Goal: Task Accomplishment & Management: Use online tool/utility

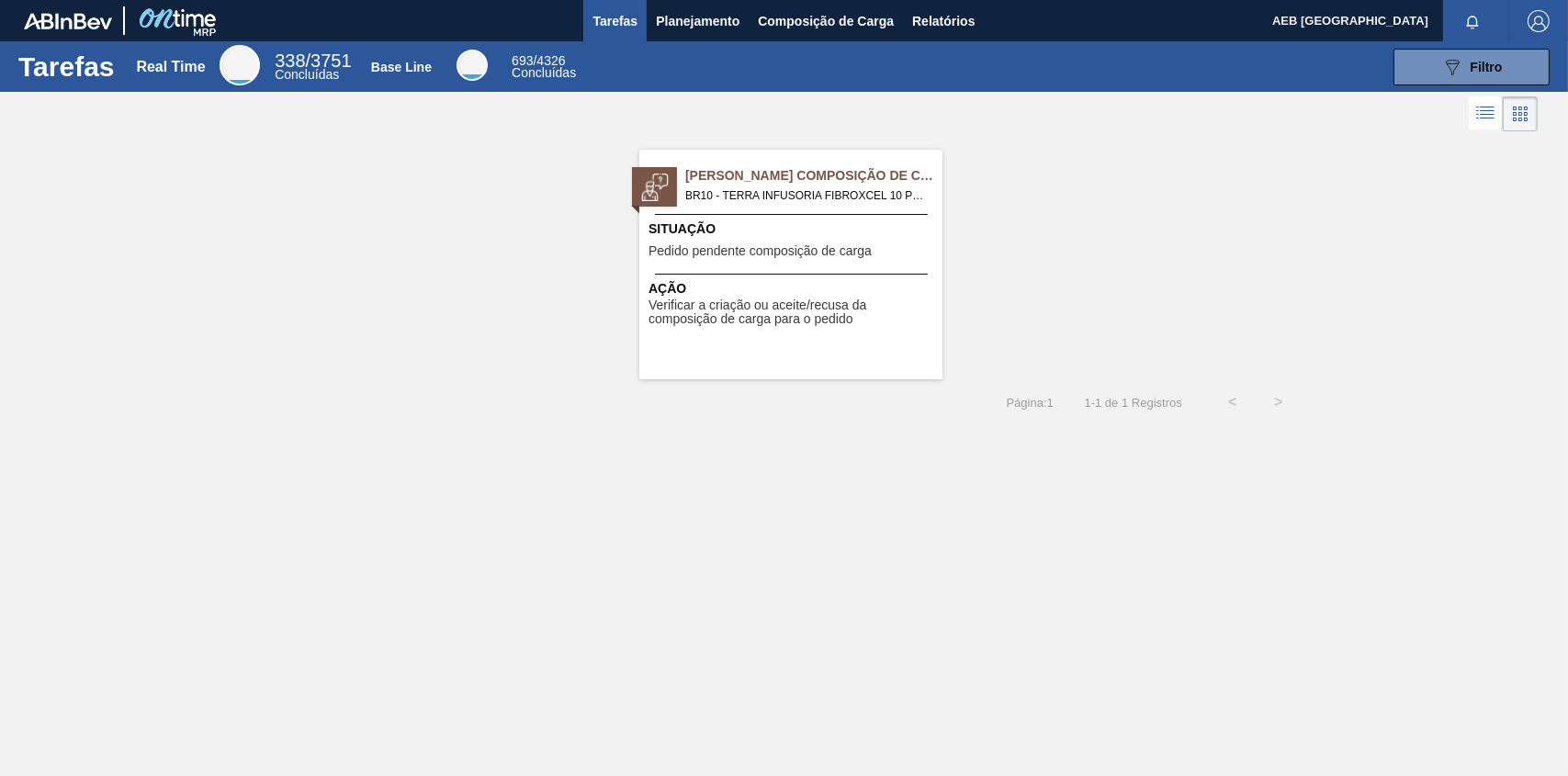
click at [693, 254] on span "Pedido pendente composição de carga" at bounding box center [760, 251] width 224 height 14
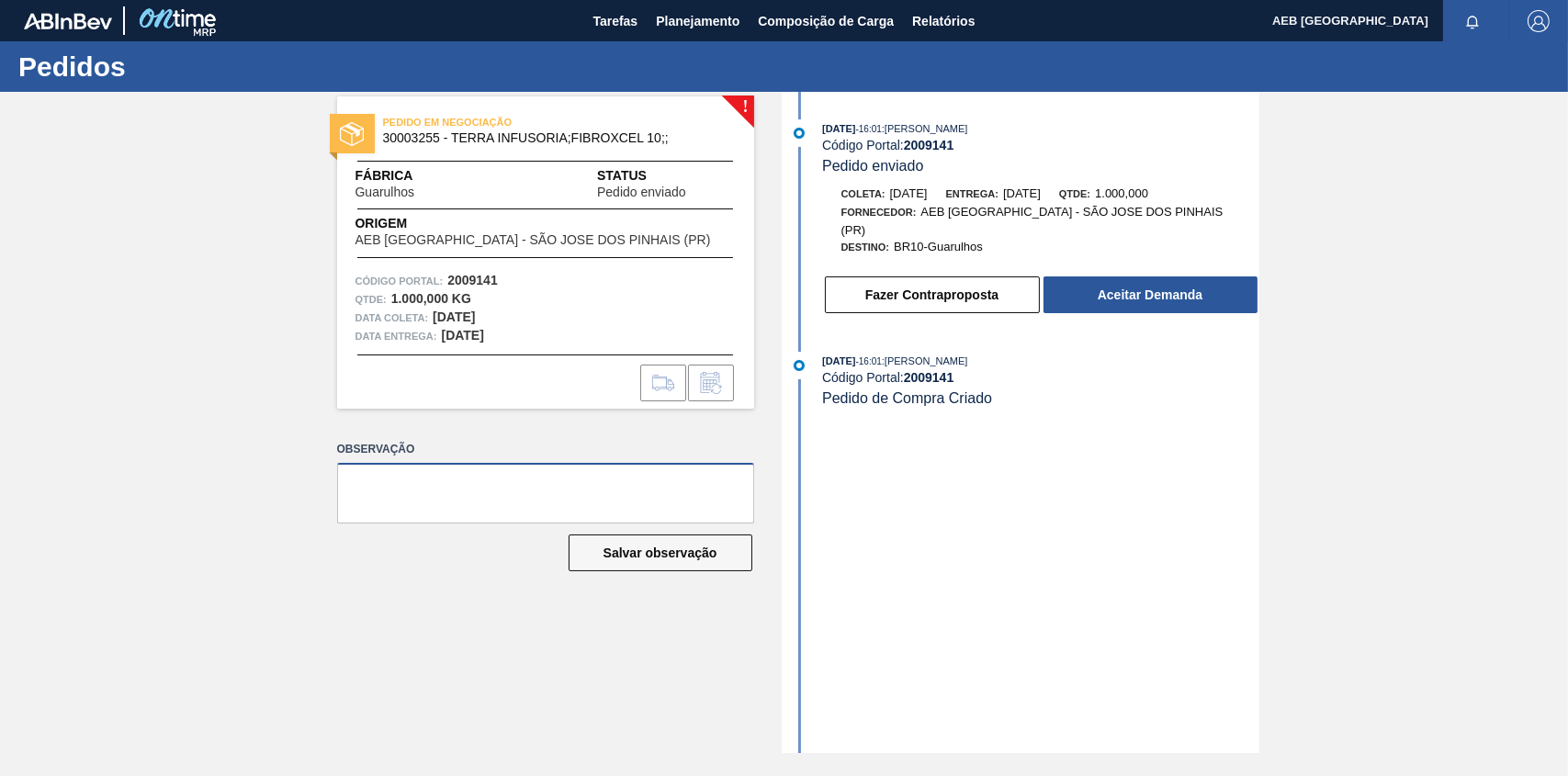
click at [426, 476] on textarea at bounding box center [545, 493] width 417 height 60
drag, startPoint x: 656, startPoint y: 485, endPoint x: 266, endPoint y: 434, distance: 393.3
click at [266, 434] on div "! PEDIDO EM NEGOCIAÇÃO 30003255 - TERRA INFUSORIA;FIBROXCEL 10;; Fábrica Guarul…" at bounding box center [784, 421] width 1568 height 661
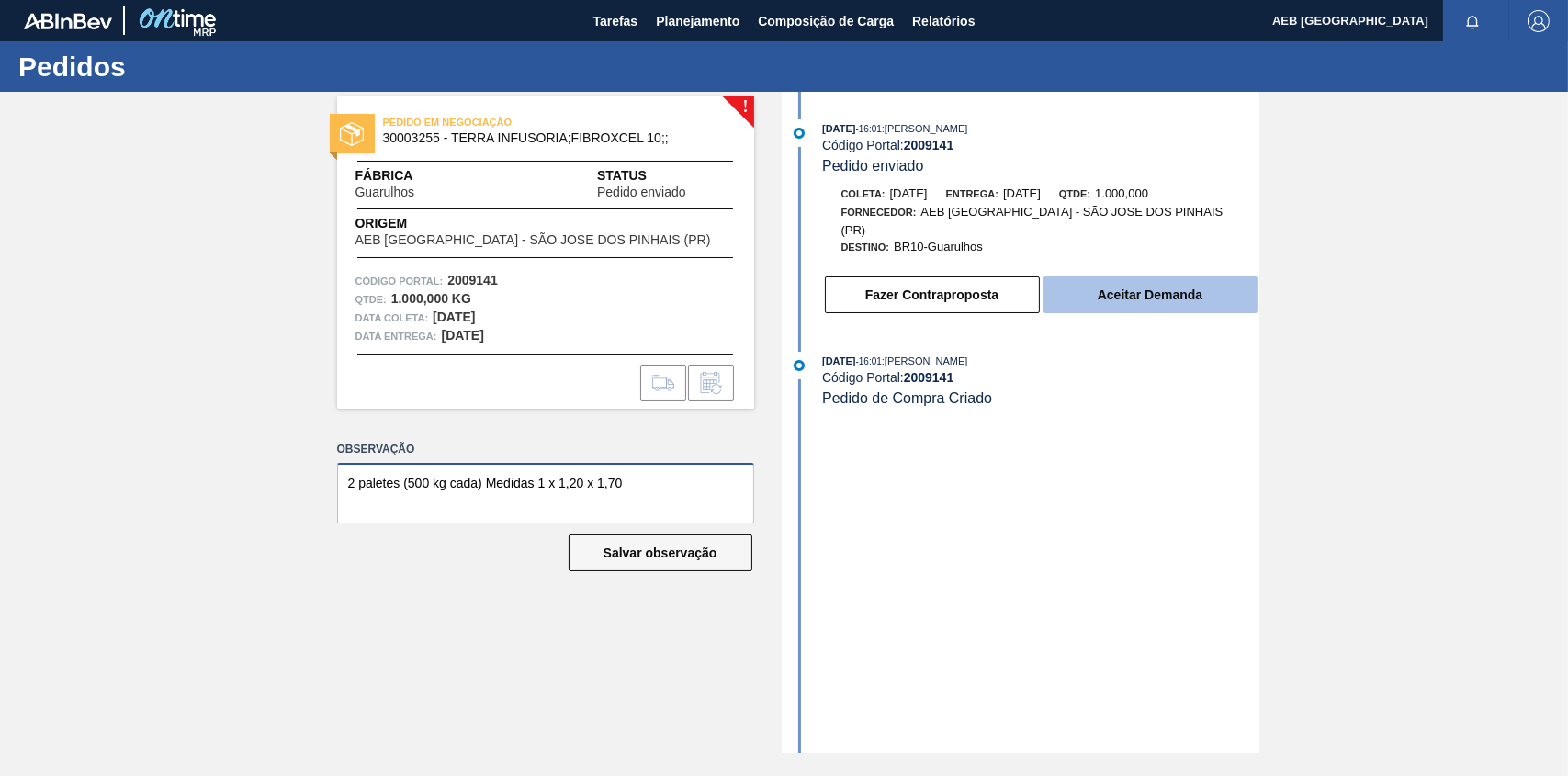
type textarea "2 paletes (500 kg cada) Medidas 1 x 1,20 x 1,70"
click at [1151, 277] on button "Aceitar Demanda" at bounding box center [1150, 294] width 214 height 37
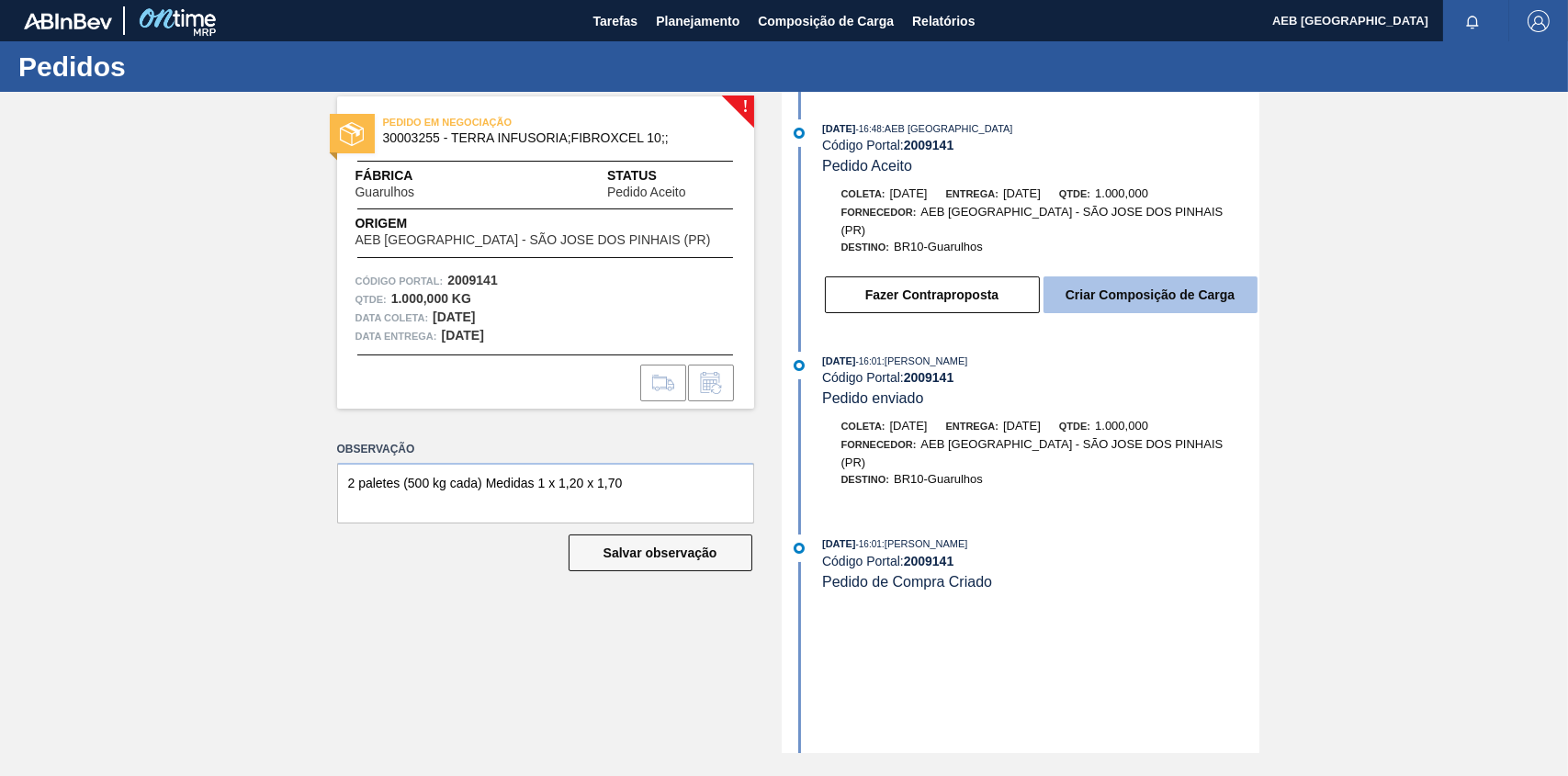
click at [1147, 281] on button "Criar Composição de Carga" at bounding box center [1150, 294] width 214 height 37
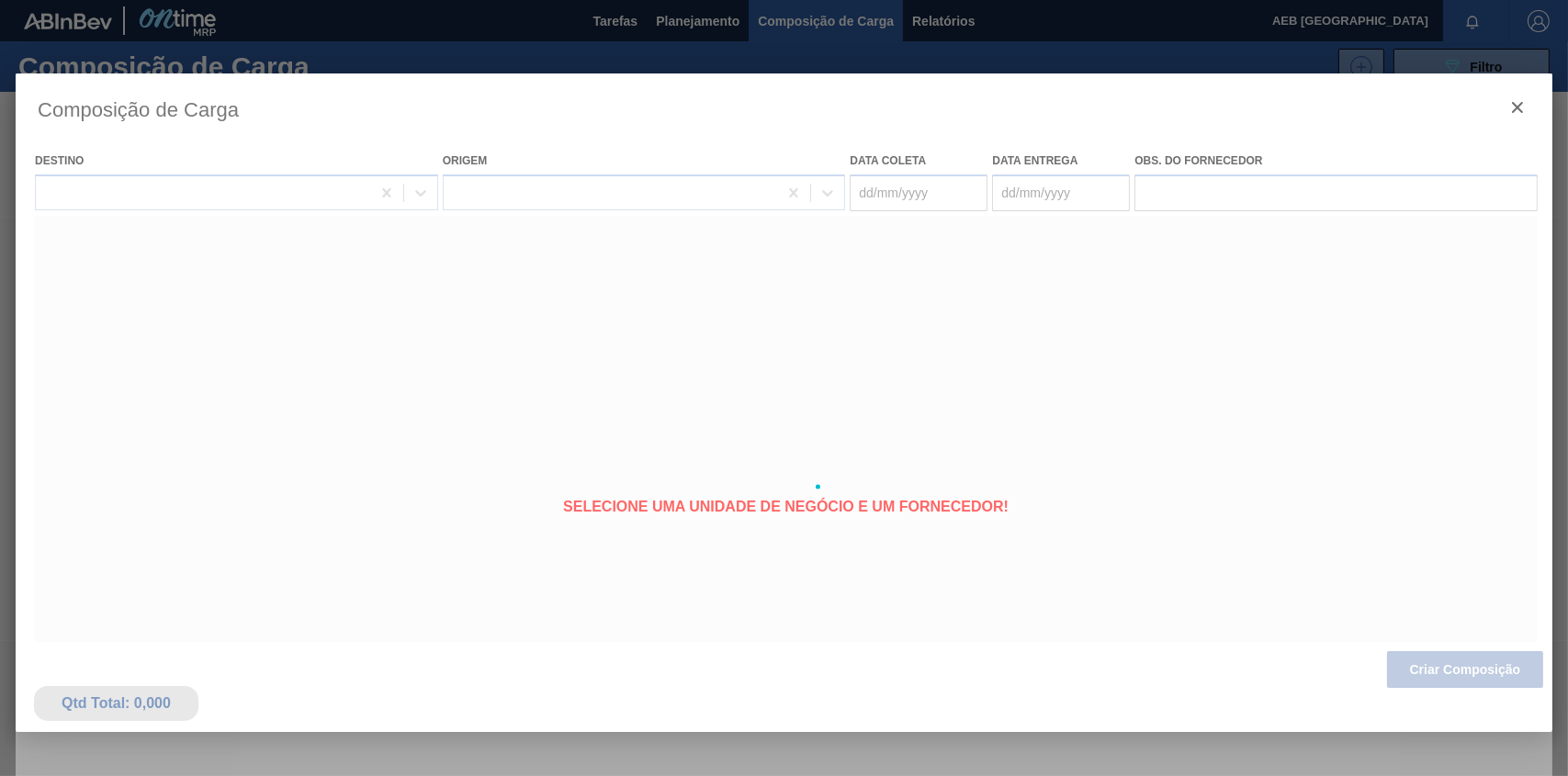
type coleta "[DATE]"
type entrega "[DATE]"
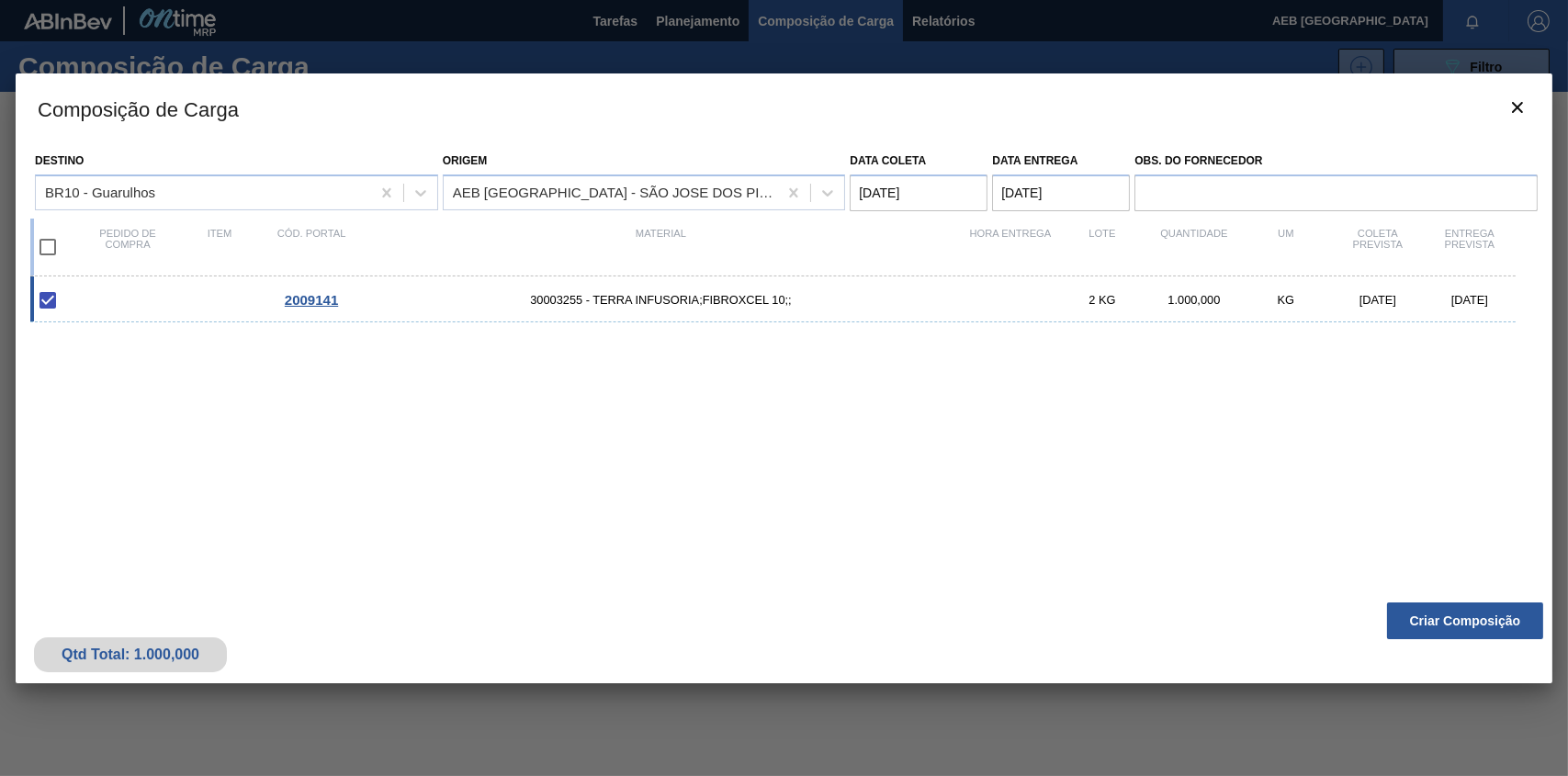
click at [293, 301] on span "2009141" at bounding box center [311, 300] width 53 height 16
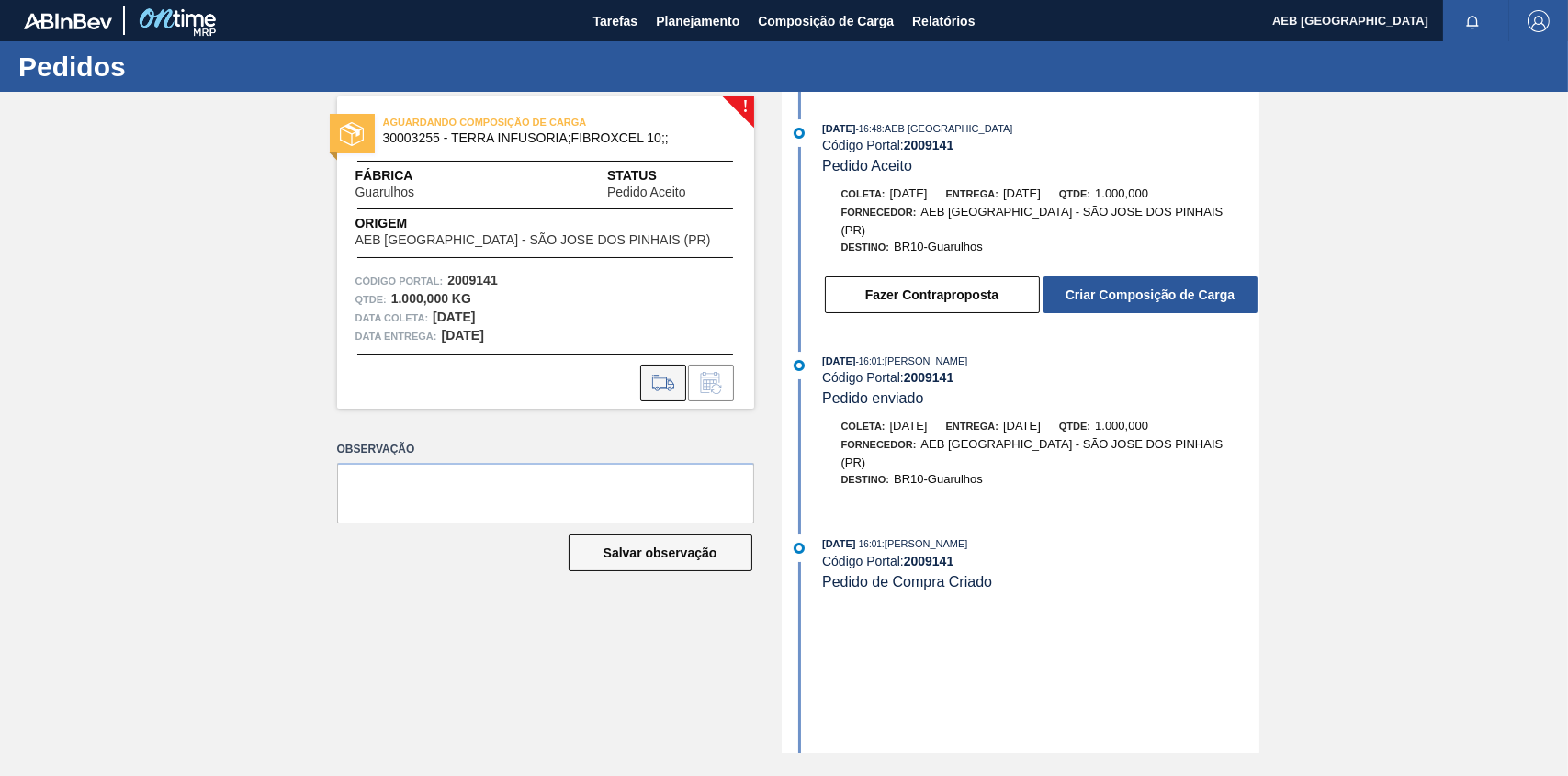
click at [664, 382] on icon at bounding box center [663, 382] width 29 height 22
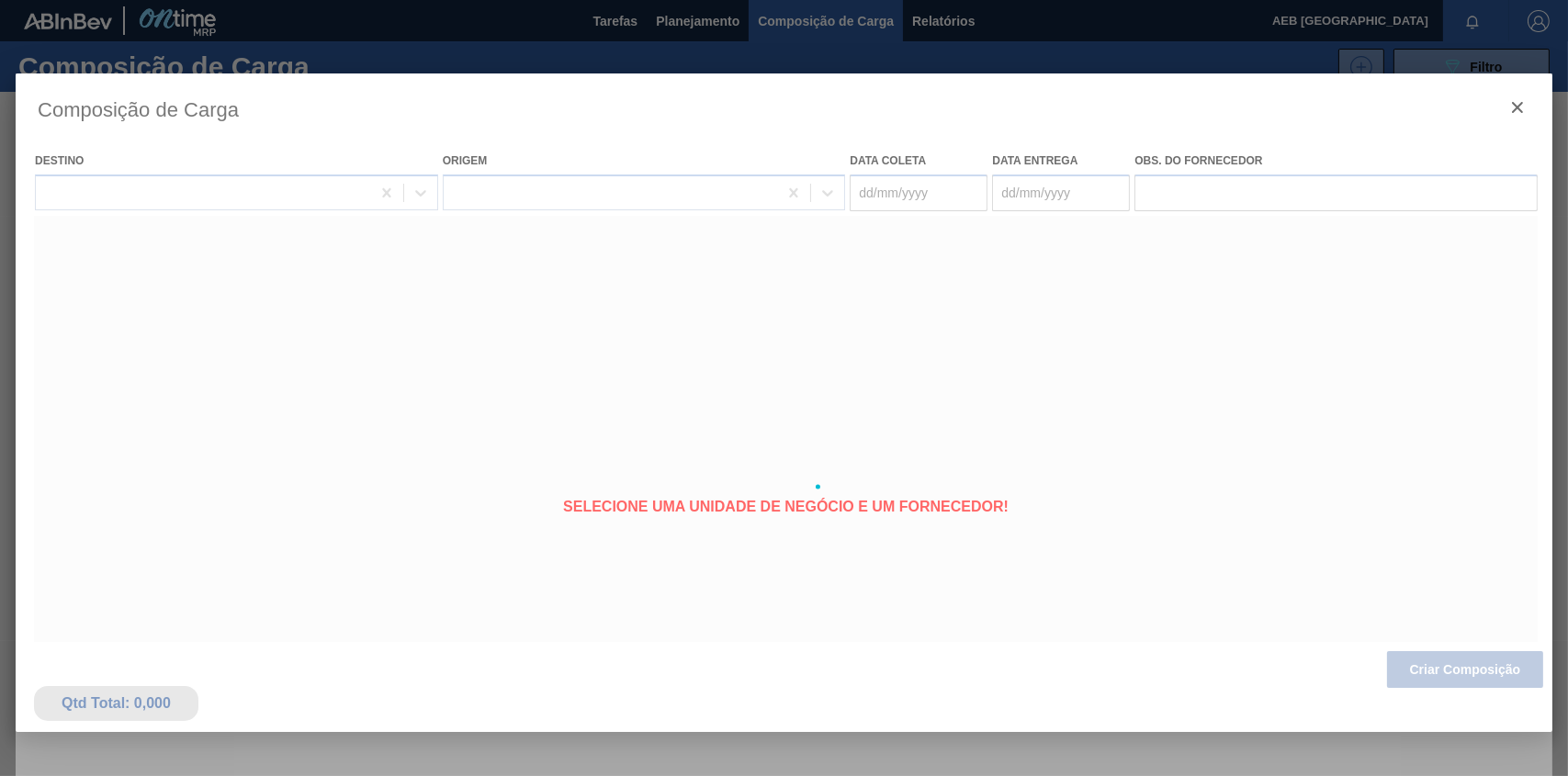
type coleta "[DATE]"
type entrega "[DATE]"
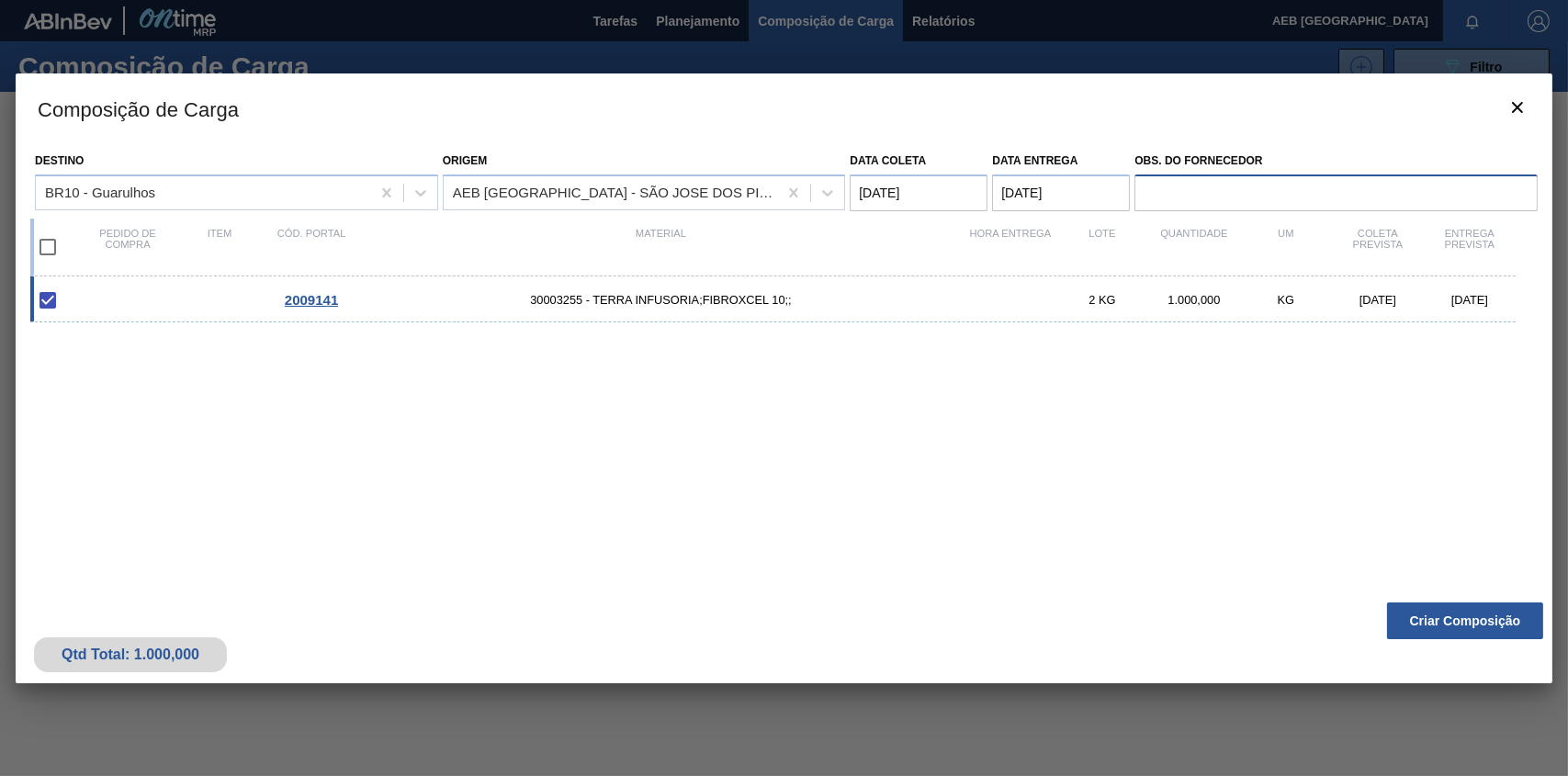
click at [1151, 193] on input "Obs. do Fornecedor" at bounding box center [1337, 192] width 404 height 37
paste input "2 paletes (500 kg cada) Medidas 1 x 1,20 x 1,70"
type input "2 paletes (500 kg cada) Medidas 1 x 1,20 x 1,70"
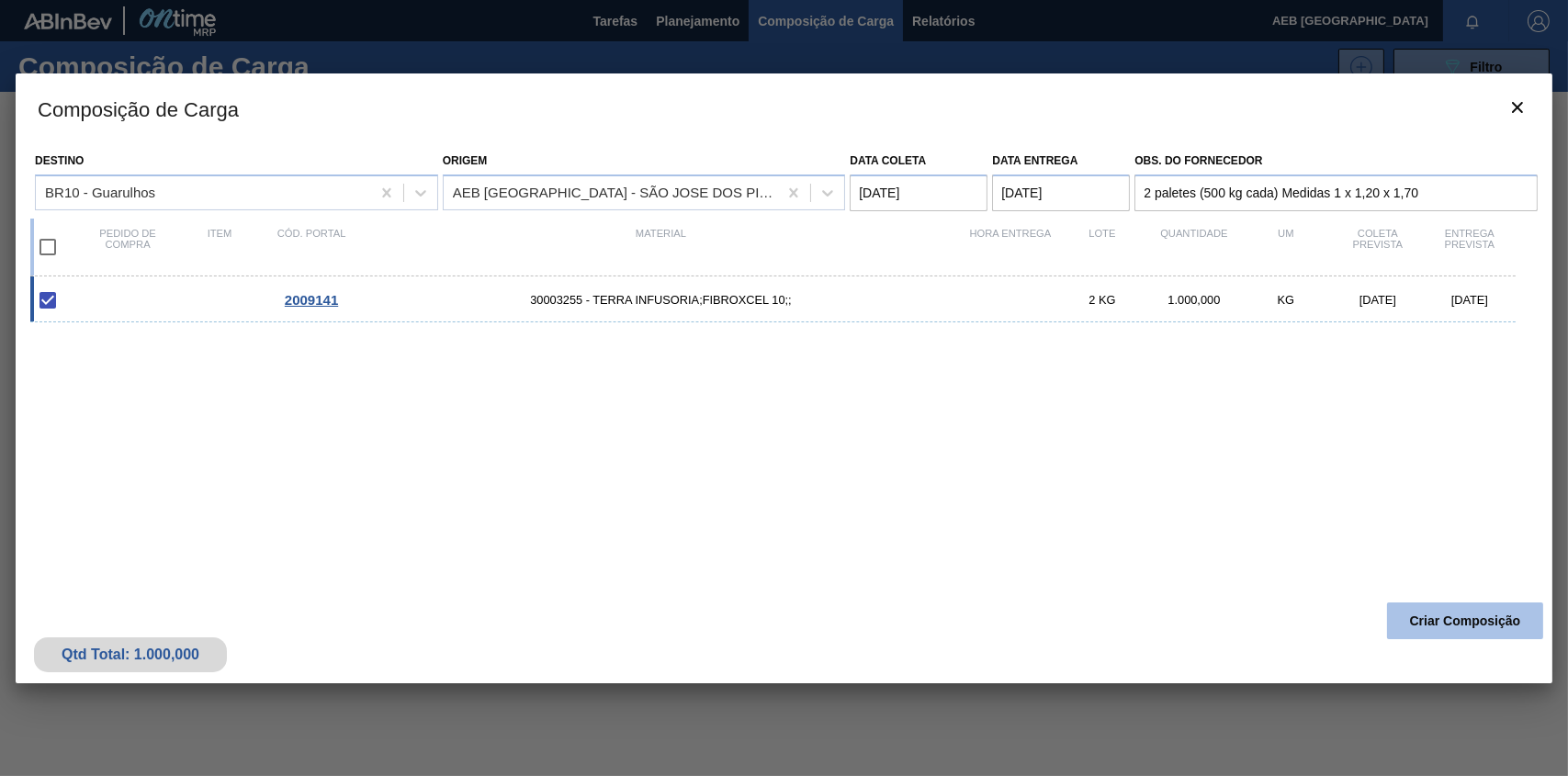
click at [1469, 619] on button "Criar Composição" at bounding box center [1466, 620] width 157 height 37
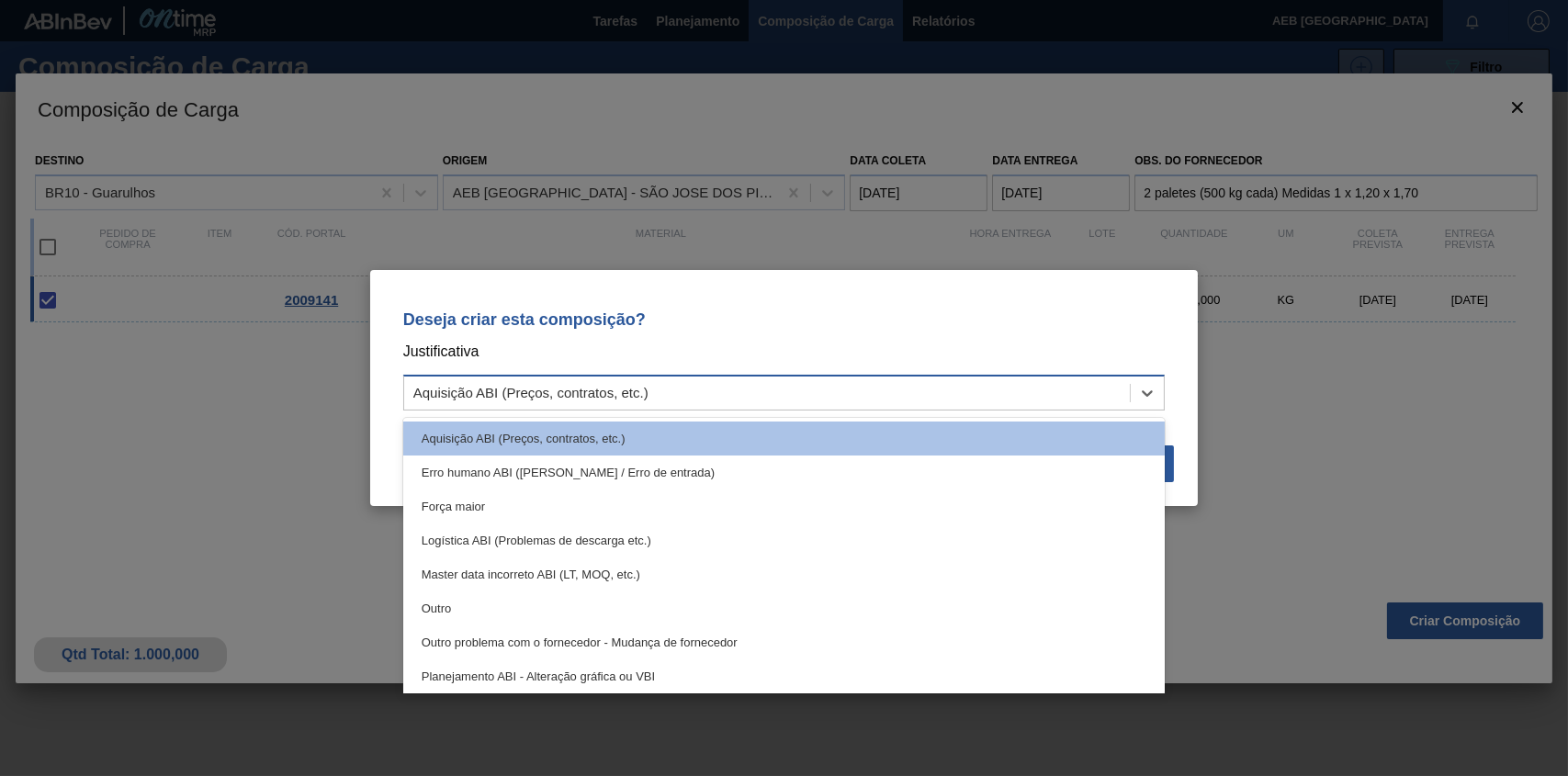
click at [652, 396] on div "Aquisição ABI (Preços, contratos, etc.)" at bounding box center [768, 393] width 726 height 26
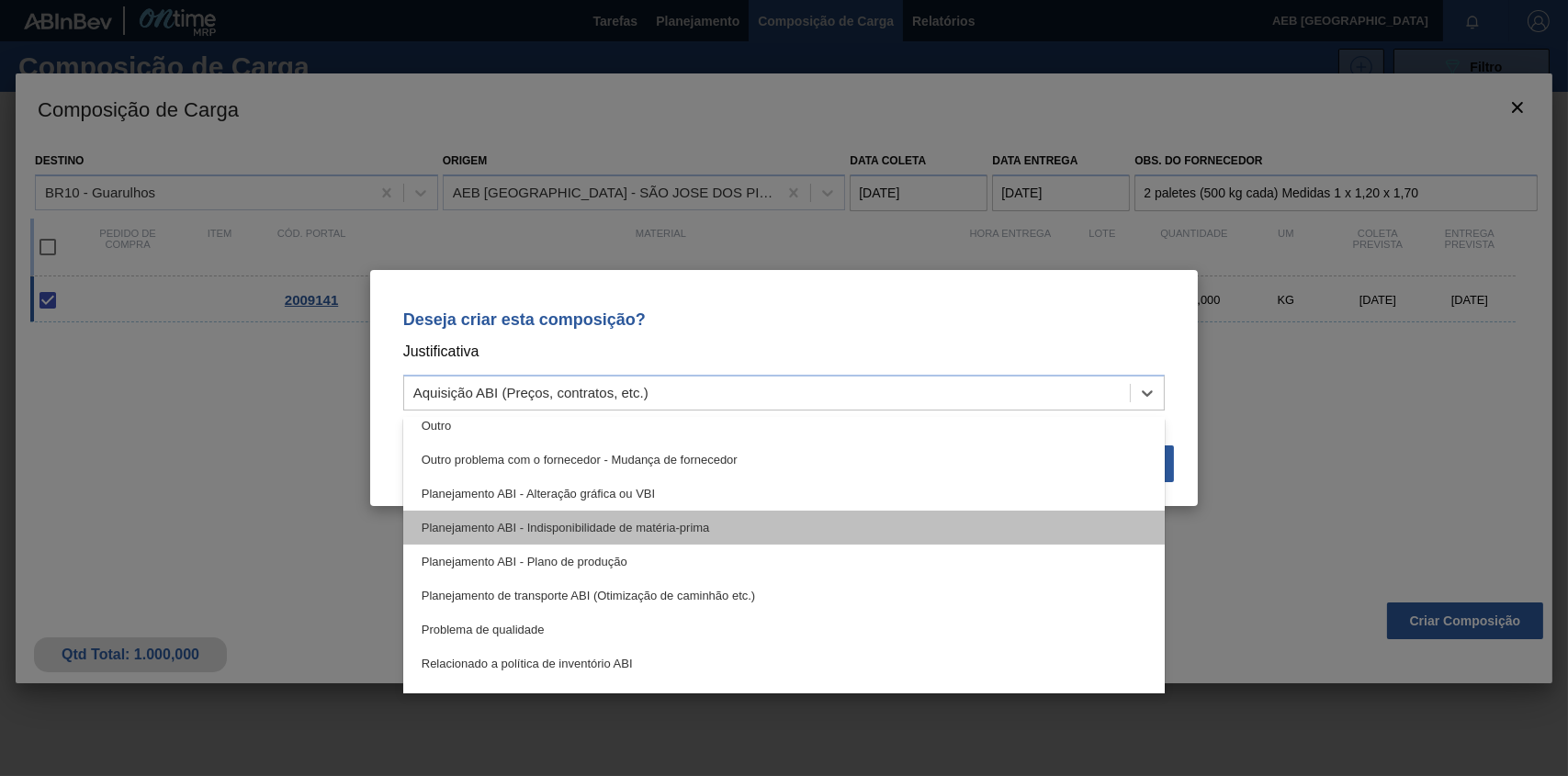
scroll to position [184, 0]
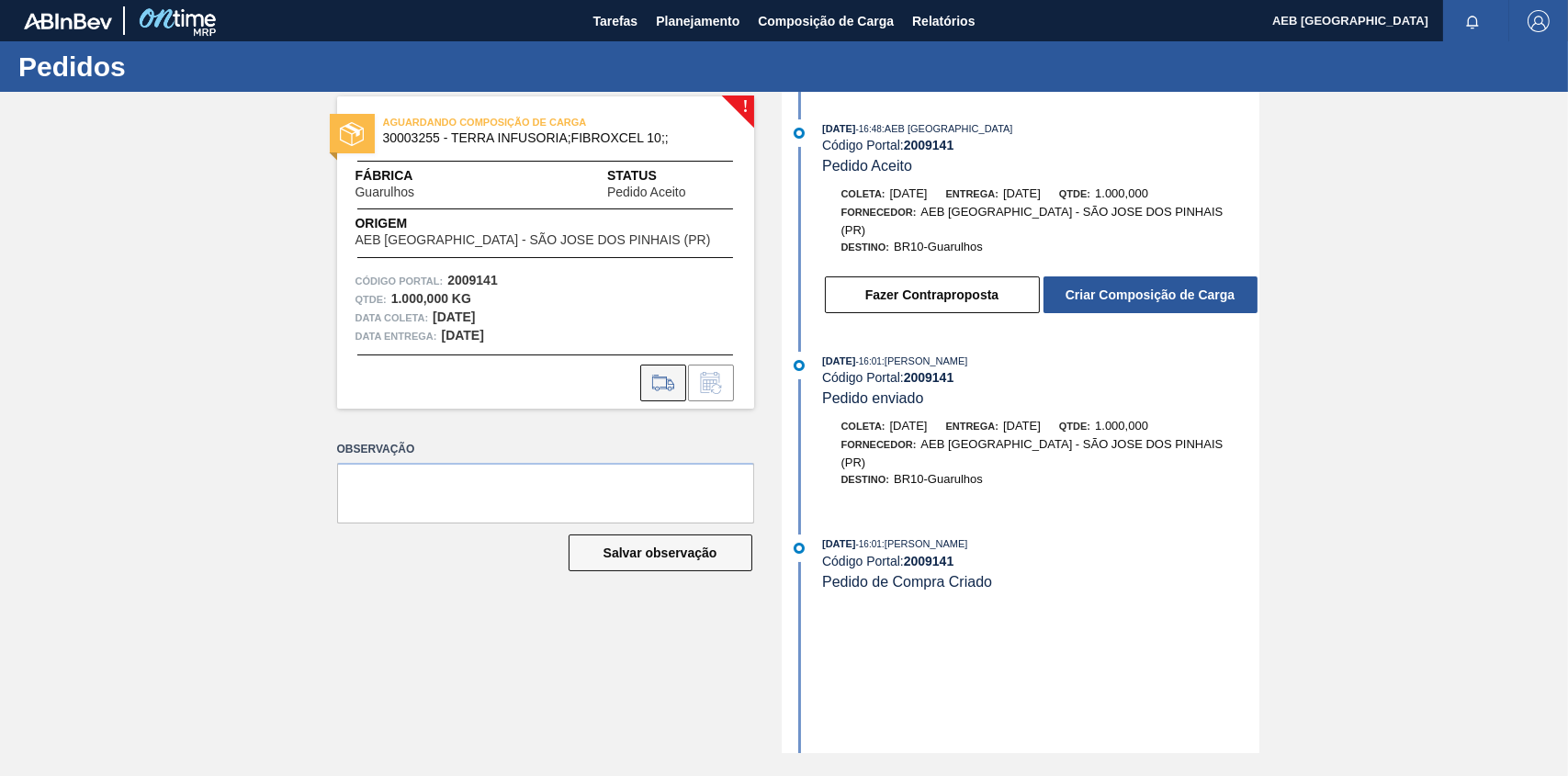
click at [656, 379] on icon at bounding box center [663, 382] width 29 height 22
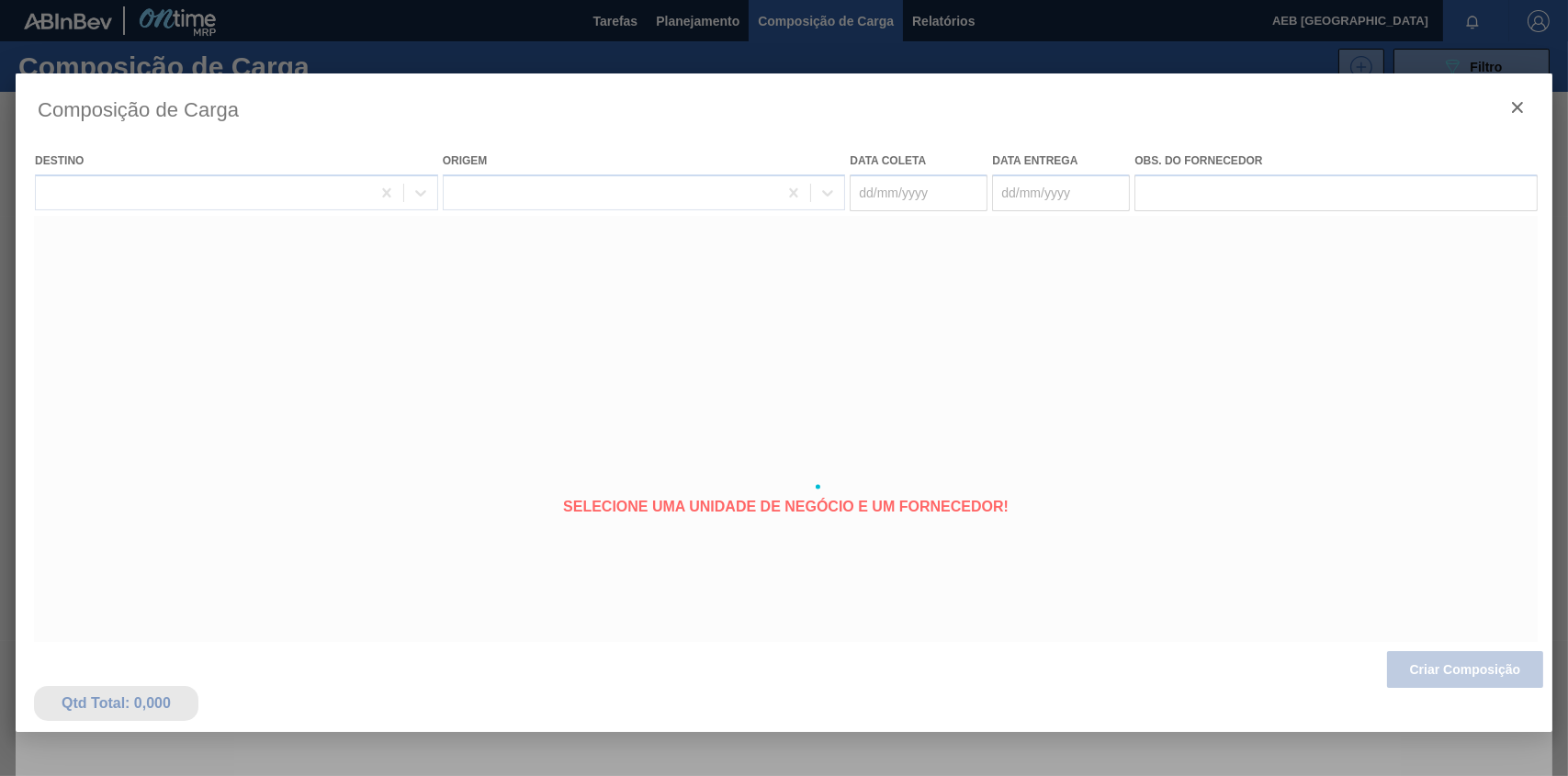
type coleta "[DATE]"
type entrega "[DATE]"
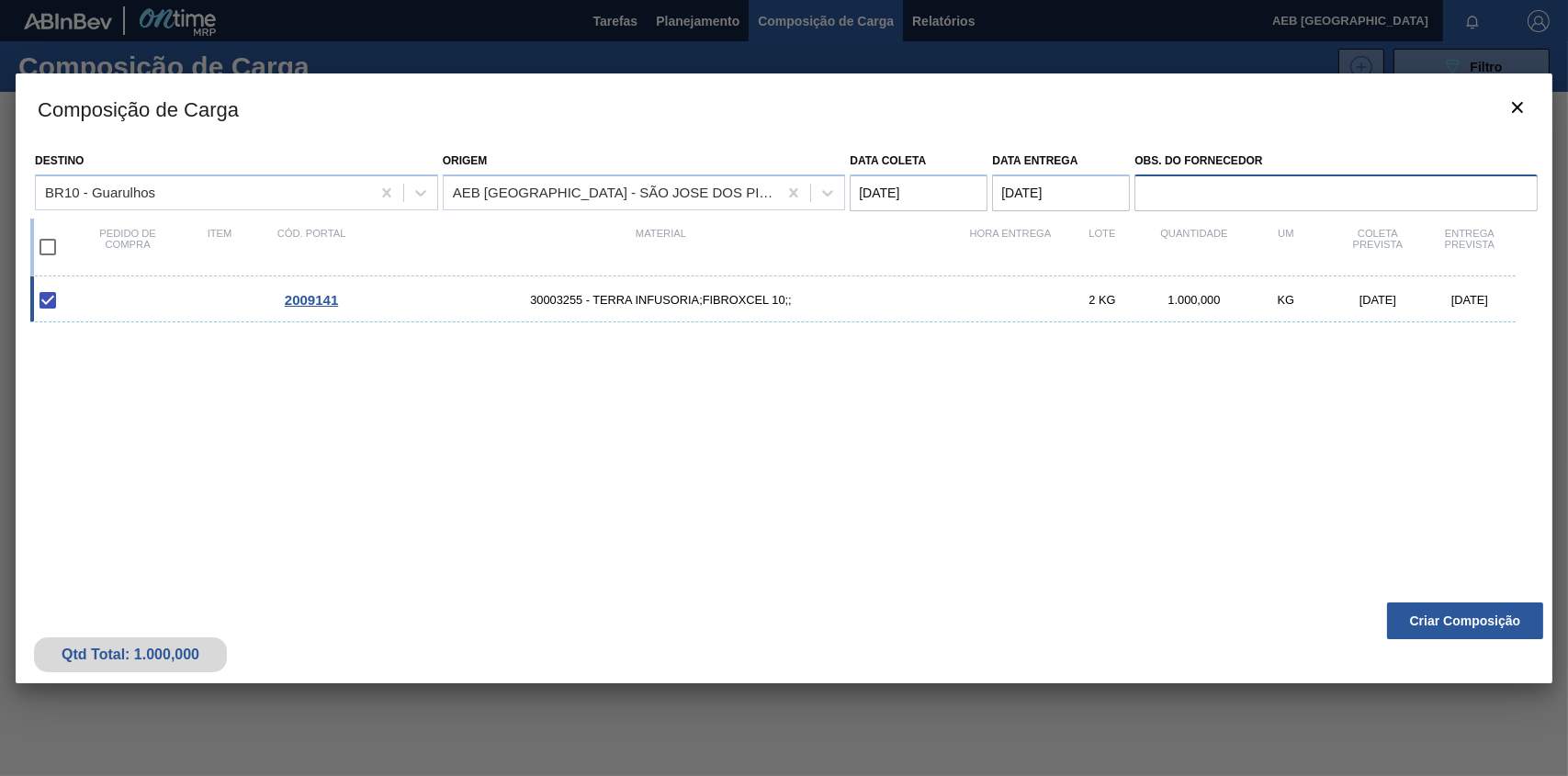
click at [1221, 198] on input "Obs. do Fornecedor" at bounding box center [1337, 192] width 404 height 37
type input "2 paletes (500 kg cada) Medidas 1 x 1,20 x 1,70"
click at [52, 245] on input "checkbox" at bounding box center [47, 247] width 39 height 39
checkbox input "true"
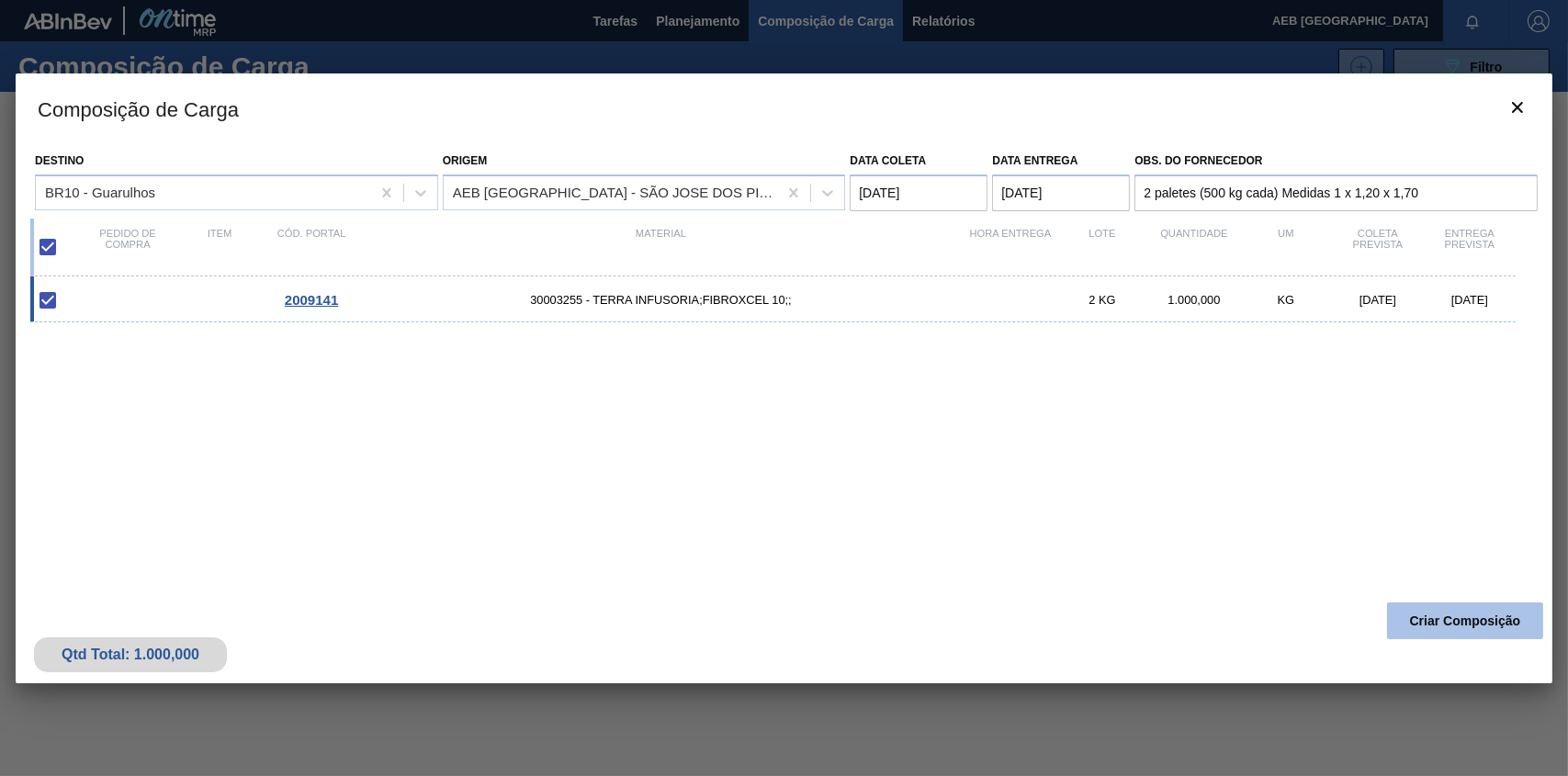
click at [1479, 618] on button "Criar Composição" at bounding box center [1466, 620] width 157 height 37
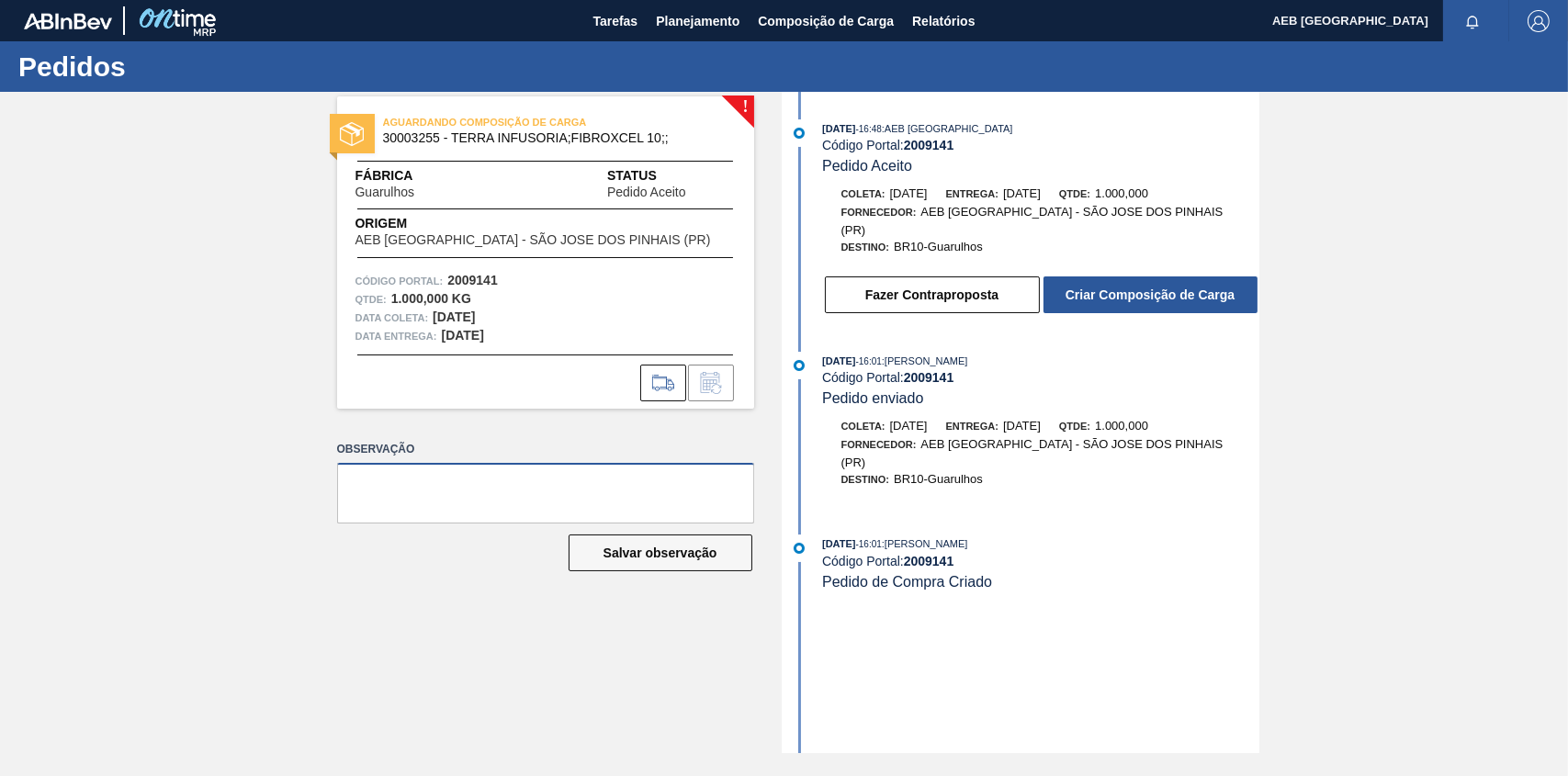
click at [698, 485] on textarea at bounding box center [545, 493] width 417 height 60
paste textarea "2 paletes (500 kg cada) Medidas 1 x 1,20 x 1,70"
type textarea "2 paletes (500 kg cada) Medidas 1 x 1,20 x 1,70"
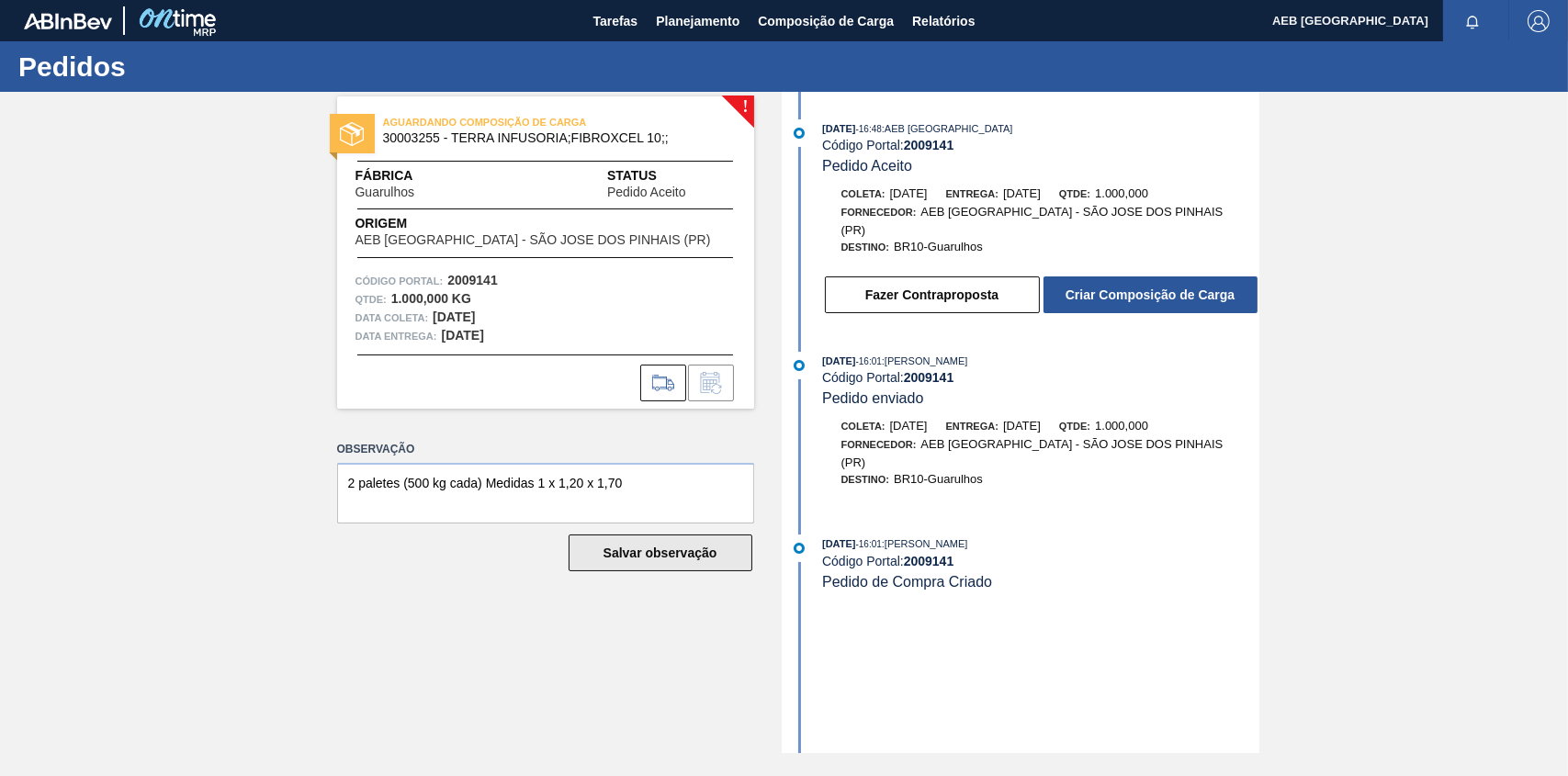
click at [648, 551] on button "Salvar observação" at bounding box center [660, 553] width 184 height 37
click at [746, 105] on div "AGUARDANDO COMPOSIÇÃO DE CARGA 30003255 - TERRA INFUSORIA;FIBROXCEL 10;; Fábric…" at bounding box center [545, 252] width 417 height 312
click at [660, 383] on icon at bounding box center [663, 382] width 29 height 22
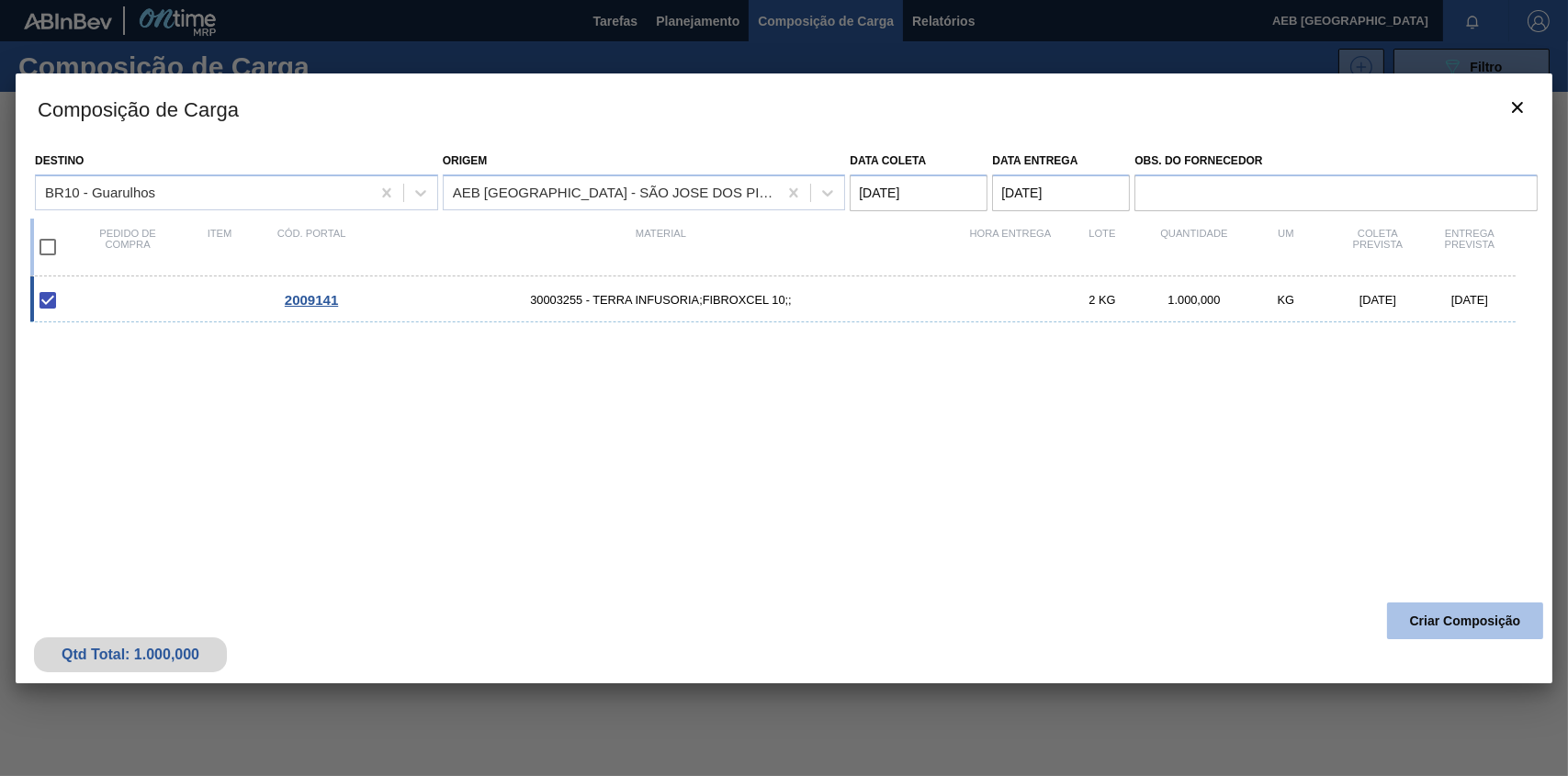
click at [1442, 624] on button "Criar Composição" at bounding box center [1466, 620] width 157 height 37
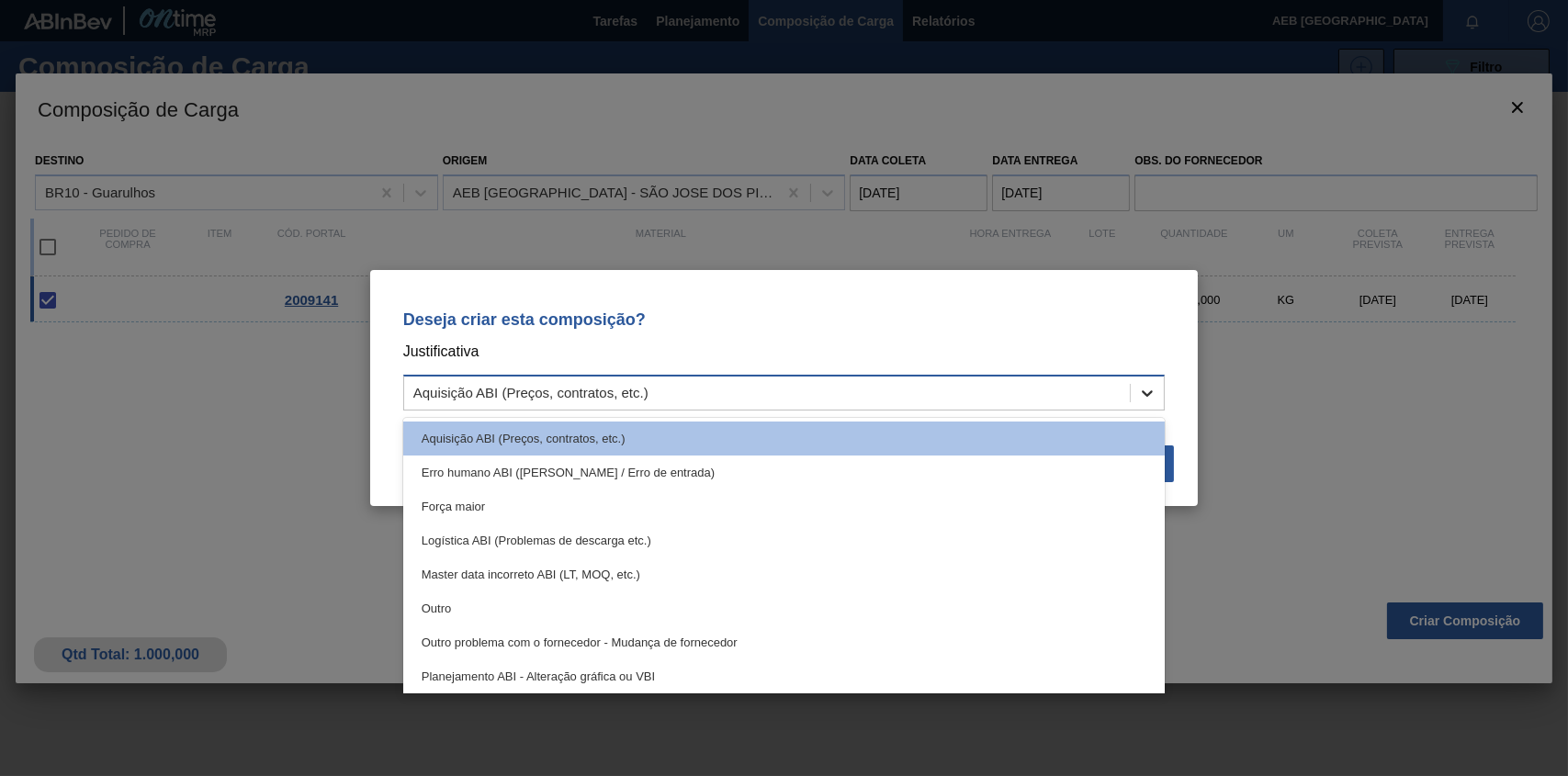
click at [1143, 390] on icon at bounding box center [1147, 392] width 18 height 18
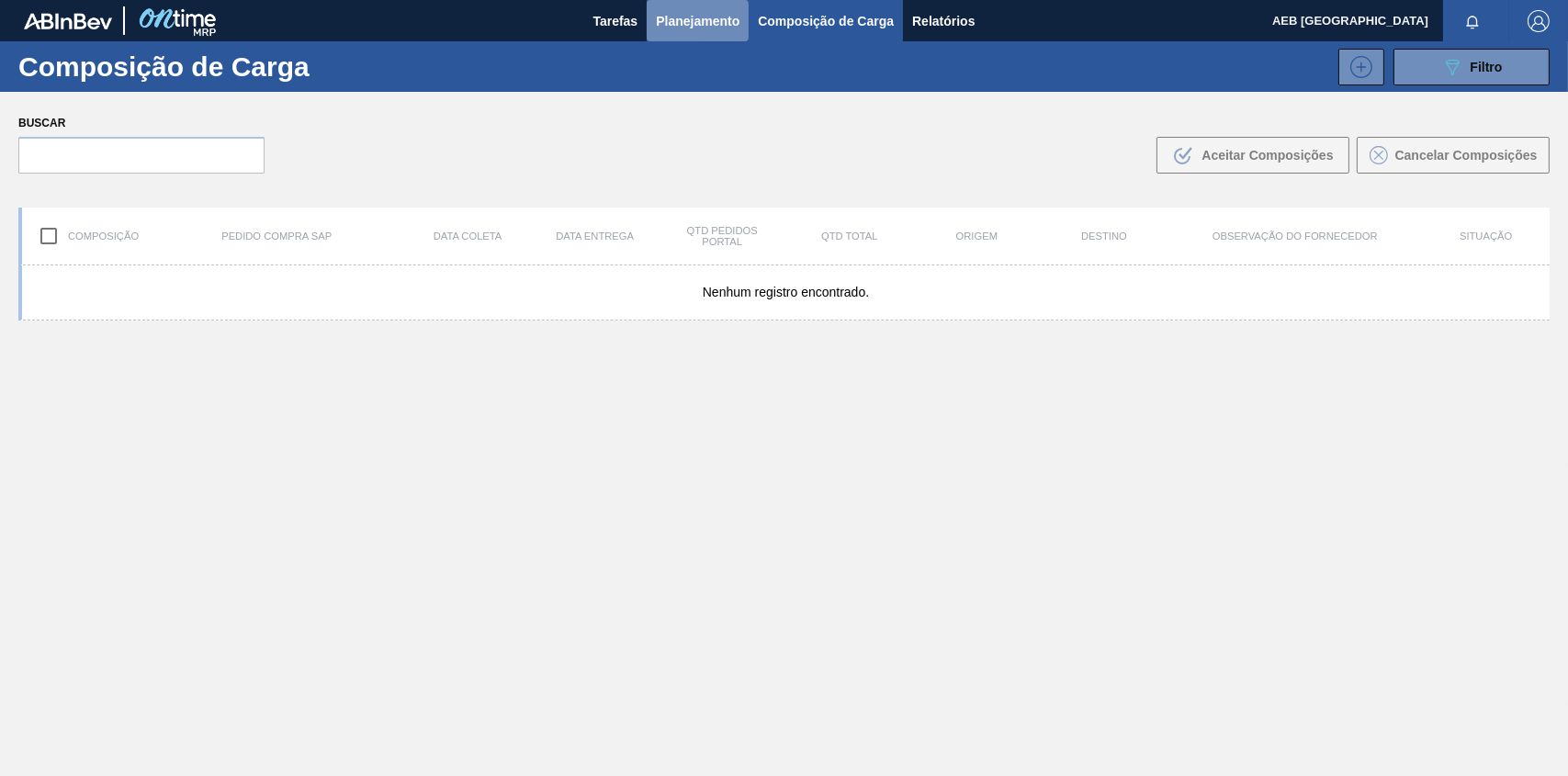
click at [701, 22] on span "Planejamento" at bounding box center [697, 21] width 84 height 22
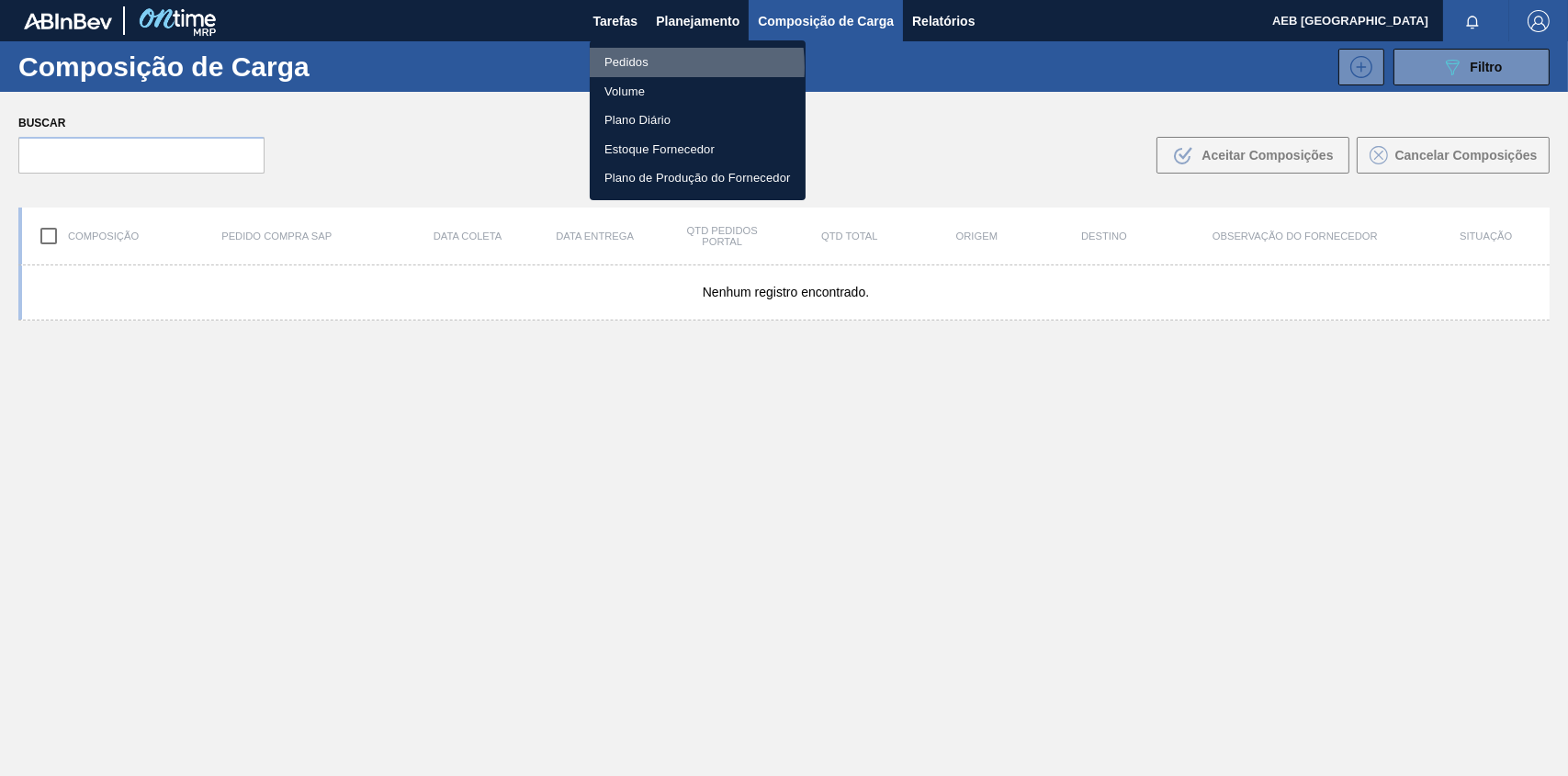
click at [642, 66] on li "Pedidos" at bounding box center [697, 62] width 216 height 29
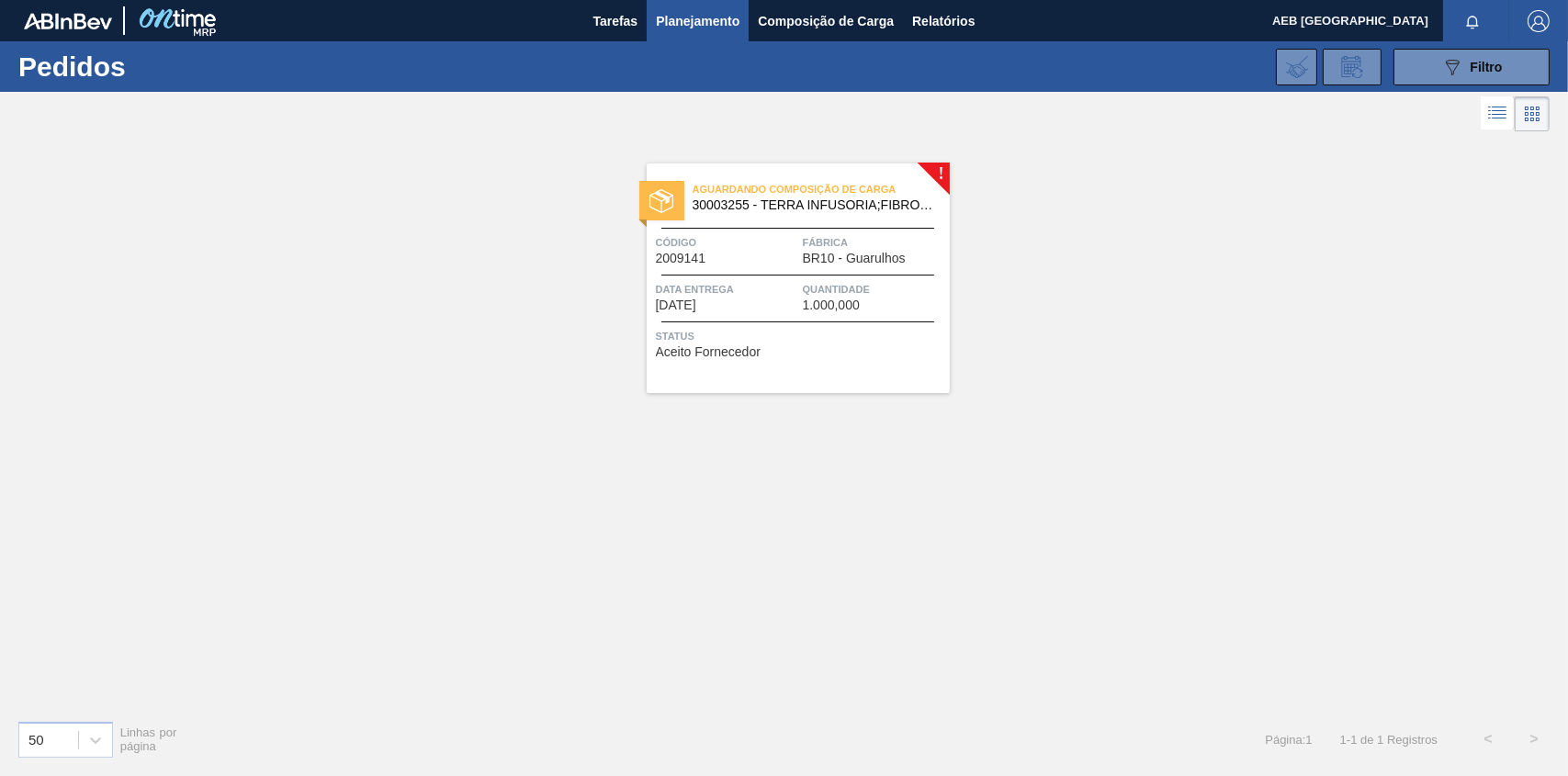
click at [942, 173] on div "Aguardando Composição de Carga 30003255 - TERRA INFUSORIA;FIBROXCEL 10;; Código…" at bounding box center [798, 277] width 303 height 229
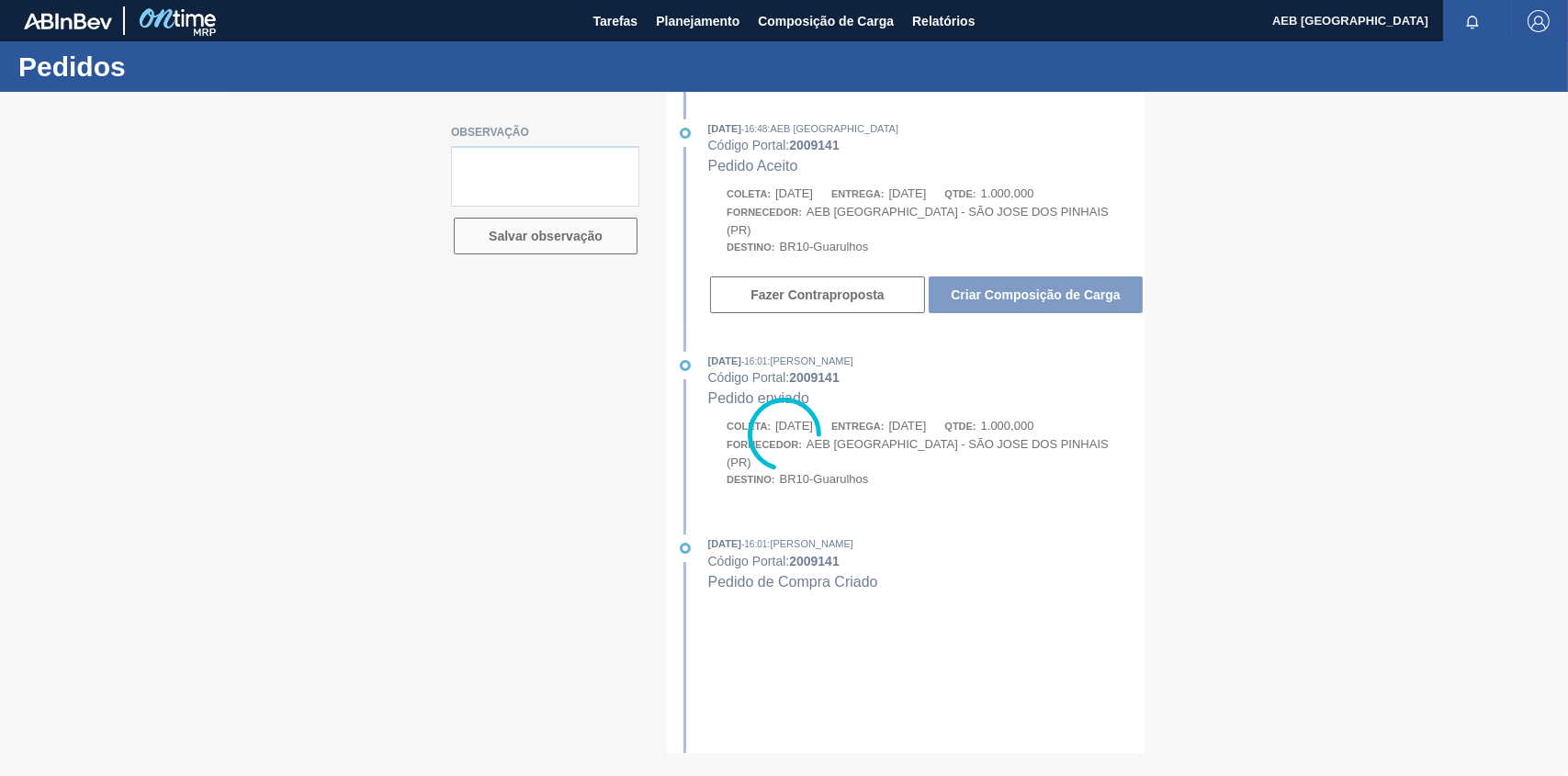
type textarea "2 paletes (500 kg cada) Medidas 1 x 1,20 x 1,70"
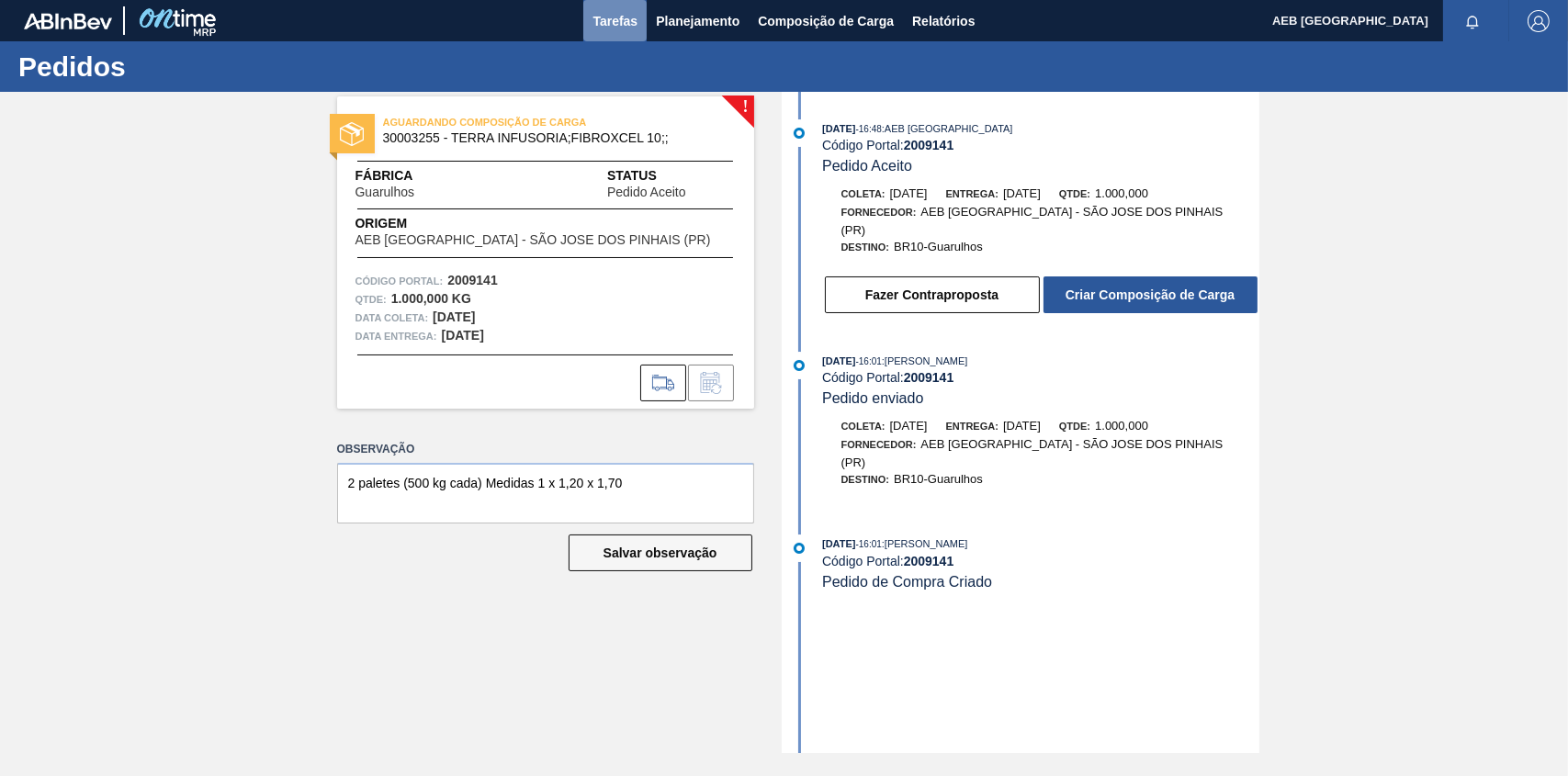
click at [625, 16] on span "Tarefas" at bounding box center [615, 21] width 45 height 22
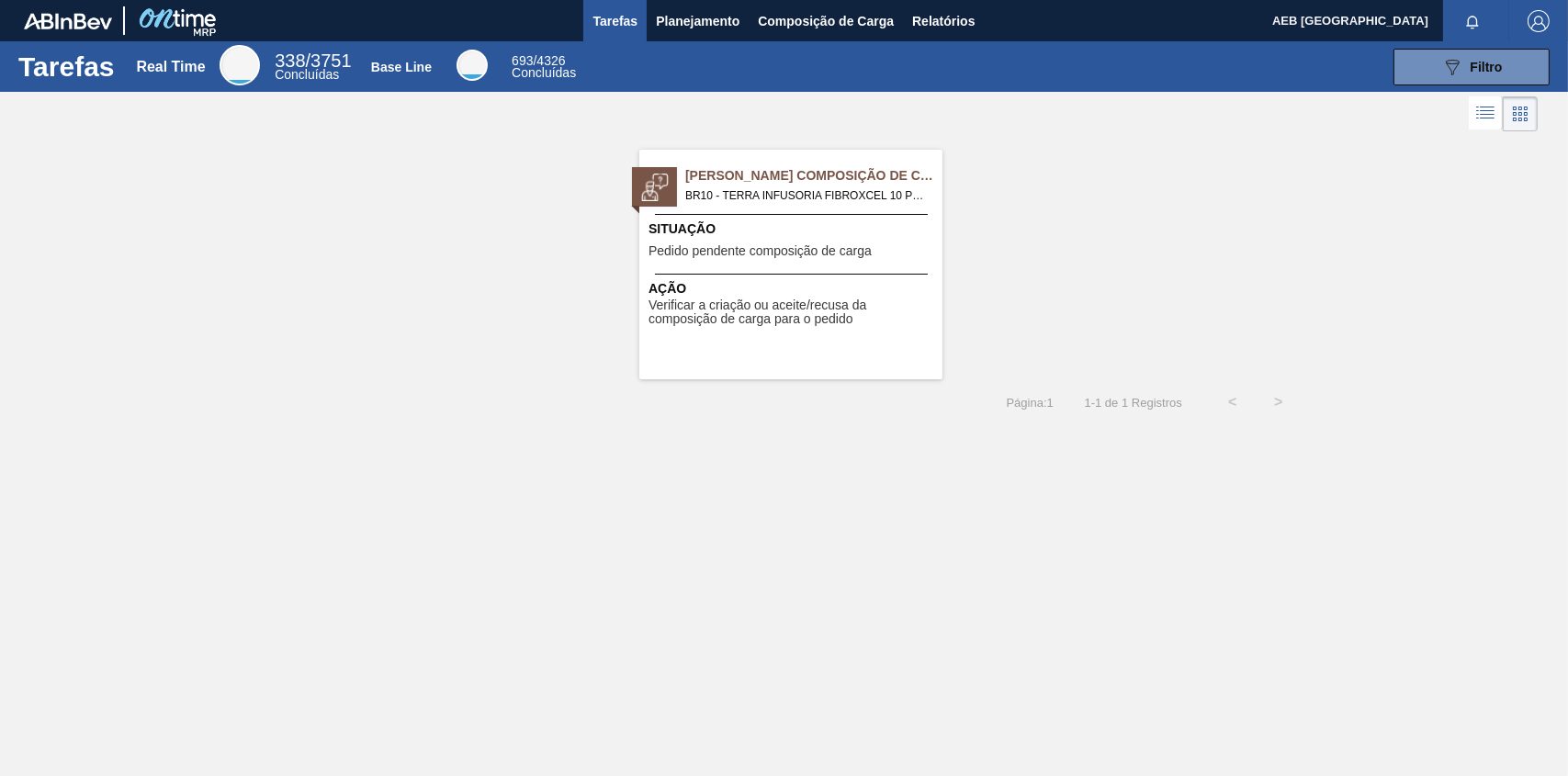
click at [822, 322] on span "Verificar a criação ou aceite/recusa da composição de carga para o pedido" at bounding box center [793, 313] width 290 height 28
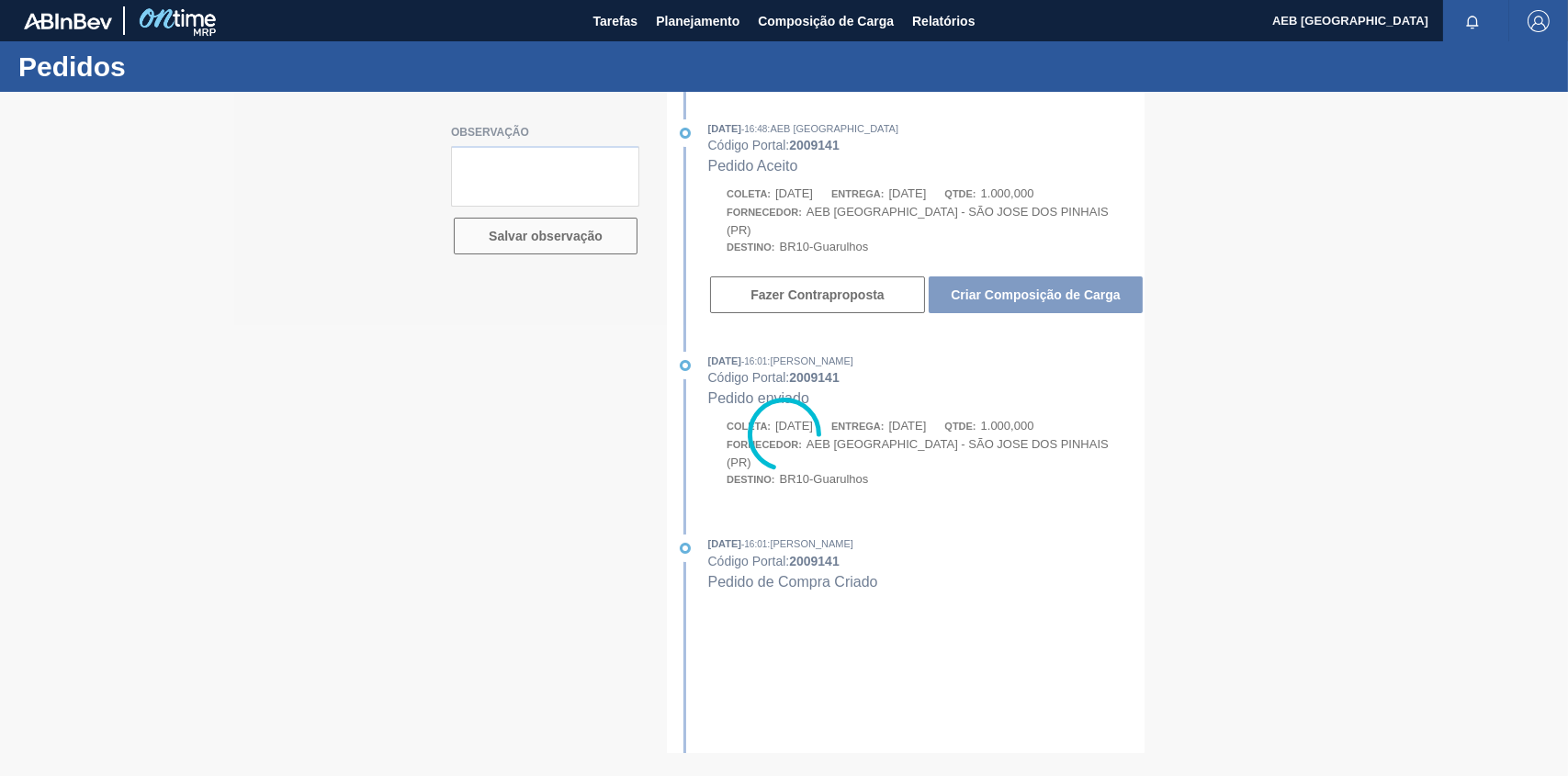
type textarea "2 paletes (500 kg cada) Medidas 1 x 1,20 x 1,70"
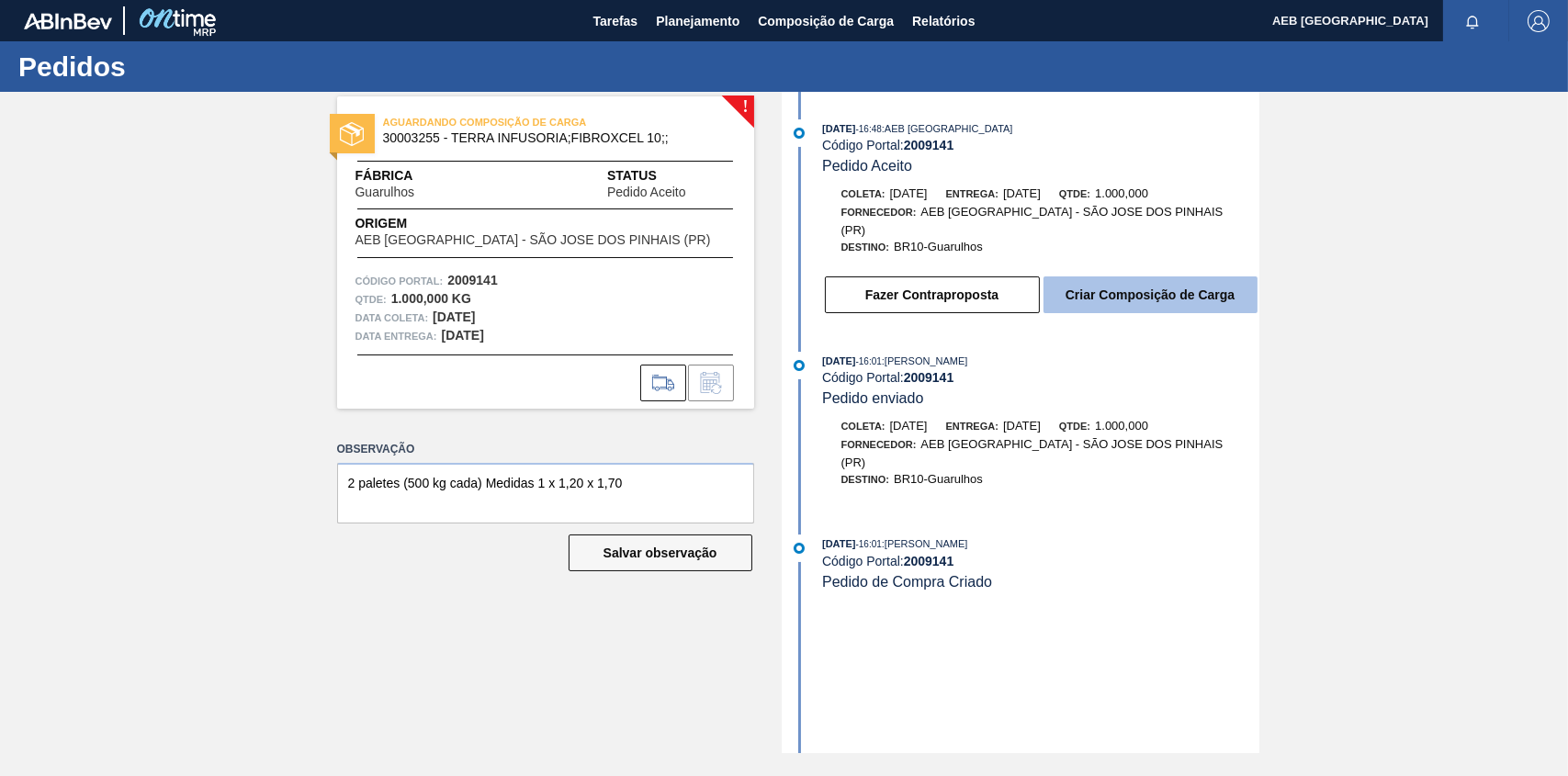
click at [1149, 284] on button "Criar Composição de Carga" at bounding box center [1150, 294] width 214 height 37
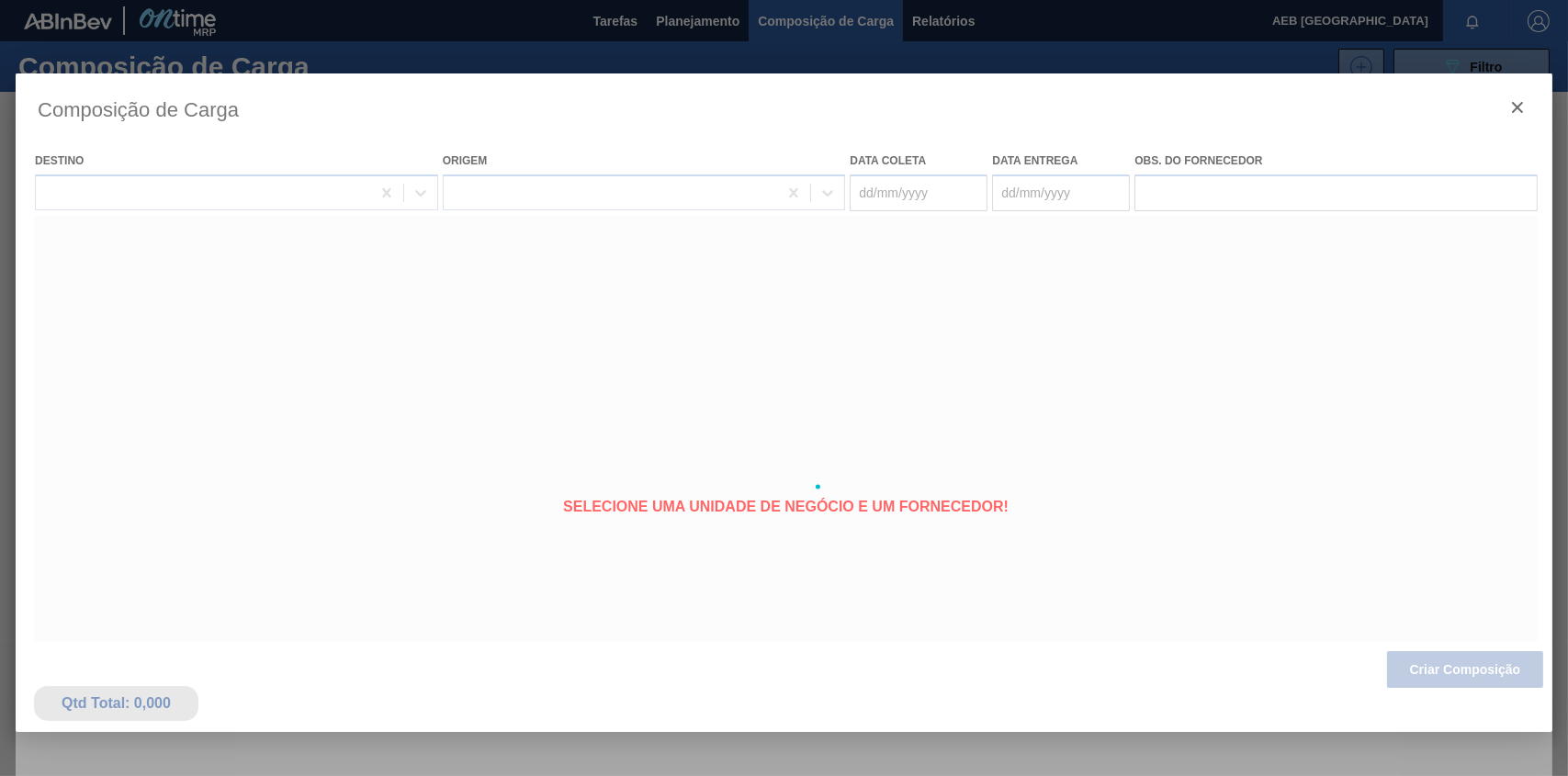
type coleta "[DATE]"
type entrega "[DATE]"
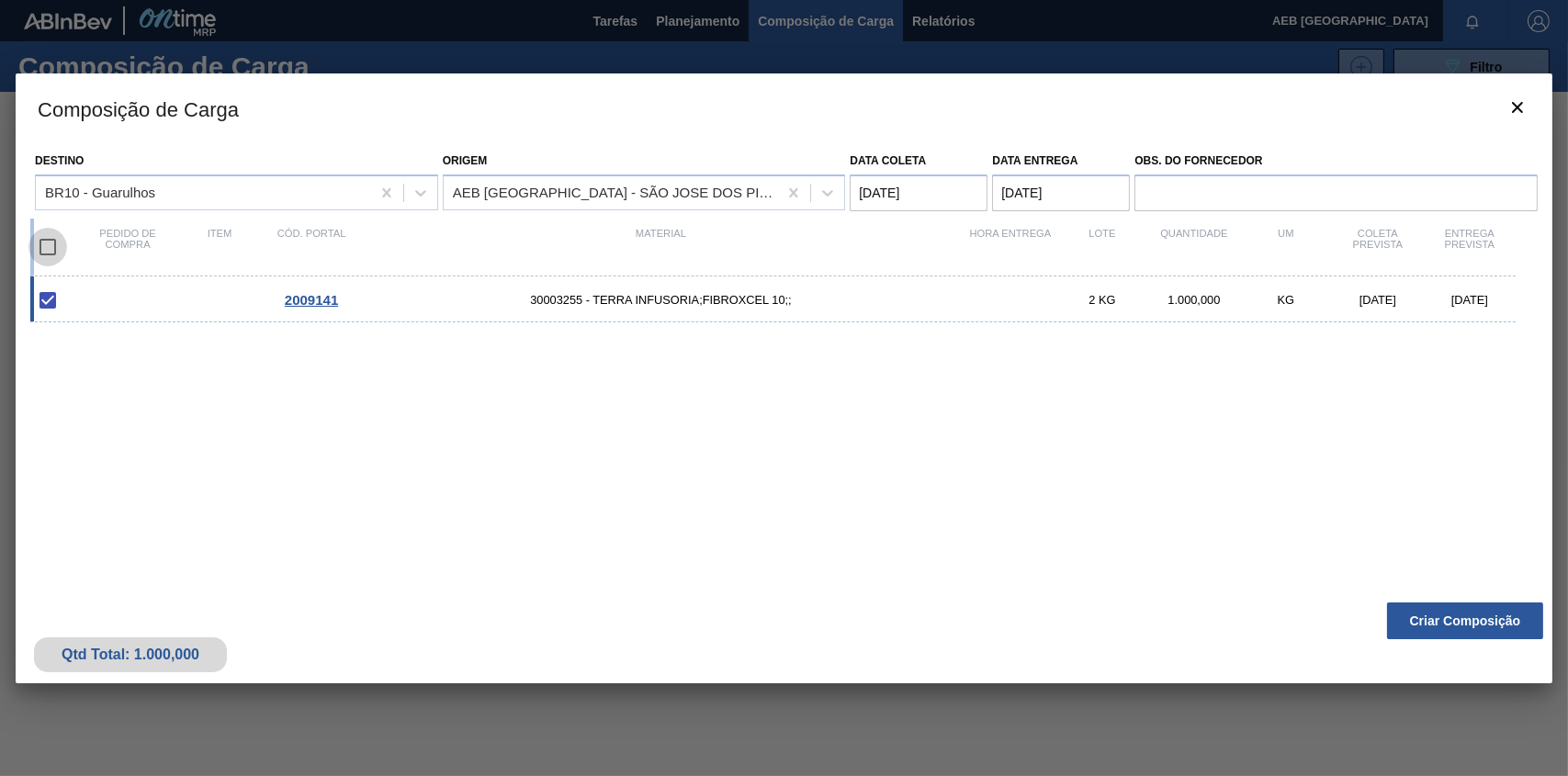
click at [44, 239] on input "checkbox" at bounding box center [47, 247] width 39 height 39
checkbox input "true"
click at [1302, 192] on input "Obs. do Fornecedor" at bounding box center [1337, 192] width 404 height 37
type input "2 paletes (500 kg cada) Medidas 1 x 1,20 x 1,70"
click at [1011, 296] on div "2009141 30003255 - TERRA INFUSORIA;FIBROXCEL 10;; 2 KG 1.000,000 KG [DATE] [DAT…" at bounding box center [773, 299] width 1486 height 46
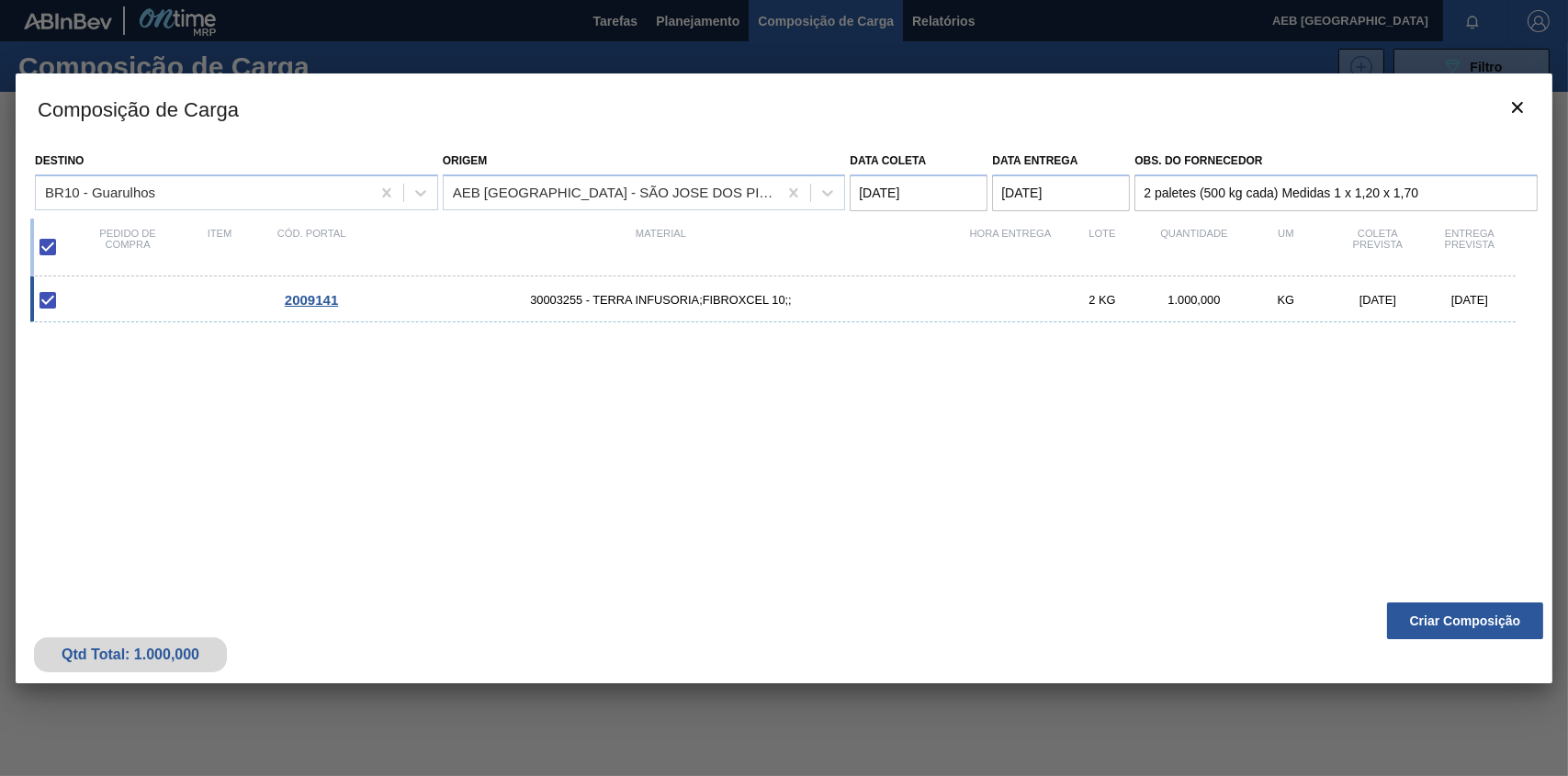
checkbox input "false"
click at [890, 199] on coleta "Data coleta" at bounding box center [919, 192] width 138 height 37
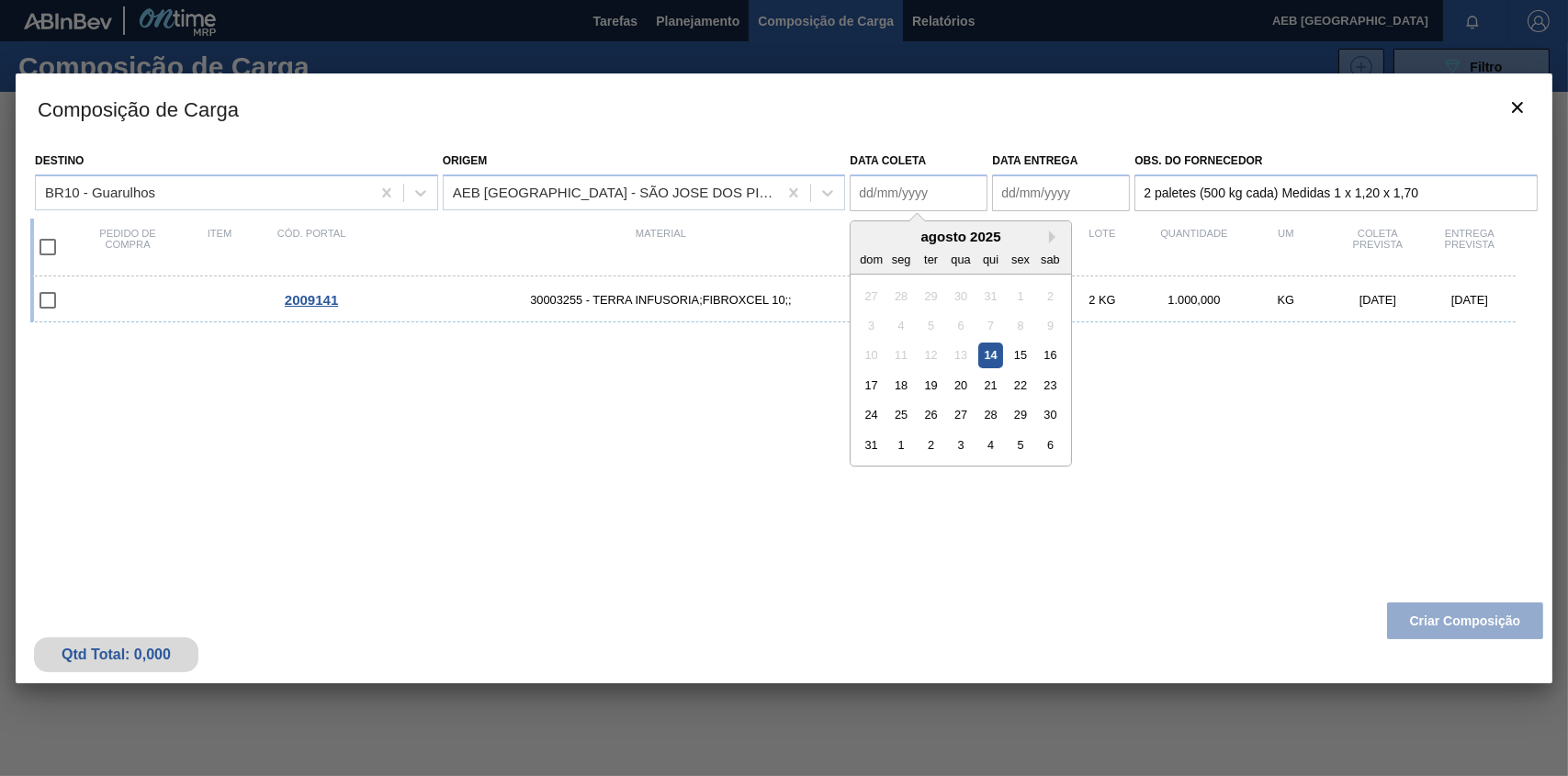
type coleta "[DATE]"
type entrega "[DATE]"
drag, startPoint x: 1422, startPoint y: 507, endPoint x: 1414, endPoint y: 490, distance: 18.8
click at [1420, 498] on div "2009141 30003255 - TERRA INFUSORIA;FIBROXCEL 10;; 2 KG 1.000,000 KG [DATE] [DAT…" at bounding box center [780, 423] width 1500 height 295
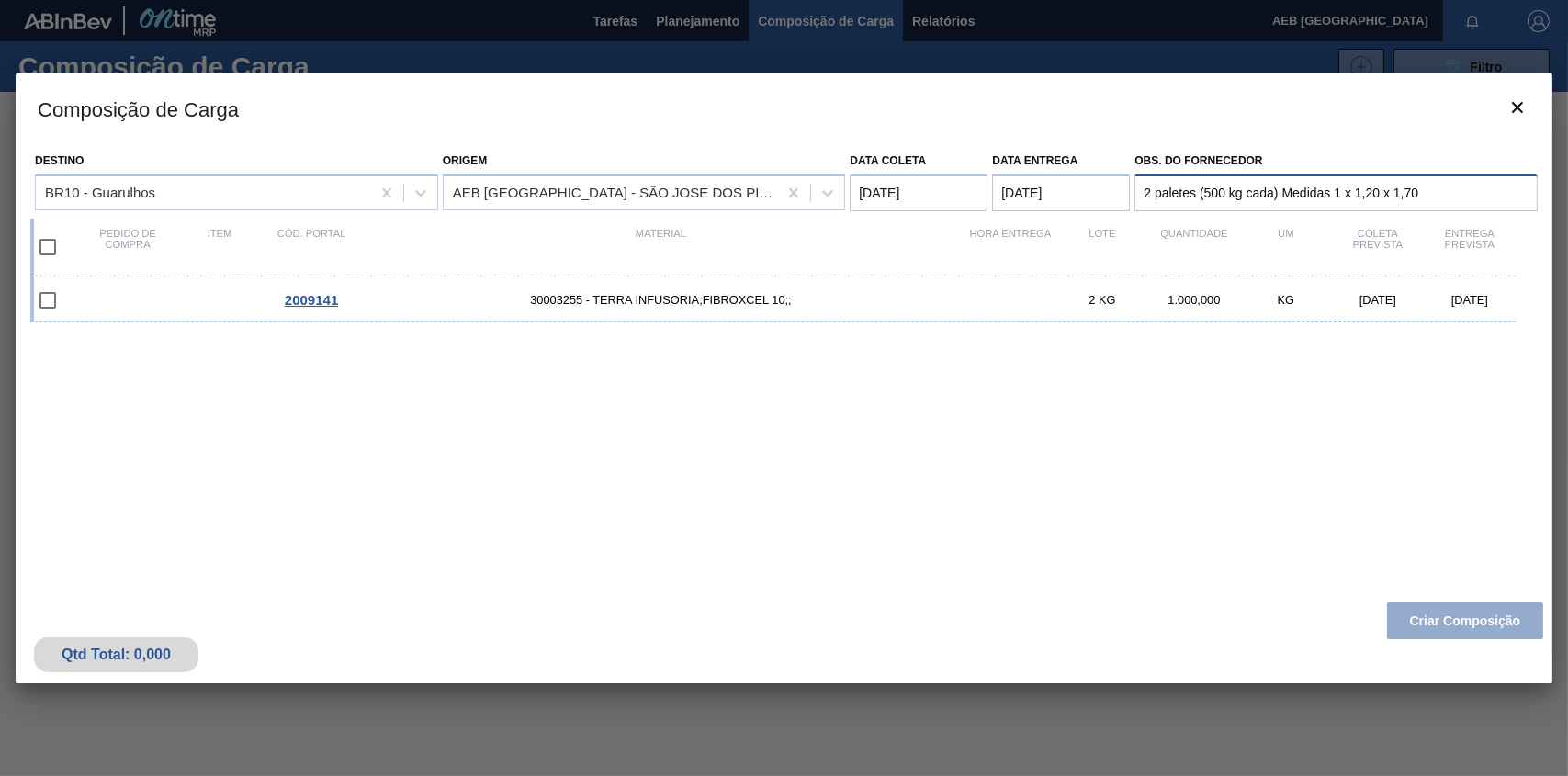
click at [1452, 192] on input "2 paletes (500 kg cada) Medidas 1 x 1,20 x 1,70" at bounding box center [1337, 192] width 404 height 37
click at [42, 243] on input "checkbox" at bounding box center [47, 247] width 39 height 39
checkbox input "true"
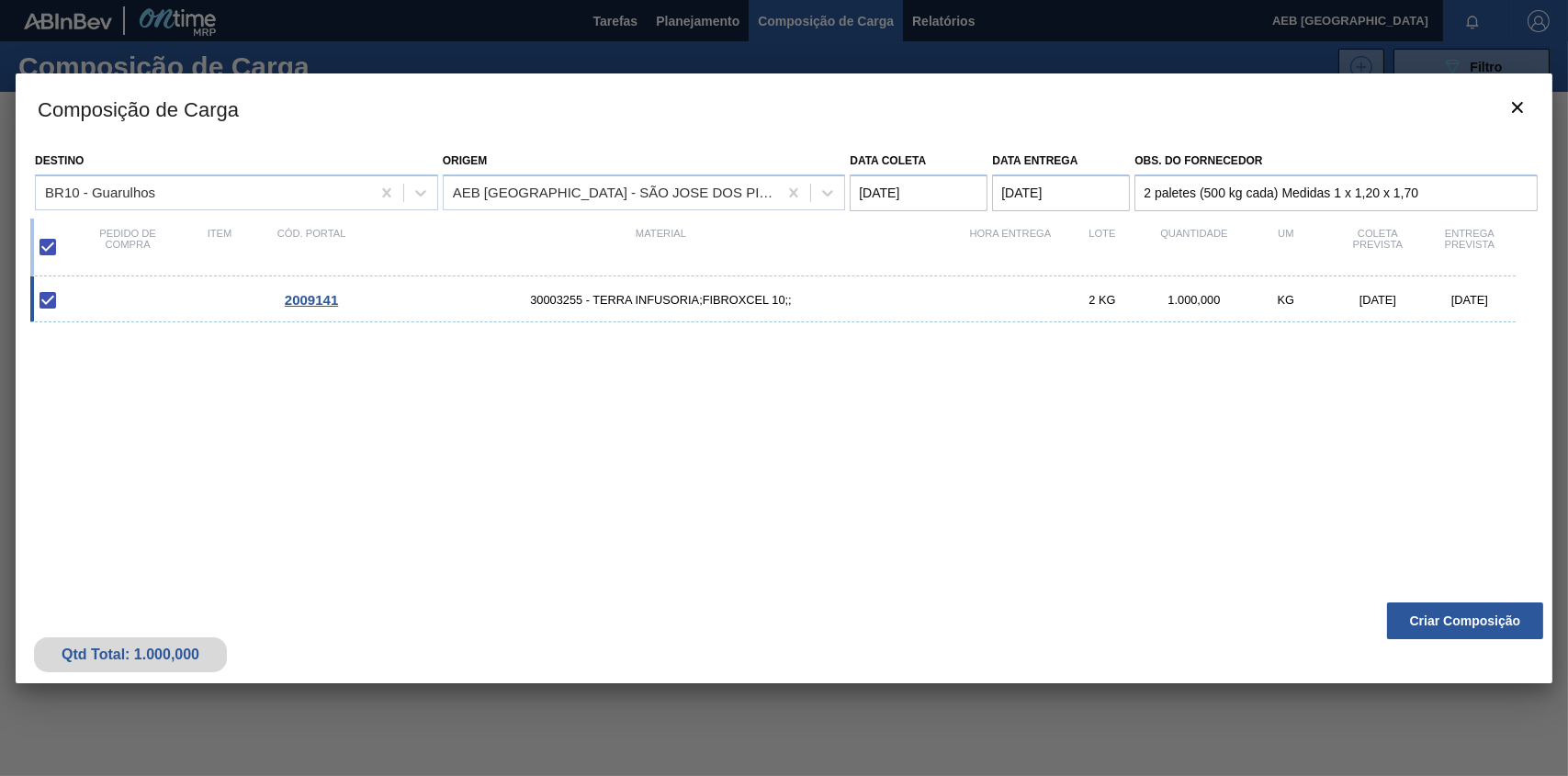
click at [302, 300] on span "2009141" at bounding box center [311, 300] width 53 height 16
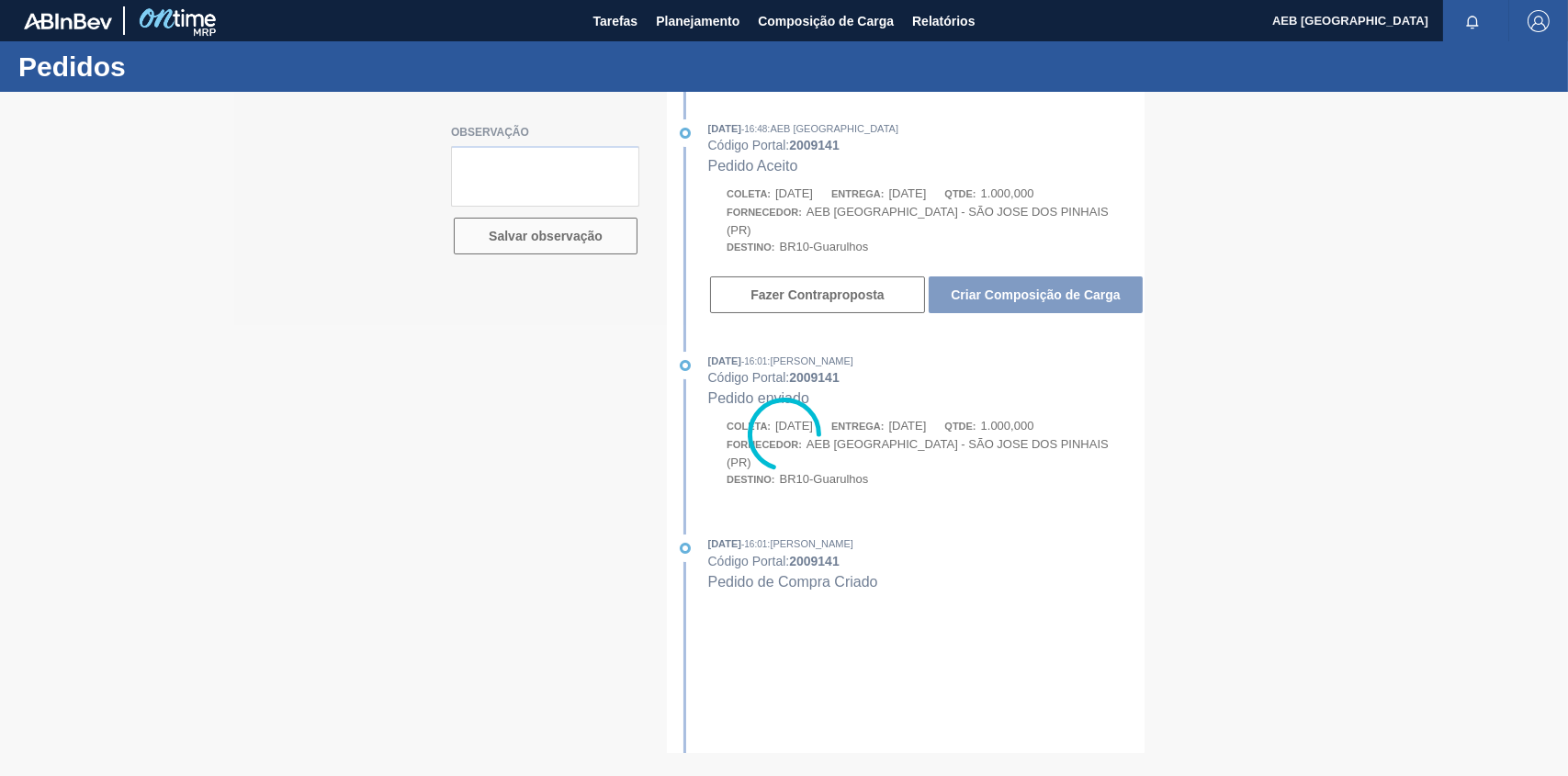
type textarea "2 paletes (500 kg cada) Medidas 1 x 1,20 x 1,70"
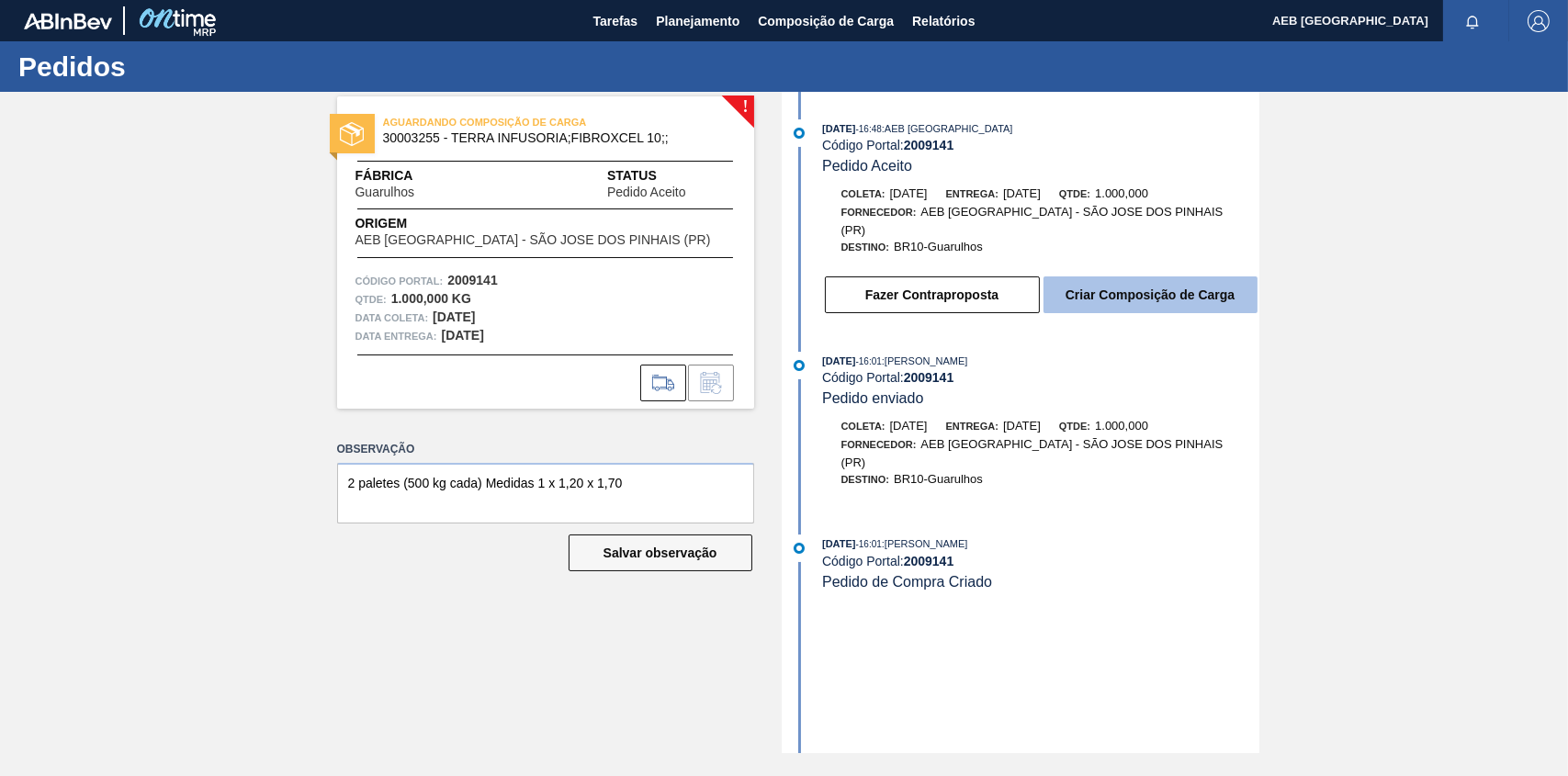
click at [1162, 281] on button "Criar Composição de Carga" at bounding box center [1150, 294] width 214 height 37
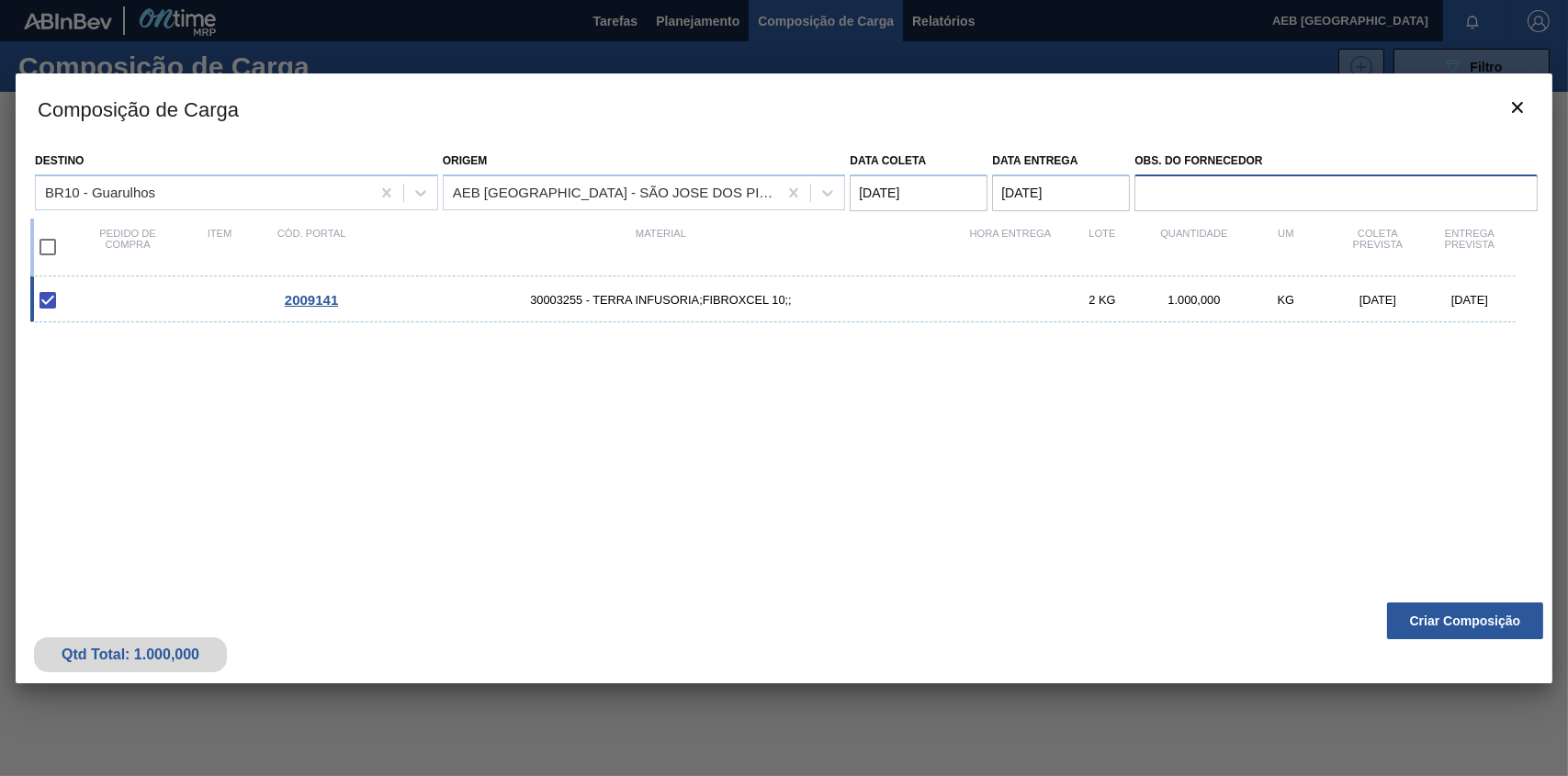
click at [1243, 199] on input "Obs. do Fornecedor" at bounding box center [1337, 192] width 404 height 37
type input "2 paletes (500 kg cada) Medidas 1 x 1,20 x 1,70"
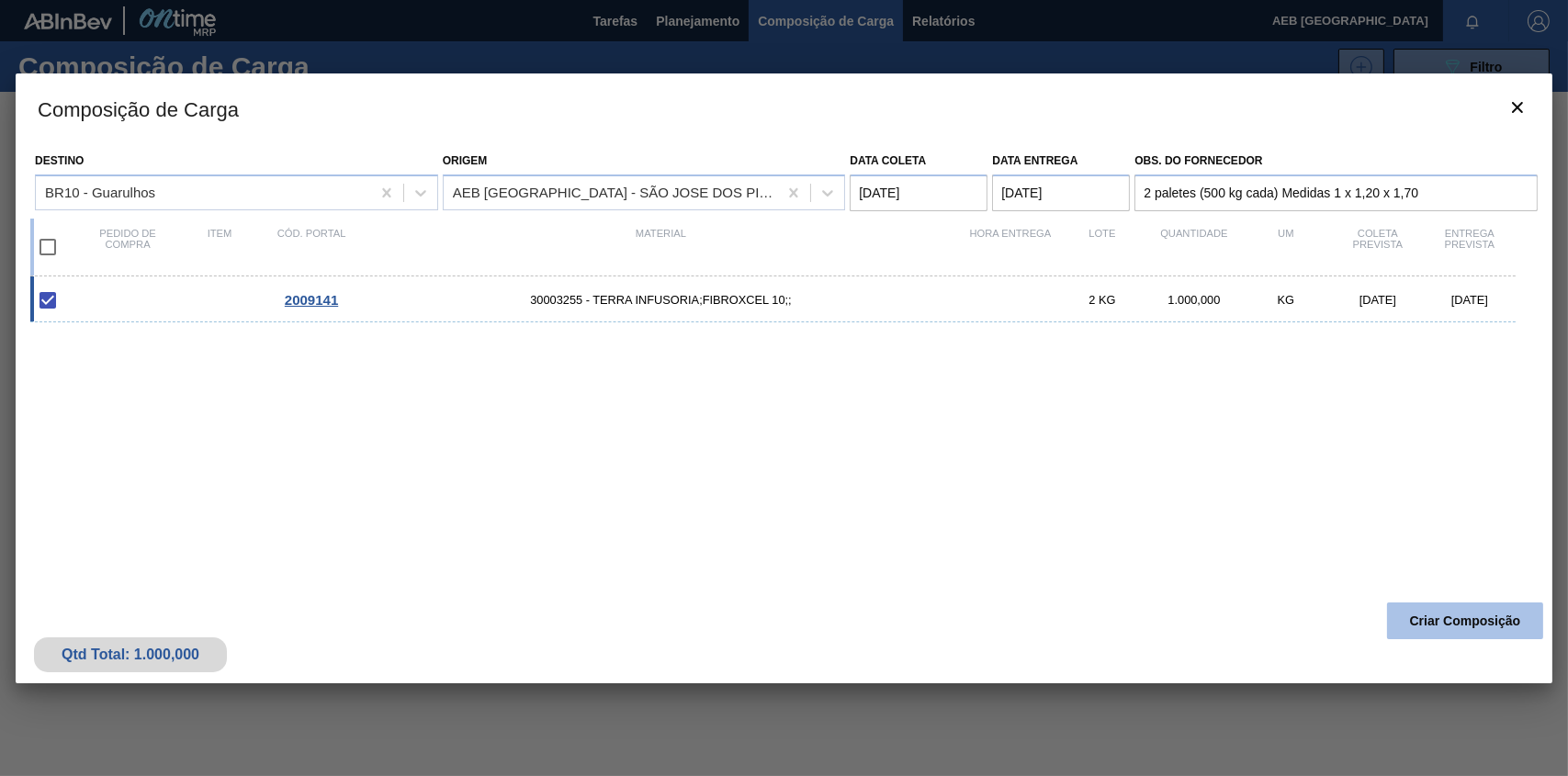
click at [1452, 618] on button "Criar Composição" at bounding box center [1466, 620] width 157 height 37
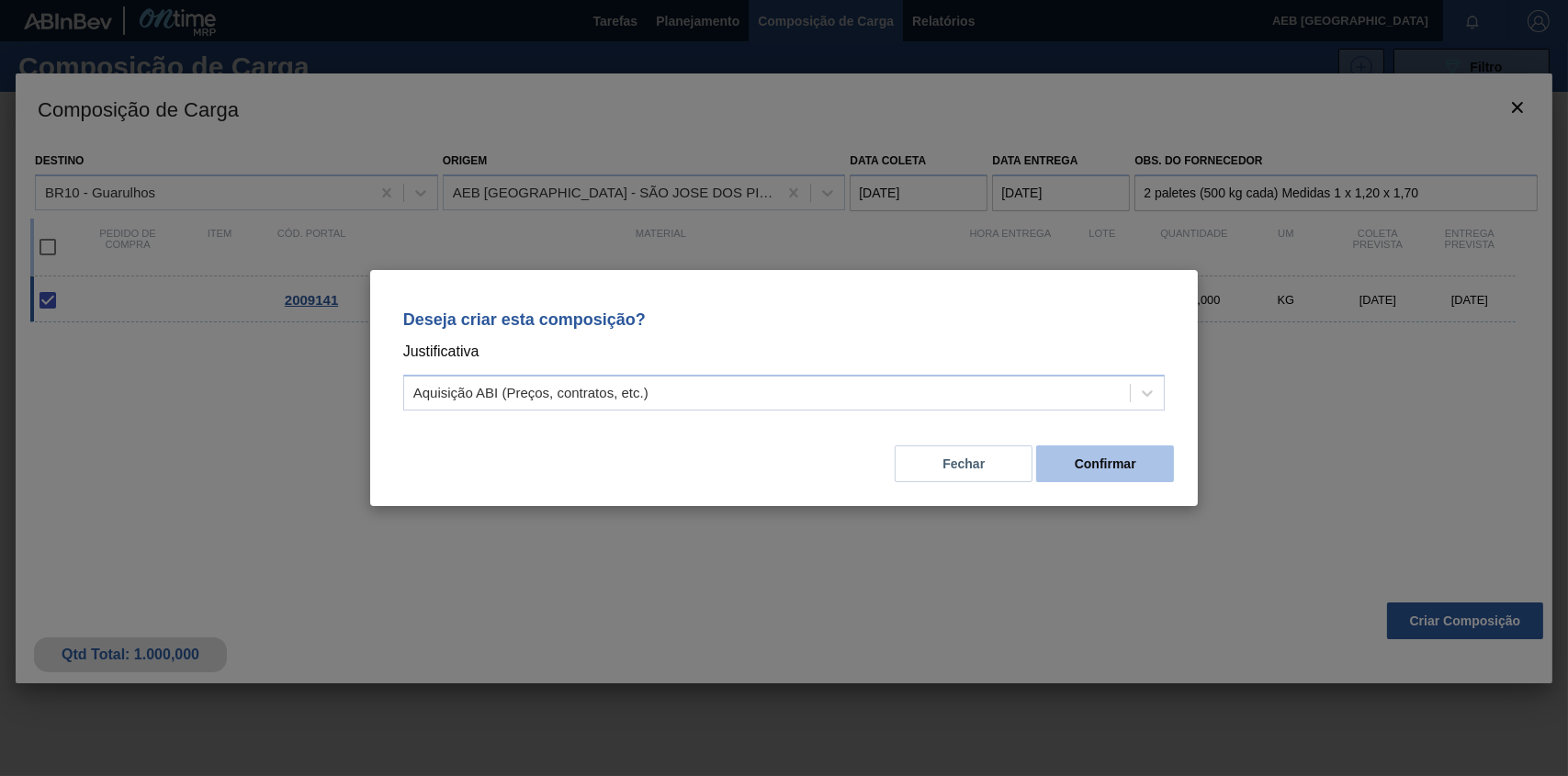
click at [1109, 471] on button "Confirmar" at bounding box center [1106, 463] width 138 height 37
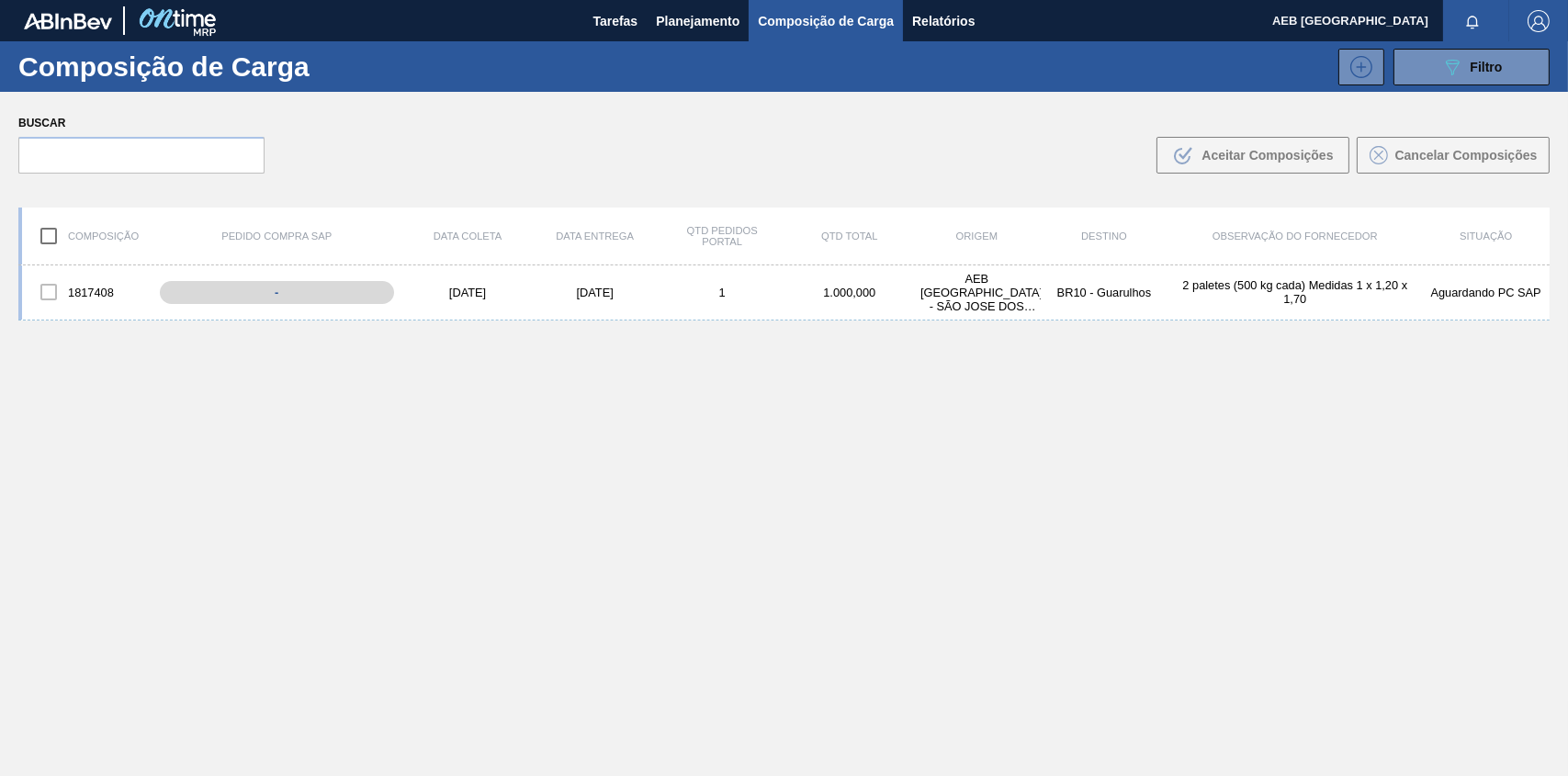
click at [45, 235] on input "checkbox" at bounding box center [48, 236] width 39 height 39
click at [46, 296] on div at bounding box center [48, 291] width 39 height 39
click at [56, 293] on div at bounding box center [48, 291] width 39 height 39
click at [43, 293] on div at bounding box center [48, 291] width 39 height 39
click at [47, 238] on input "checkbox" at bounding box center [48, 236] width 39 height 39
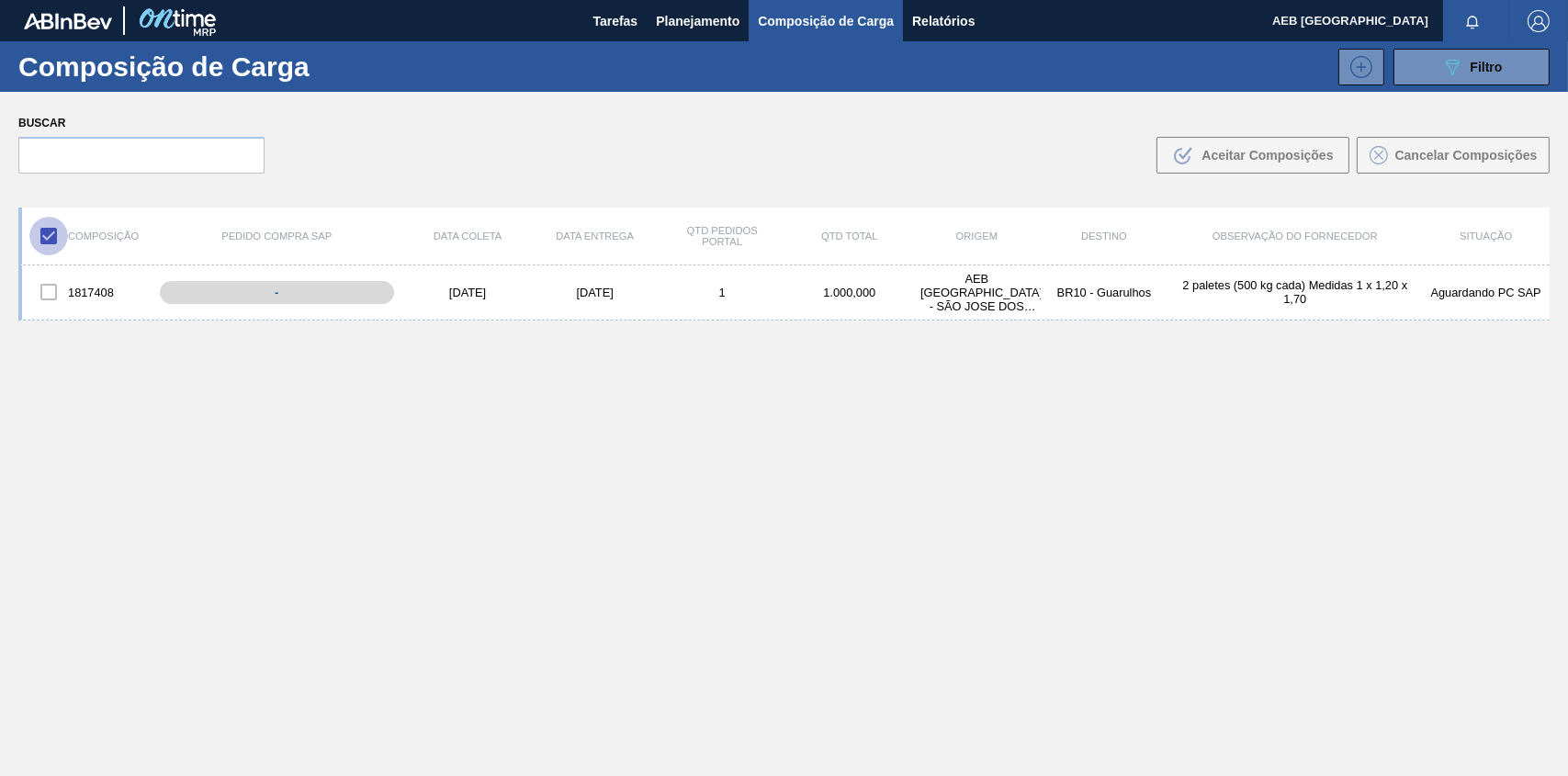
checkbox input "false"
click at [50, 295] on div at bounding box center [48, 291] width 39 height 39
click at [1132, 295] on div "BR10 - Guarulhos" at bounding box center [1104, 292] width 127 height 14
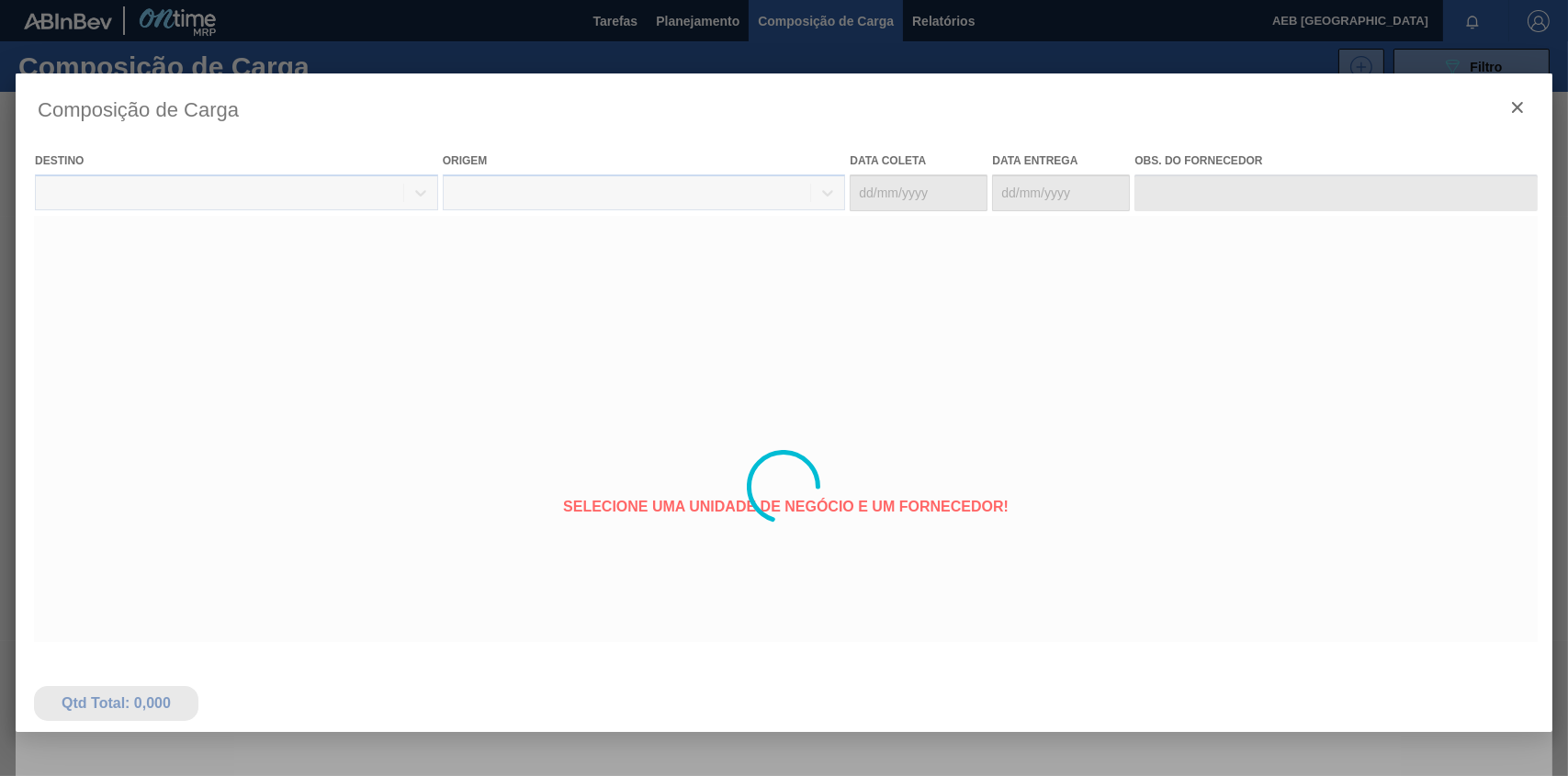
type coleta "[DATE]"
type entrega "[DATE]"
type input "2 paletes (500 kg cada) Medidas 1 x 1,20 x 1,70"
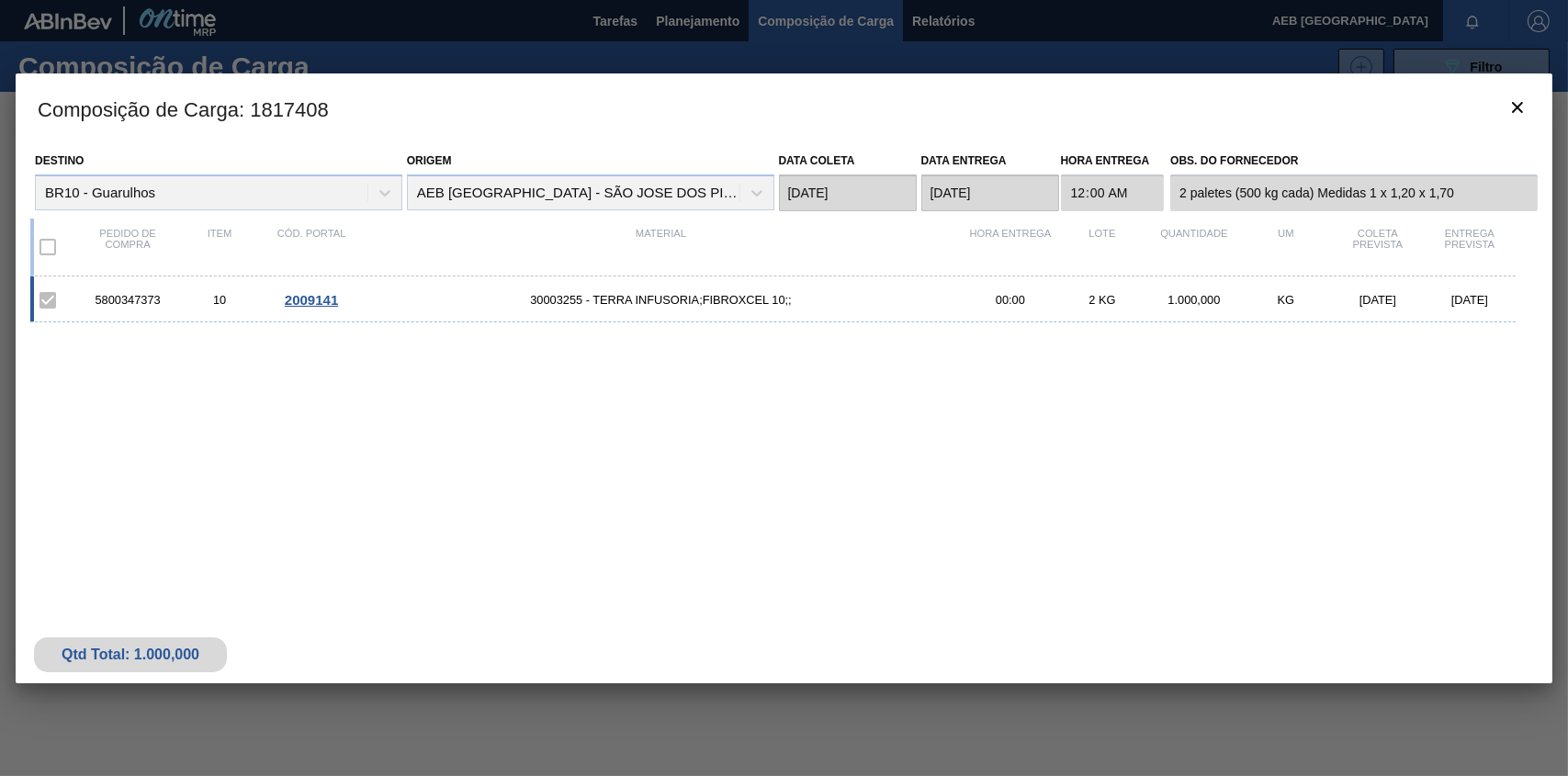
click at [124, 299] on div "5800347373" at bounding box center [127, 300] width 92 height 14
click at [1522, 102] on icon "botão de ícone" at bounding box center [1518, 107] width 11 height 11
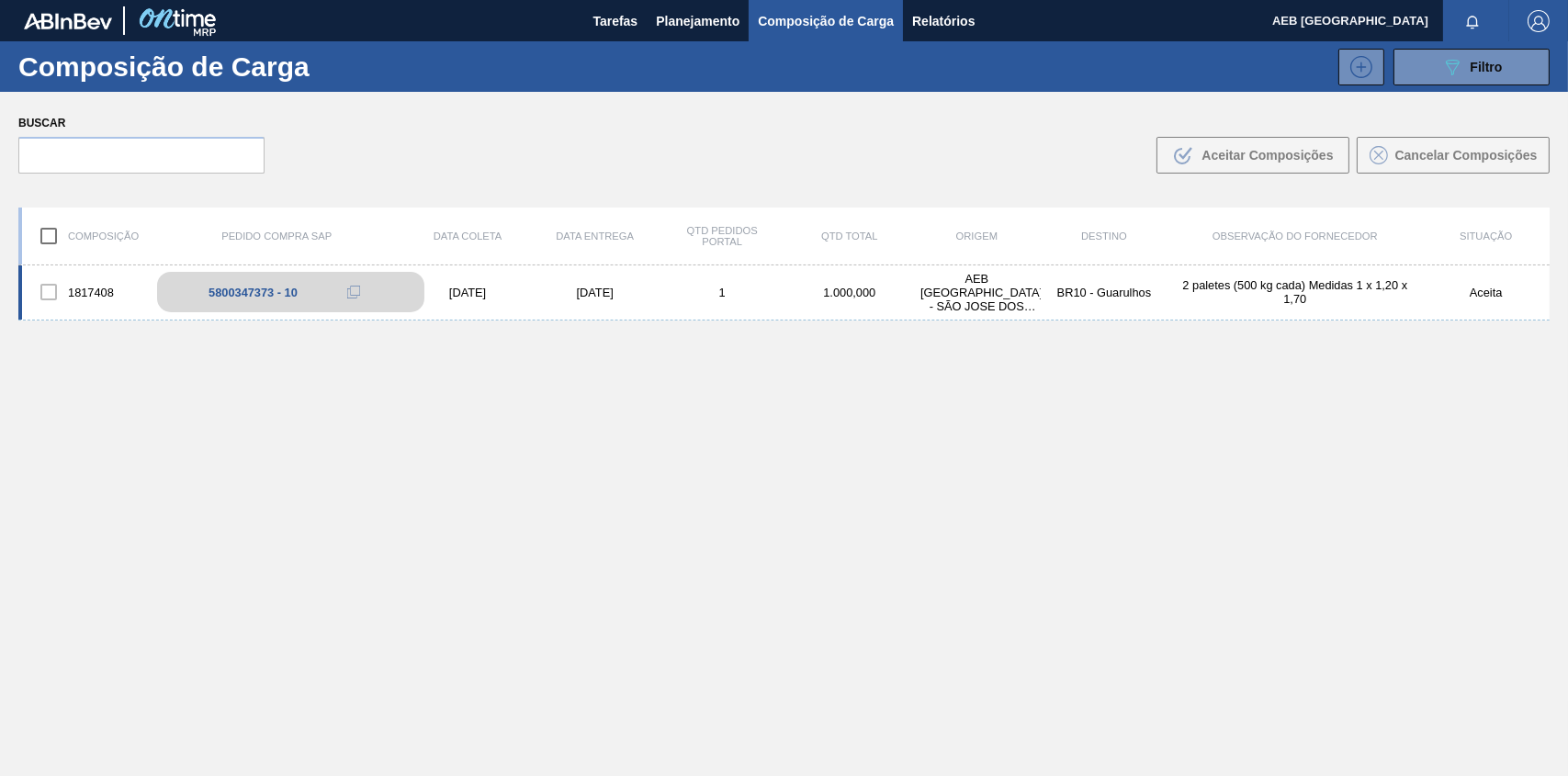
click at [360, 285] on button at bounding box center [353, 291] width 37 height 22
click at [355, 294] on icon at bounding box center [354, 292] width 13 height 13
click at [355, 292] on icon at bounding box center [354, 292] width 13 height 13
click at [225, 285] on div "5800347373 - 10" at bounding box center [291, 291] width 267 height 41
drag, startPoint x: 242, startPoint y: 283, endPoint x: 1094, endPoint y: 474, distance: 873.1
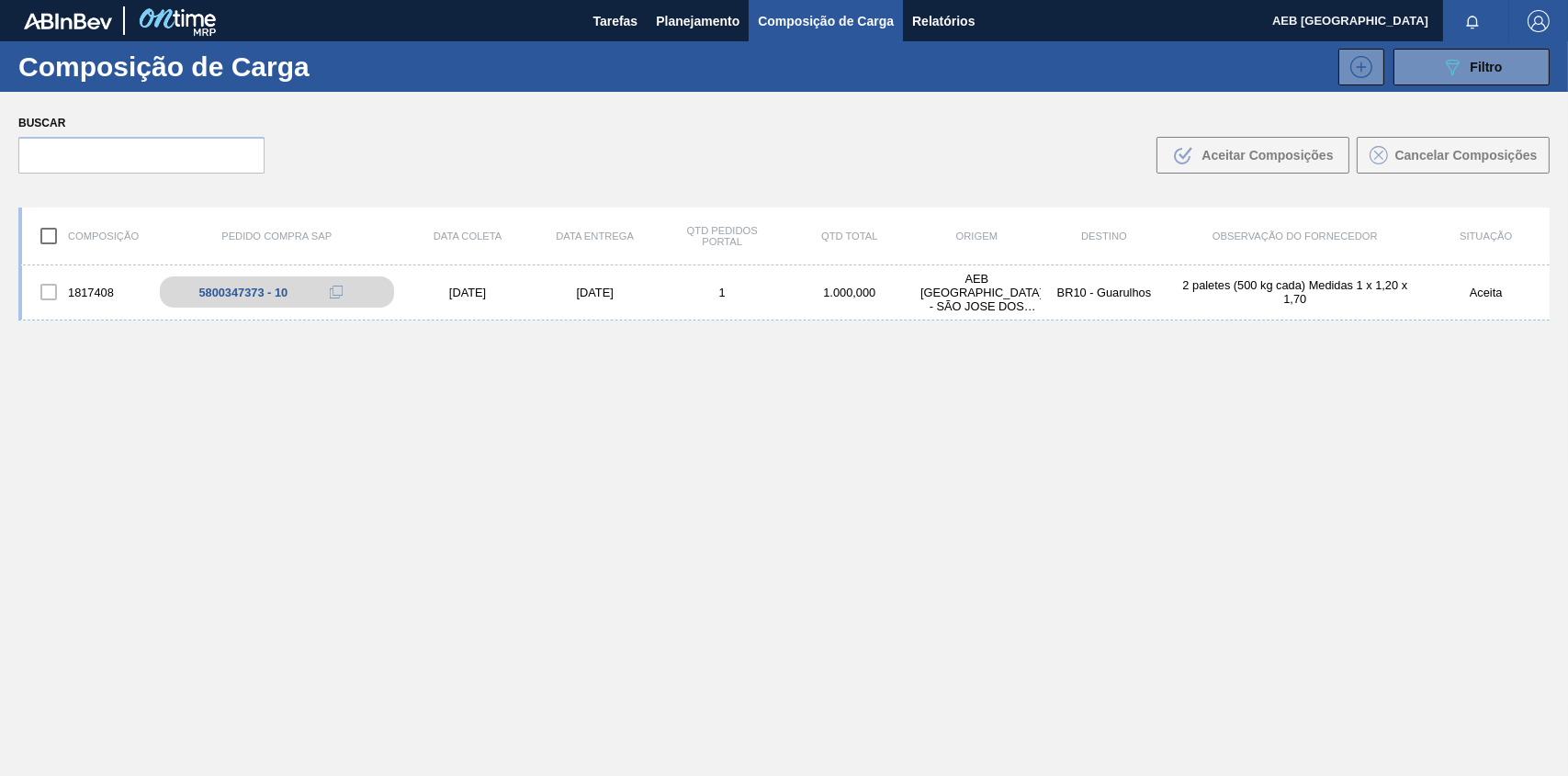
click at [1094, 474] on div "1817408 5800347373 - 10 [DATE] [DATE] 1 1.000,000 AEB [GEOGRAPHIC_DATA] - [GEOG…" at bounding box center [784, 563] width 1532 height 597
click at [345, 288] on button at bounding box center [353, 291] width 37 height 22
click at [1259, 286] on div "2 paletes (500 kg cada) Medidas 1 x 1,20 x 1,70" at bounding box center [1295, 291] width 255 height 27
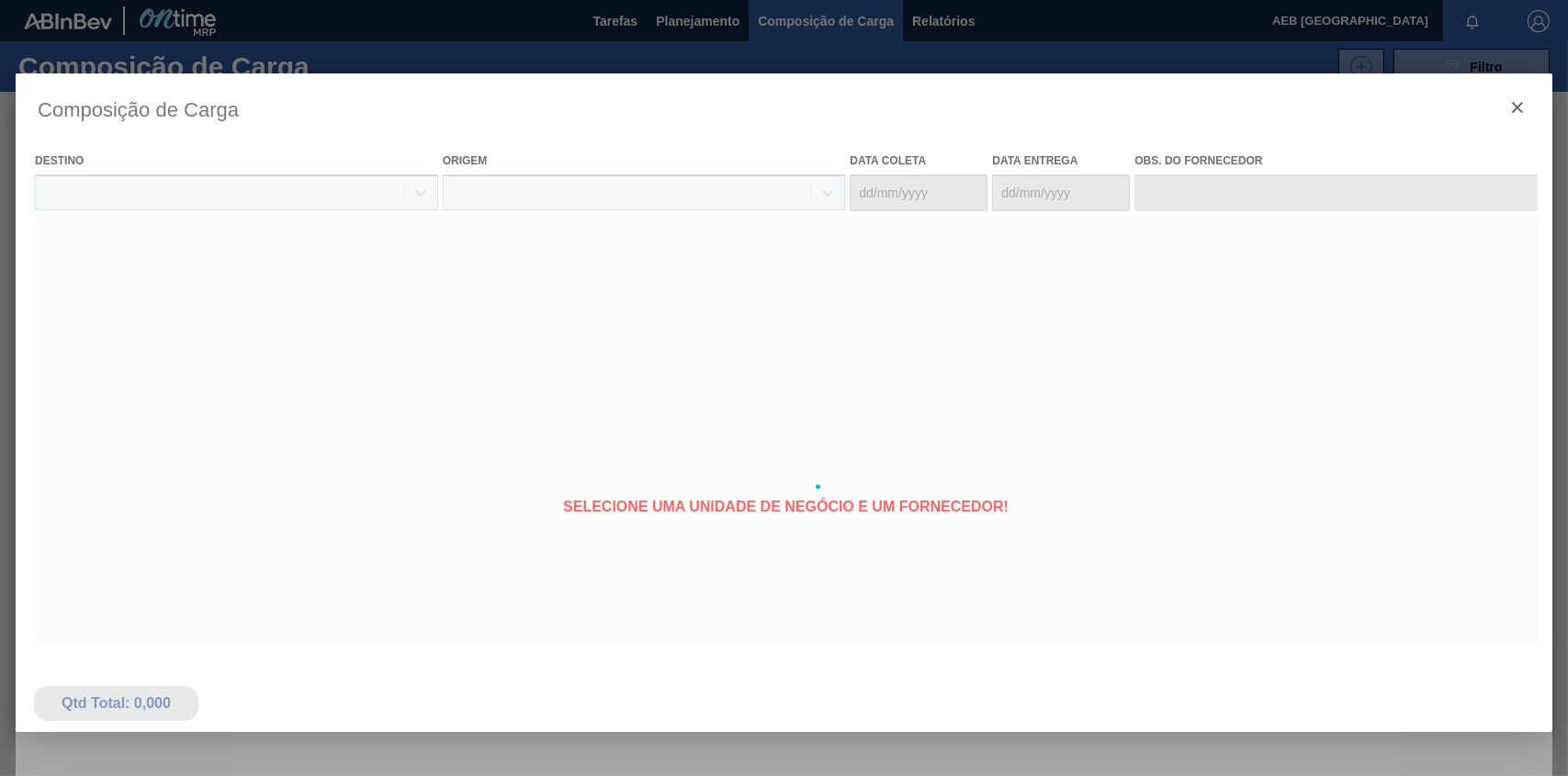
type coleta "[DATE]"
type entrega "[DATE]"
type input "2 paletes (500 kg cada) Medidas 1 x 1,20 x 1,70"
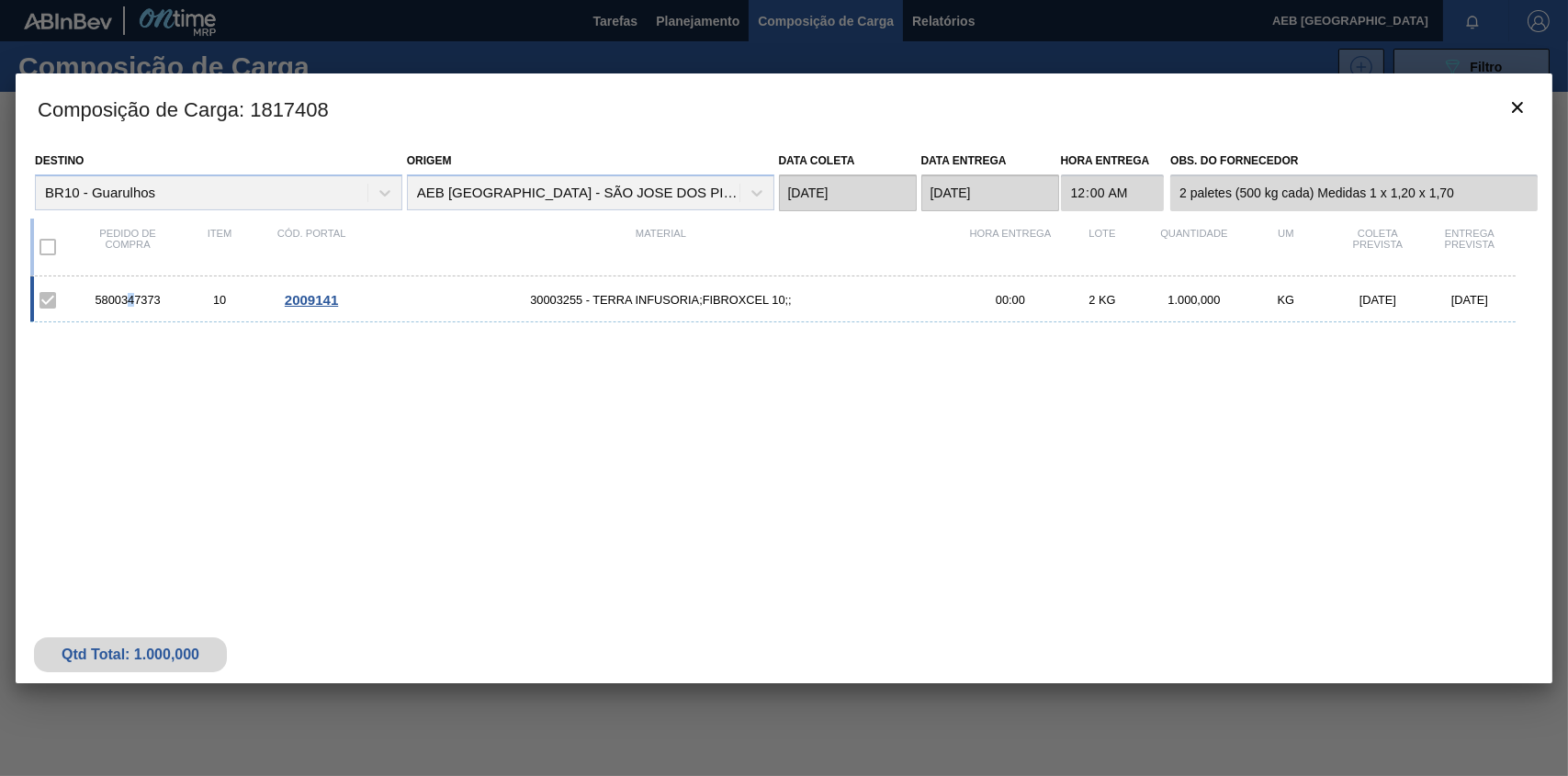
click at [133, 300] on div "5800347373" at bounding box center [127, 300] width 92 height 14
drag, startPoint x: 133, startPoint y: 300, endPoint x: 305, endPoint y: 299, distance: 172.0
click at [305, 299] on span "2009141" at bounding box center [311, 300] width 53 height 16
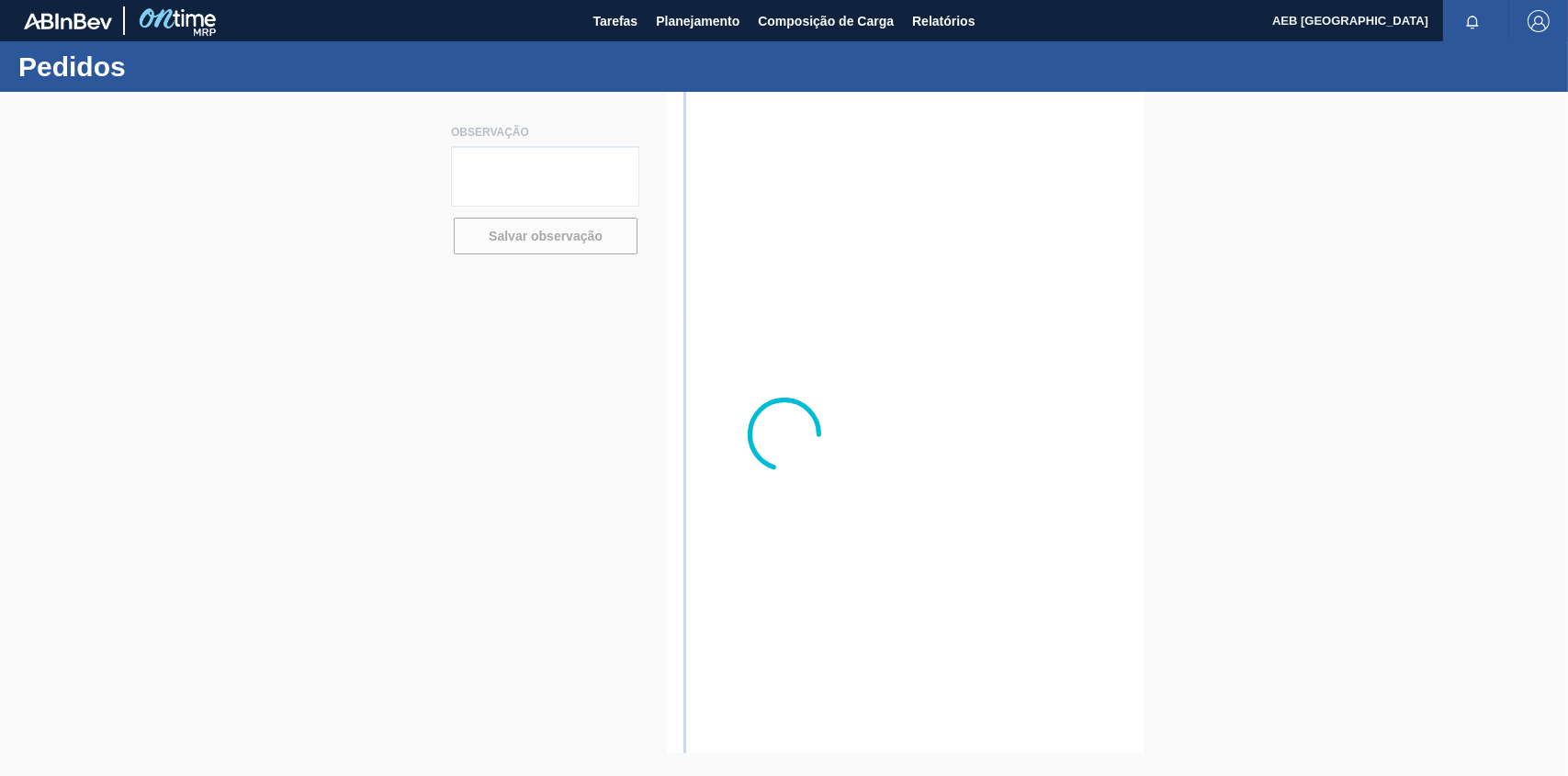
type textarea "2 paletes (500 kg cada) Medidas 1 x 1,20 x 1,70"
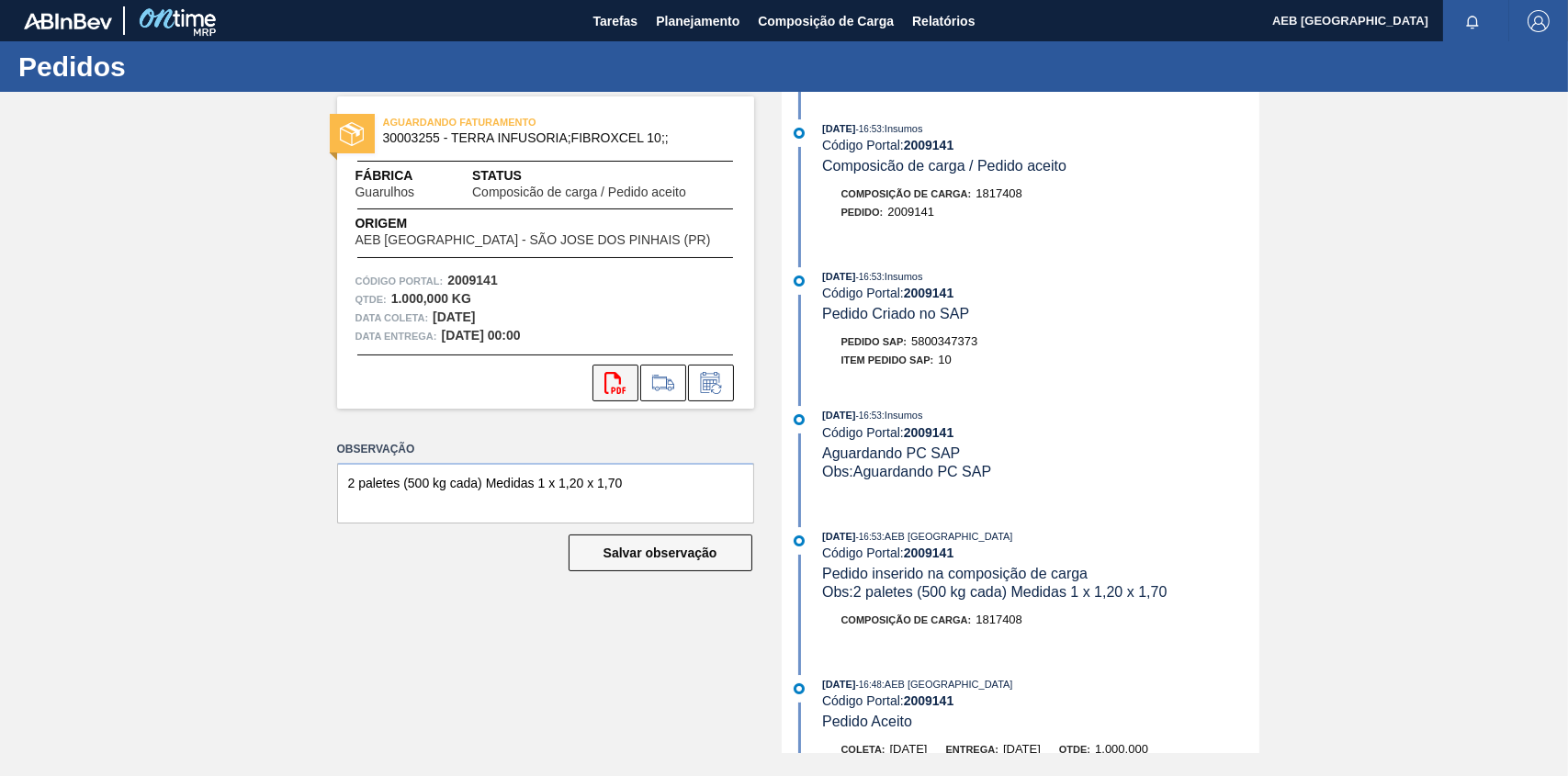
click at [622, 379] on icon "svg{fill:#ff0000}" at bounding box center [615, 382] width 22 height 22
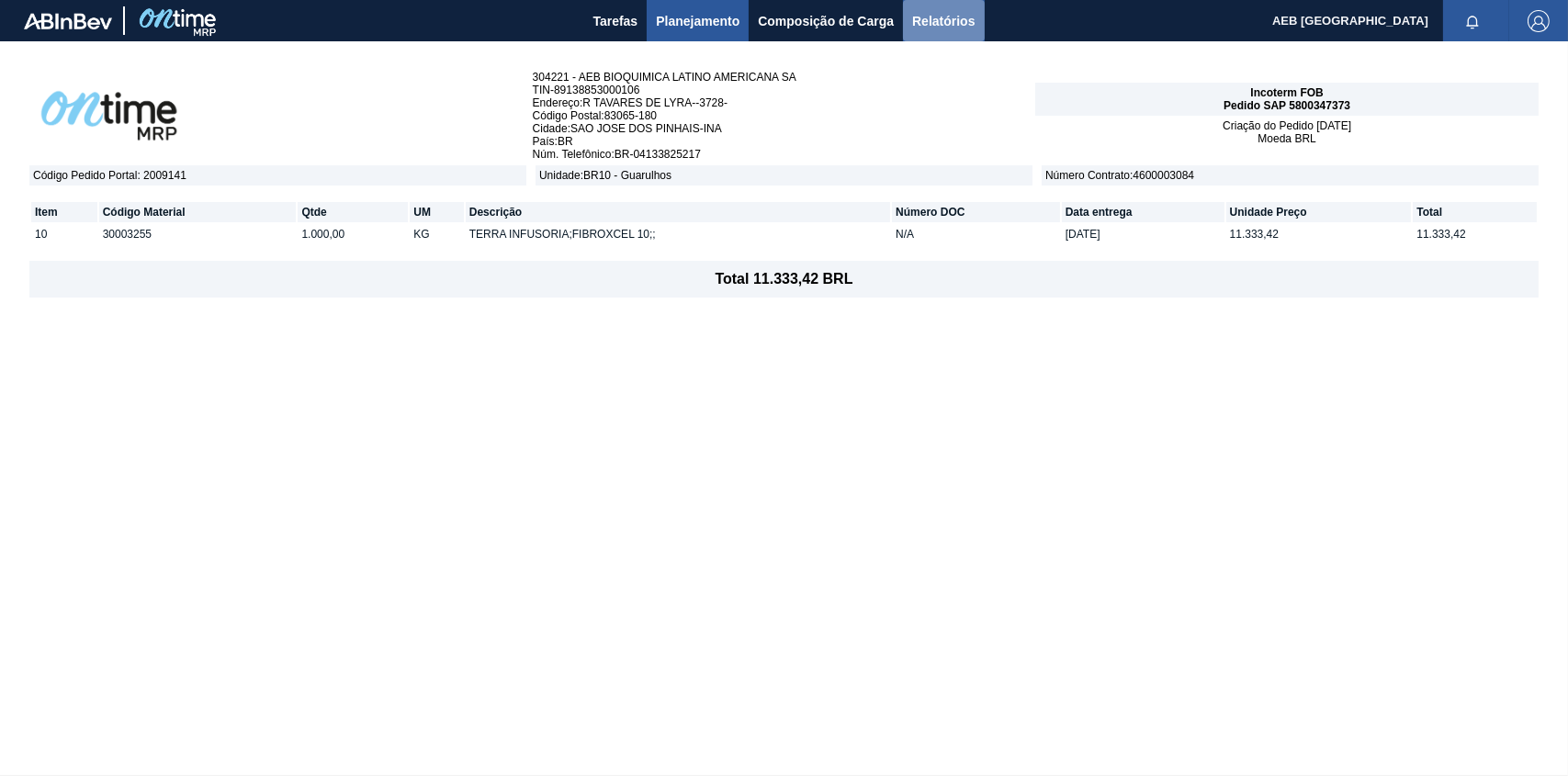
click at [935, 24] on span "Relatórios" at bounding box center [943, 21] width 62 height 22
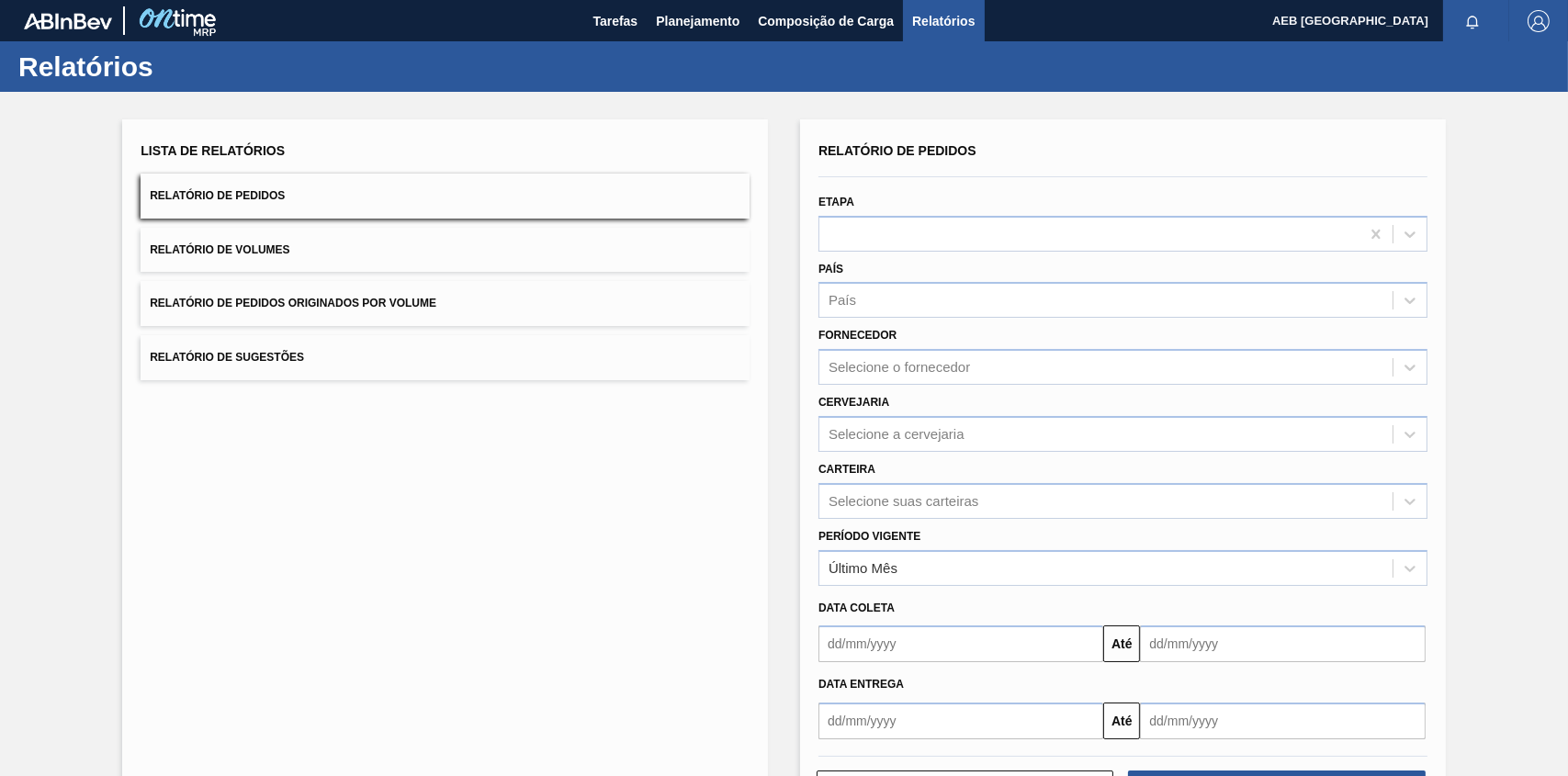
click at [196, 193] on span "Relatório de Pedidos" at bounding box center [217, 196] width 135 height 13
click at [186, 192] on span "Relatório de Pedidos" at bounding box center [217, 196] width 135 height 13
click at [1031, 425] on div "Selecione a cervejaria" at bounding box center [1107, 434] width 574 height 26
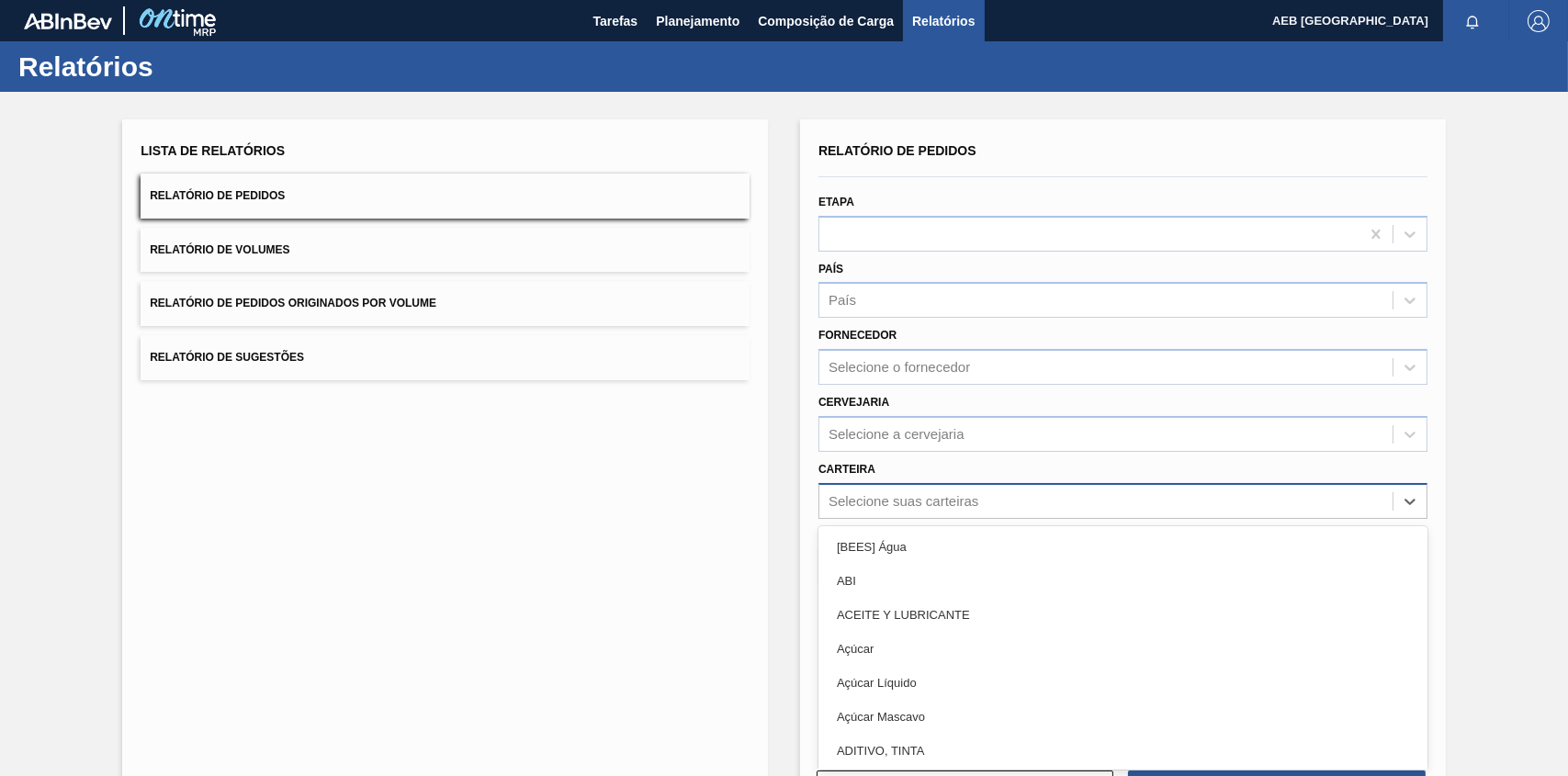
scroll to position [30, 0]
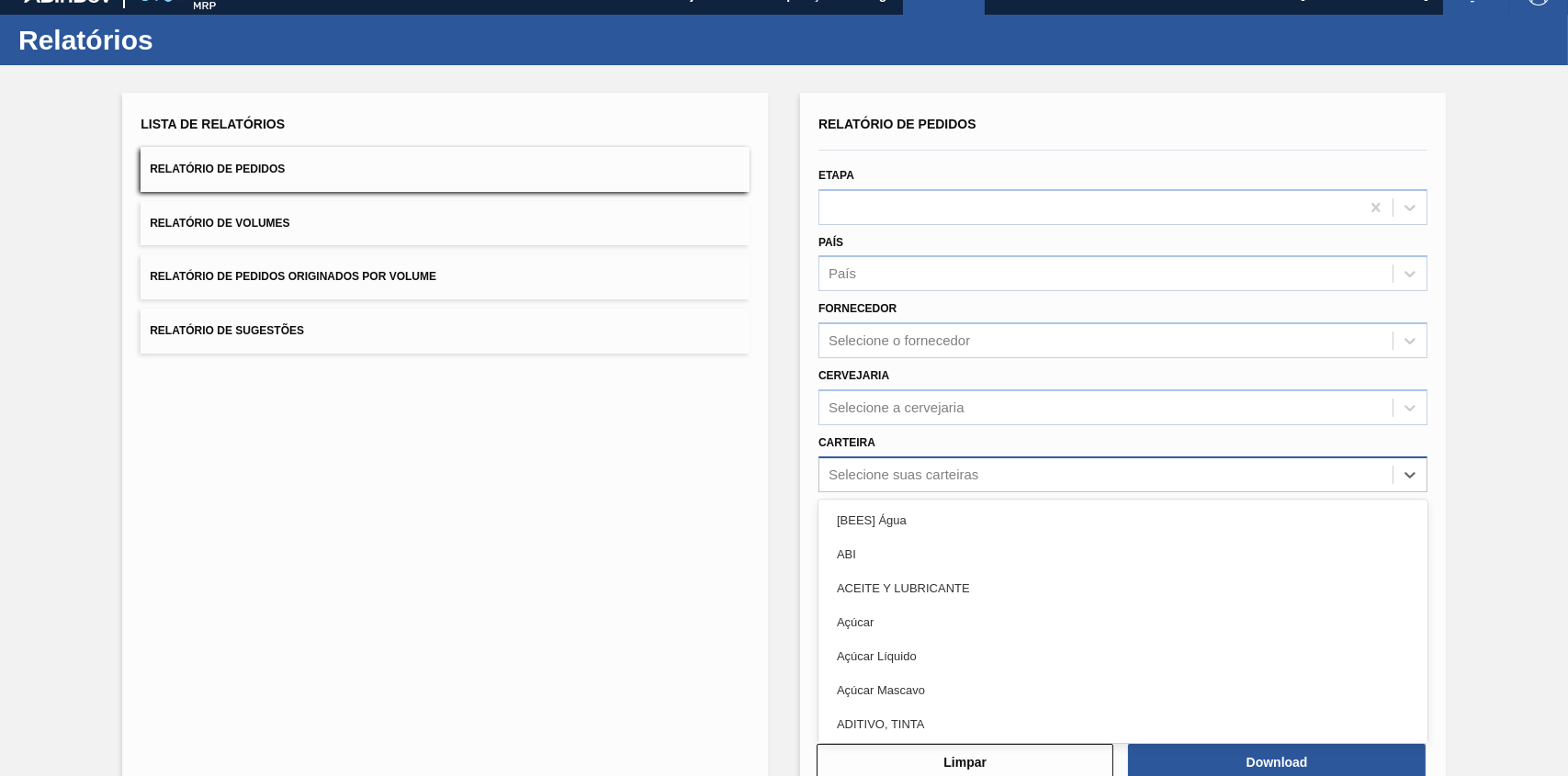
click at [992, 492] on div "option [BEES] Água focused, 1 of 101. 101 results available. Use Up and Down to…" at bounding box center [1124, 474] width 609 height 36
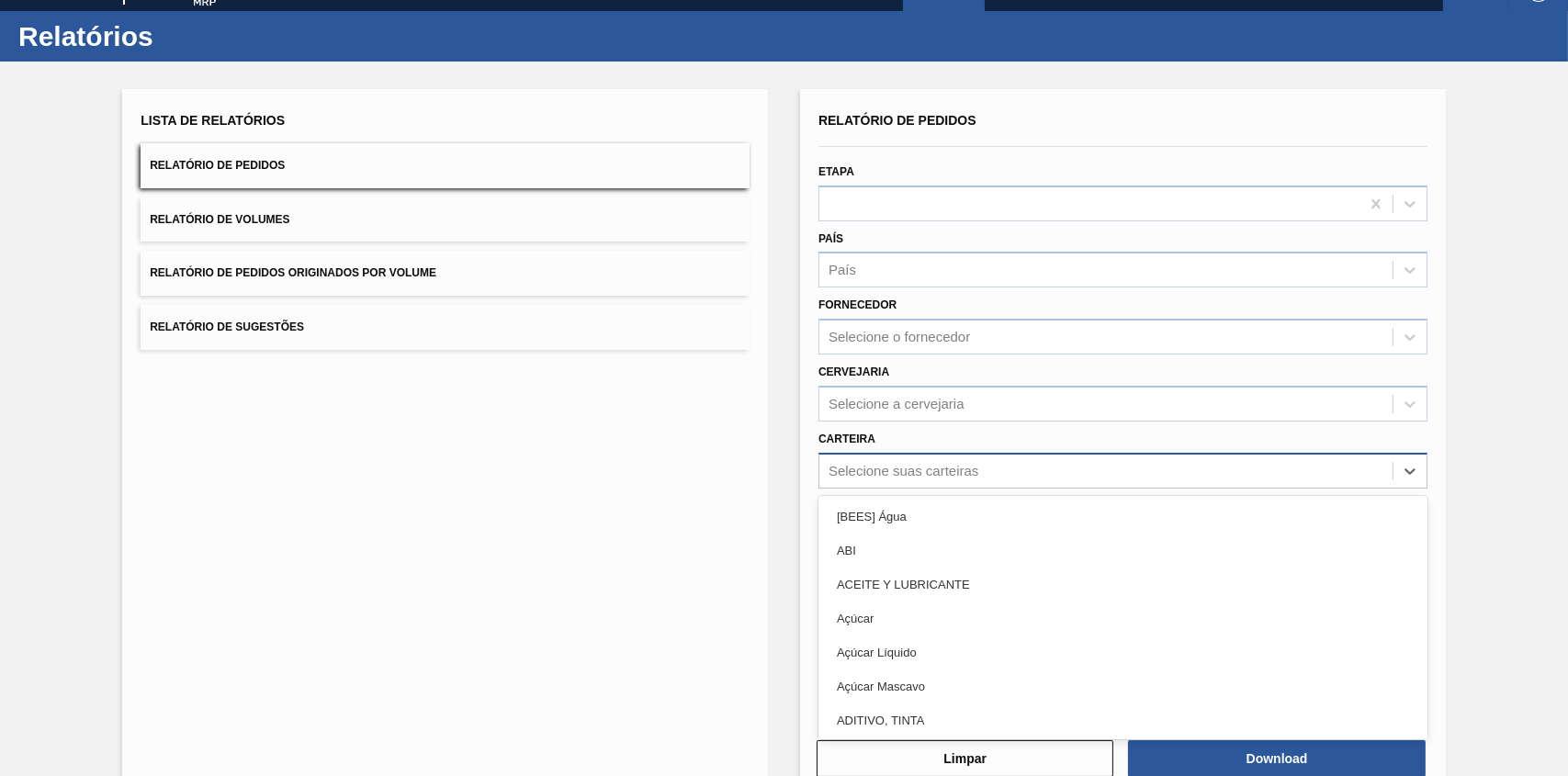
click at [992, 482] on div "Selecione suas carteiras" at bounding box center [1124, 471] width 609 height 36
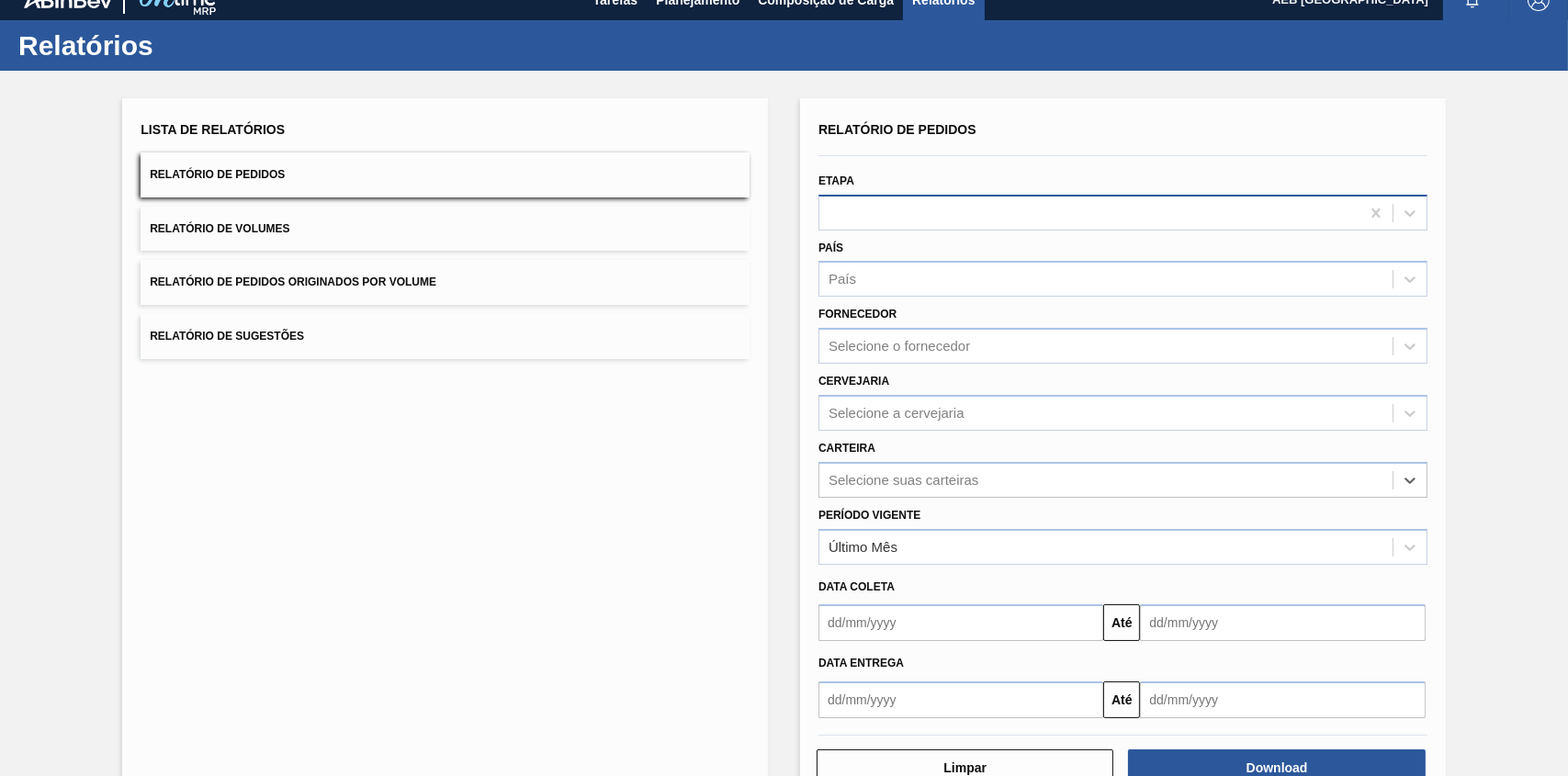
scroll to position [0, 0]
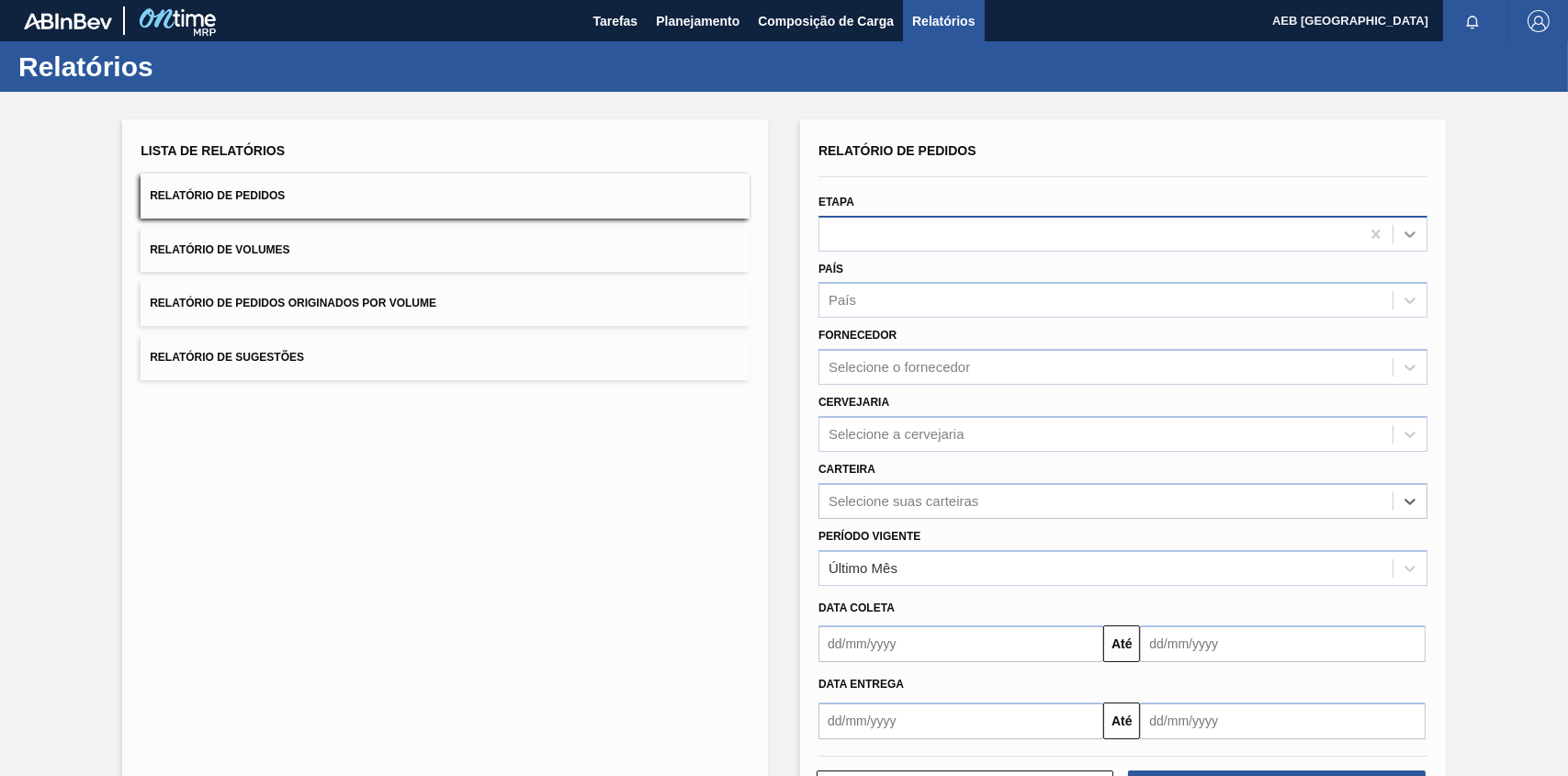
click at [1407, 227] on icon at bounding box center [1410, 234] width 18 height 18
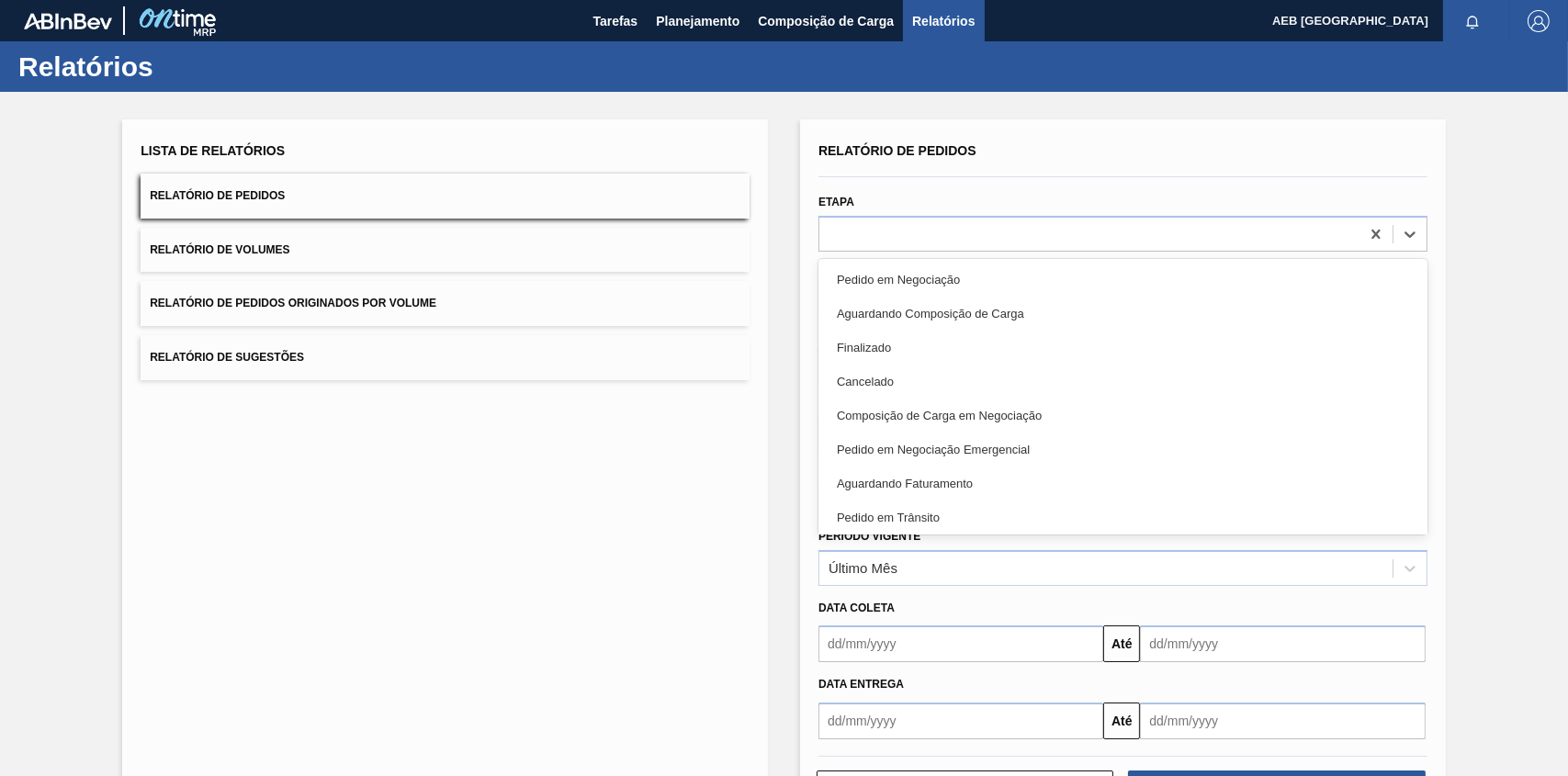
click at [976, 355] on div "Finalizado" at bounding box center [1124, 348] width 609 height 34
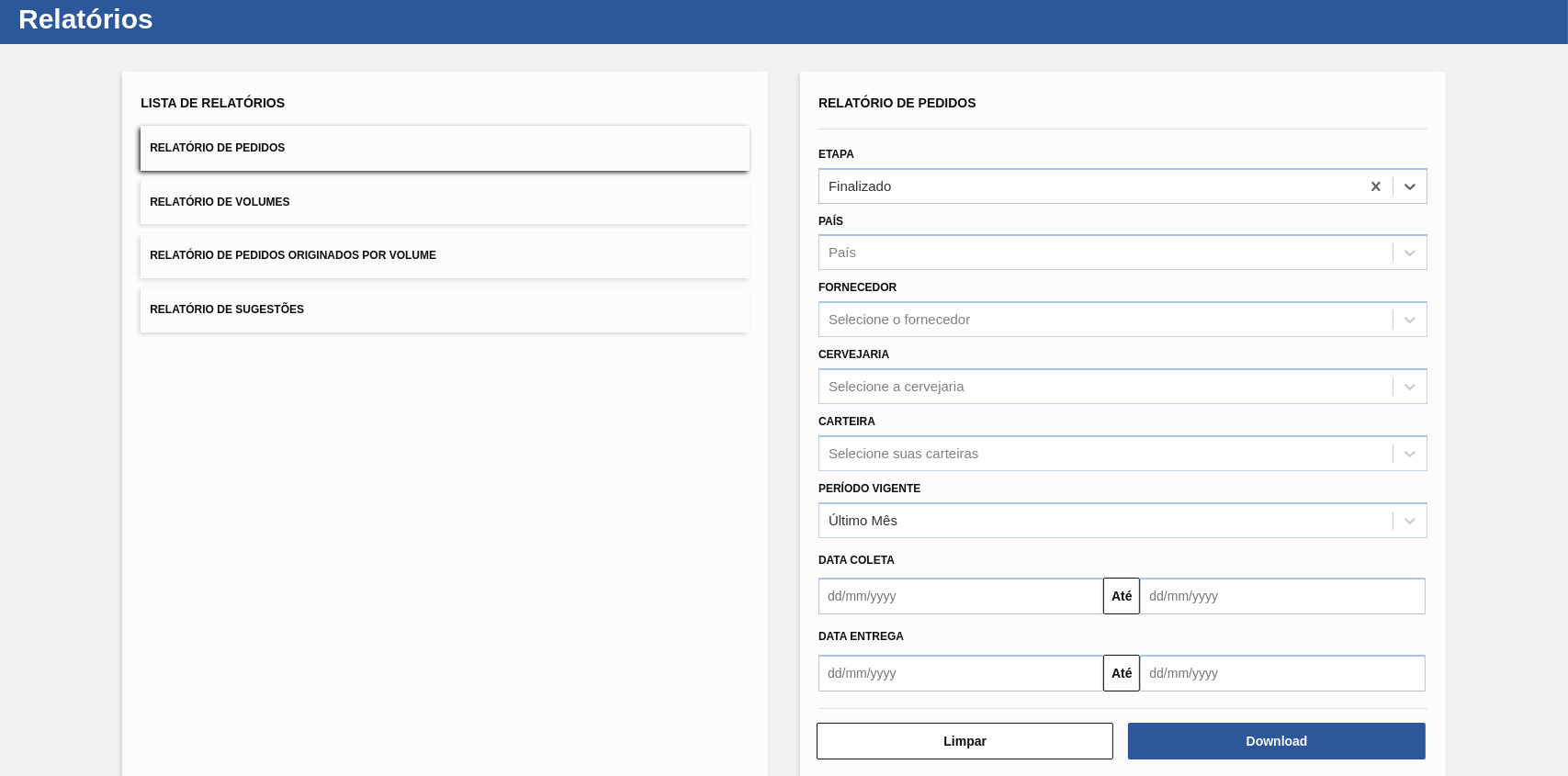
scroll to position [73, 0]
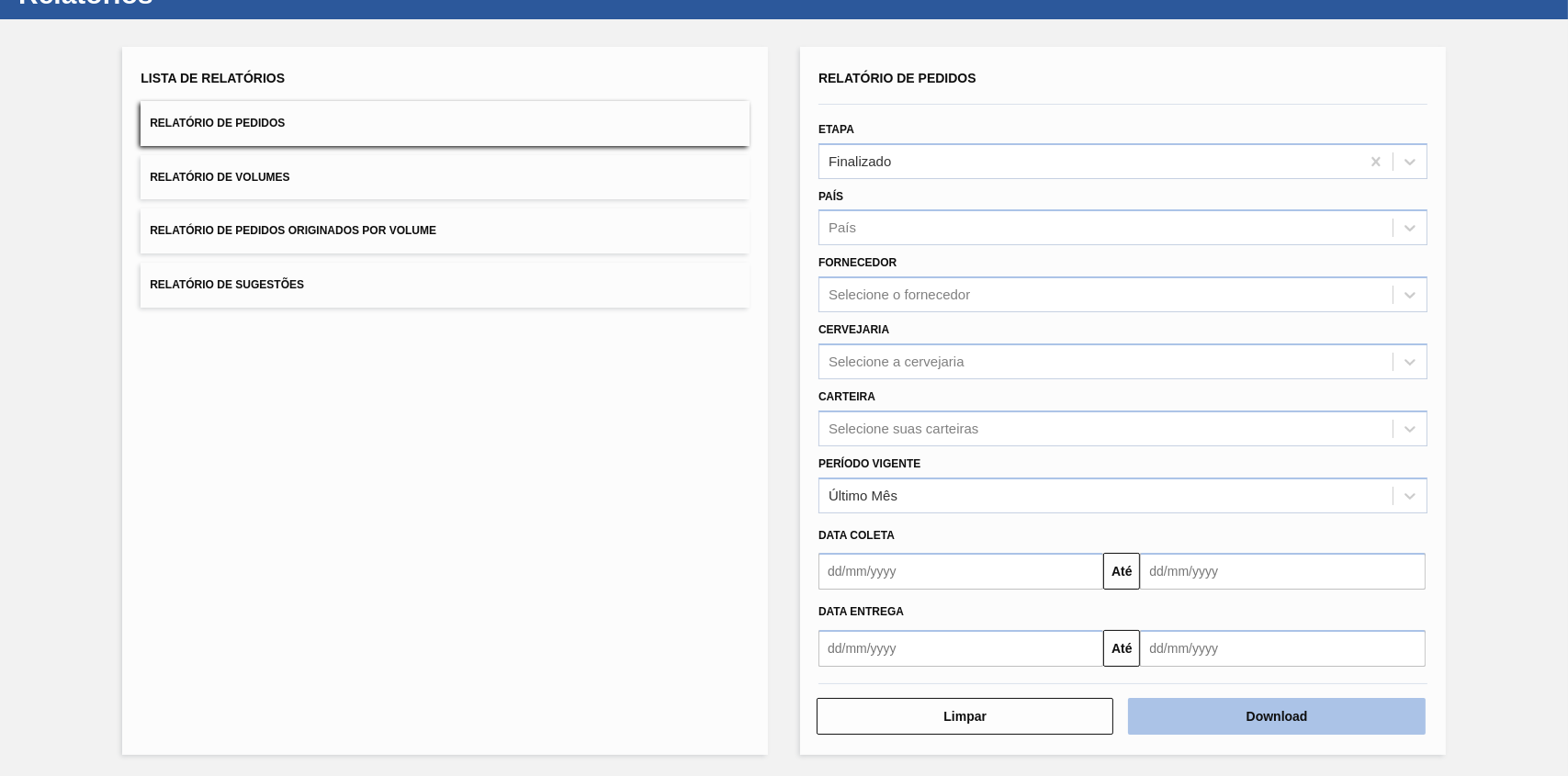
click at [1202, 713] on button "Download" at bounding box center [1276, 716] width 297 height 37
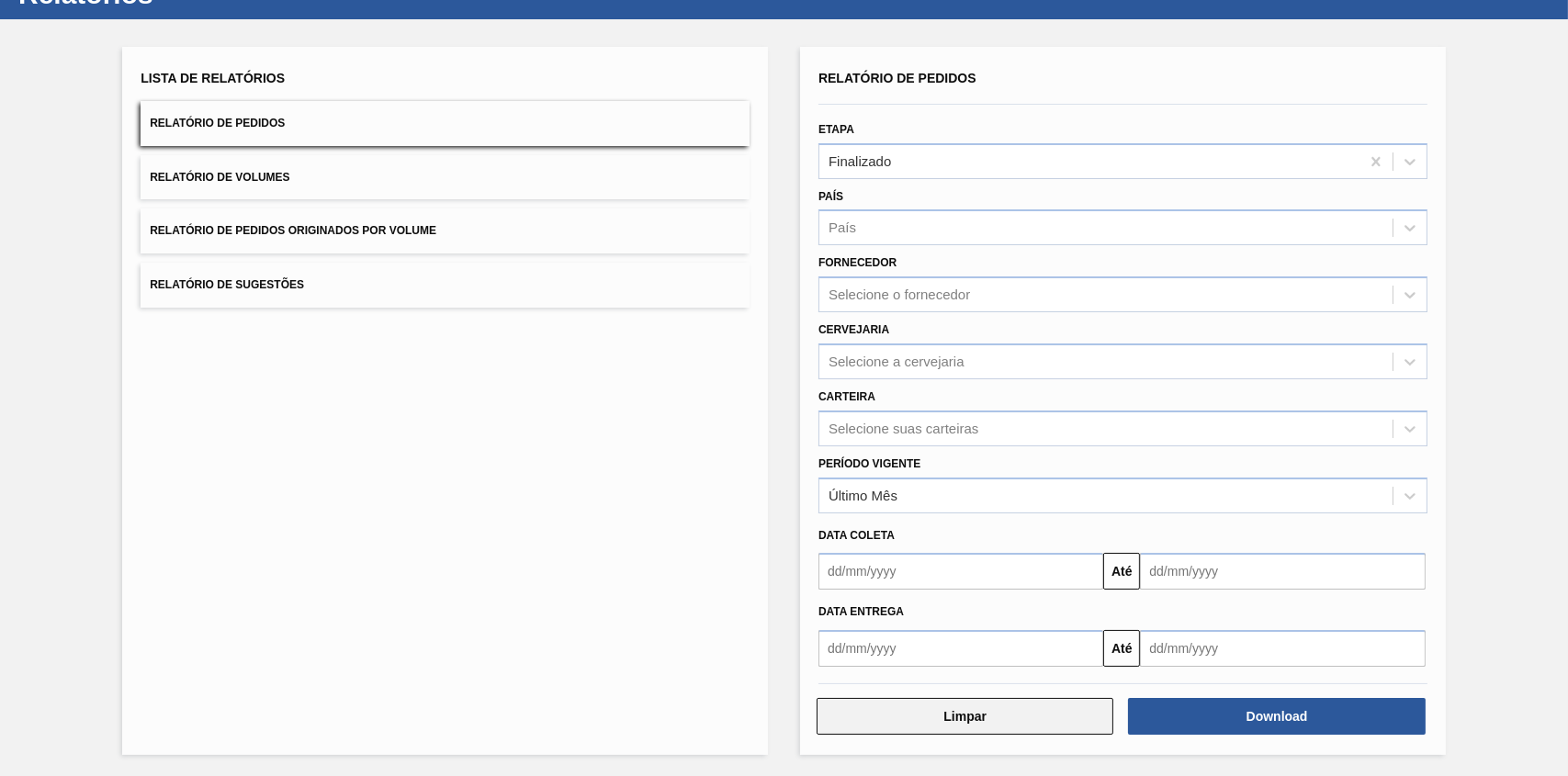
click at [897, 712] on button "Limpar" at bounding box center [965, 716] width 297 height 37
click at [976, 712] on button "Limpar" at bounding box center [965, 716] width 297 height 37
click at [272, 233] on span "Relatório de Pedidos Originados por Volume" at bounding box center [293, 231] width 287 height 13
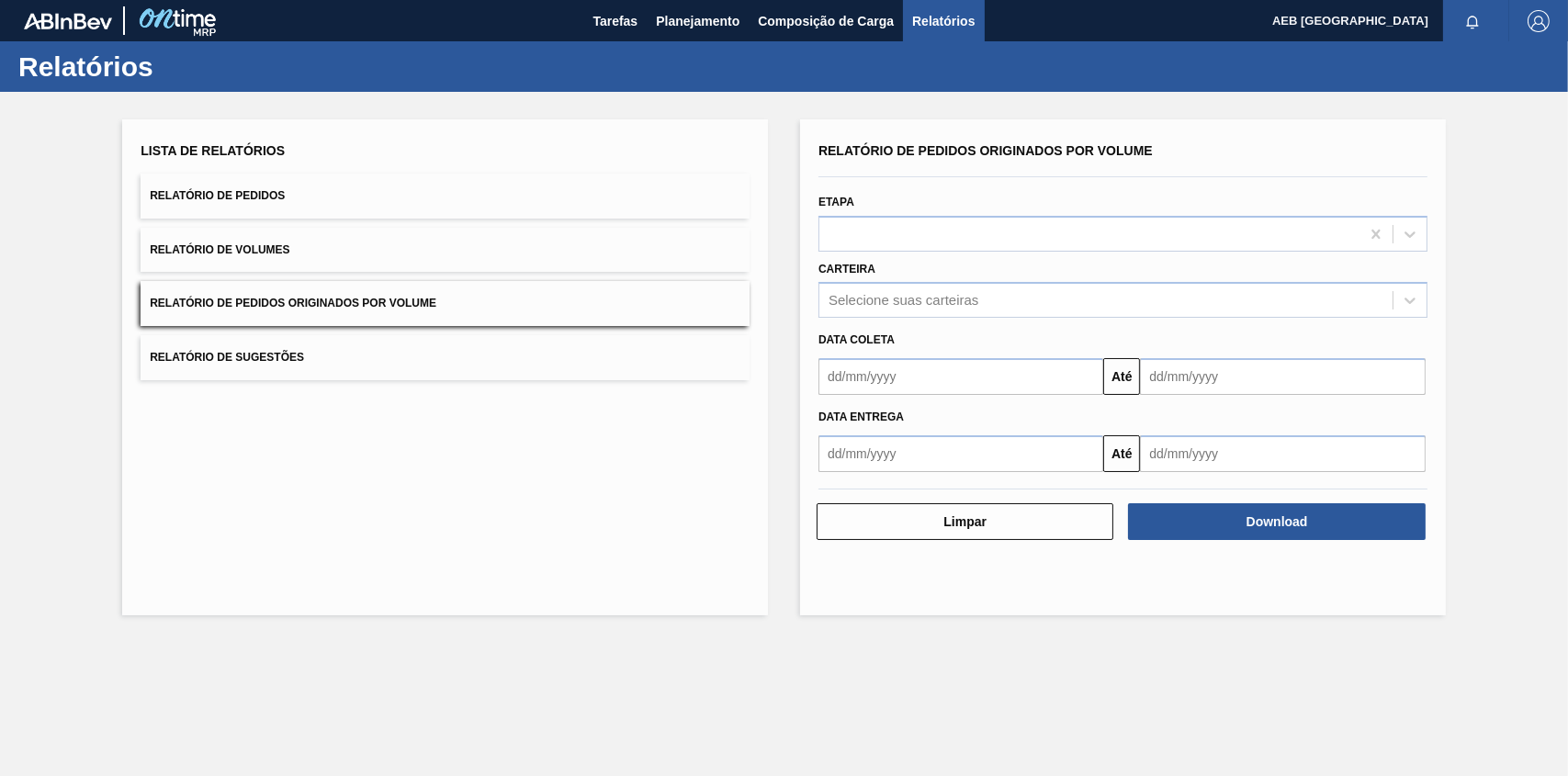
scroll to position [0, 0]
click at [892, 228] on div at bounding box center [1090, 234] width 541 height 26
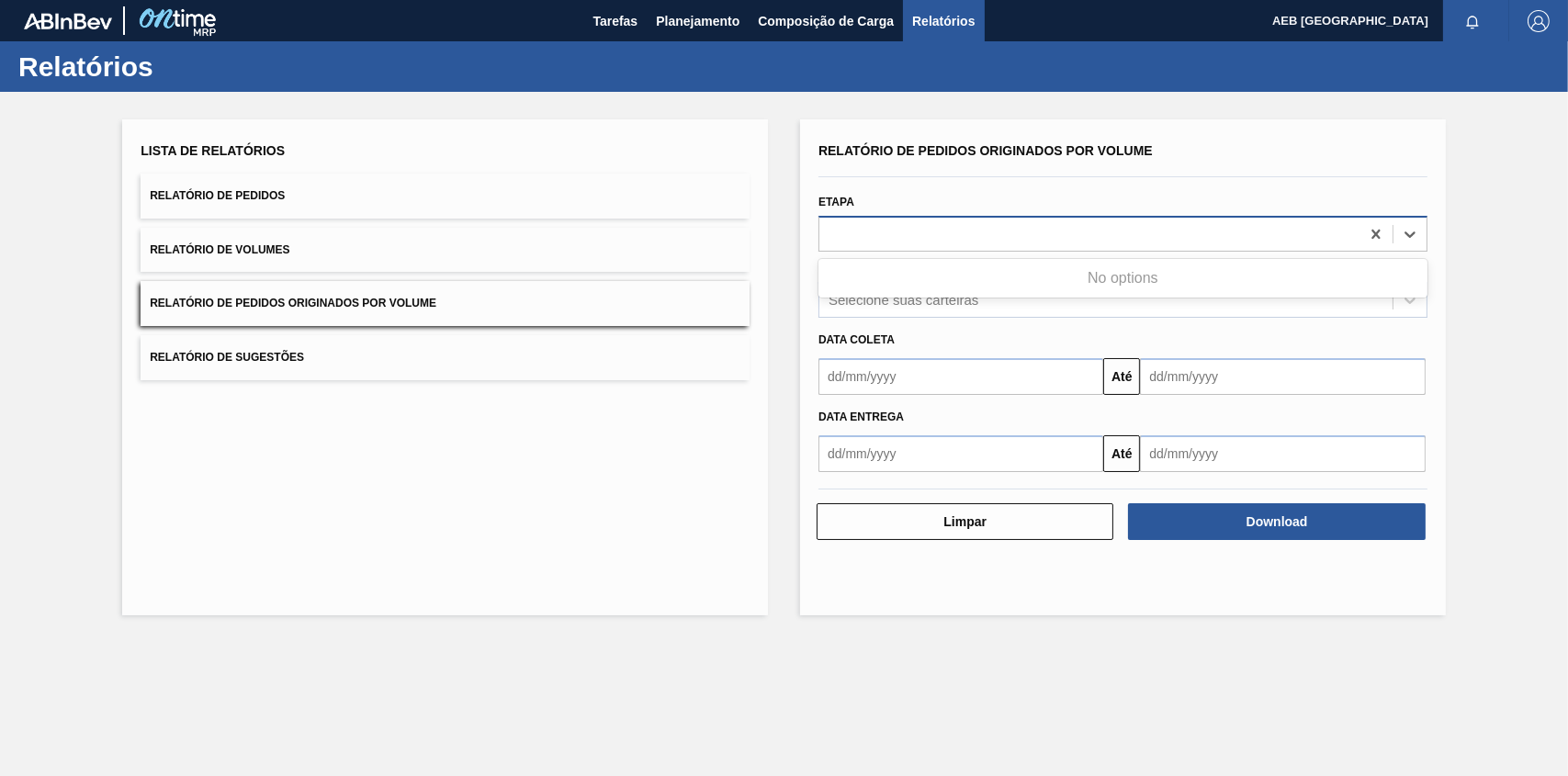
click at [924, 226] on div at bounding box center [1090, 234] width 541 height 26
click at [1407, 226] on icon at bounding box center [1410, 234] width 18 height 18
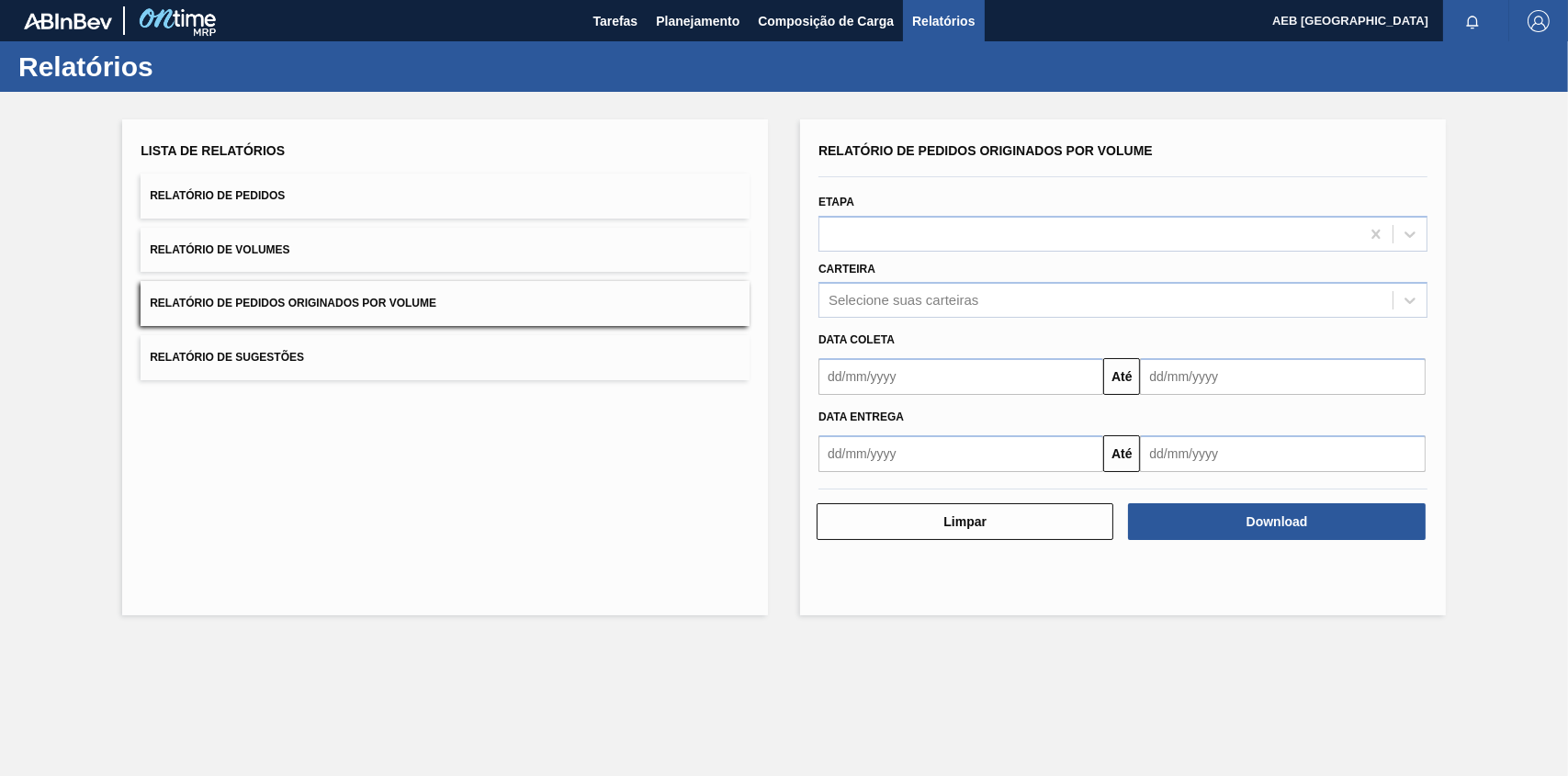
click at [1428, 232] on div "Etapa" at bounding box center [1123, 221] width 624 height 62
click at [1122, 371] on button "Até" at bounding box center [1122, 376] width 37 height 37
click at [976, 374] on input "text" at bounding box center [961, 376] width 285 height 37
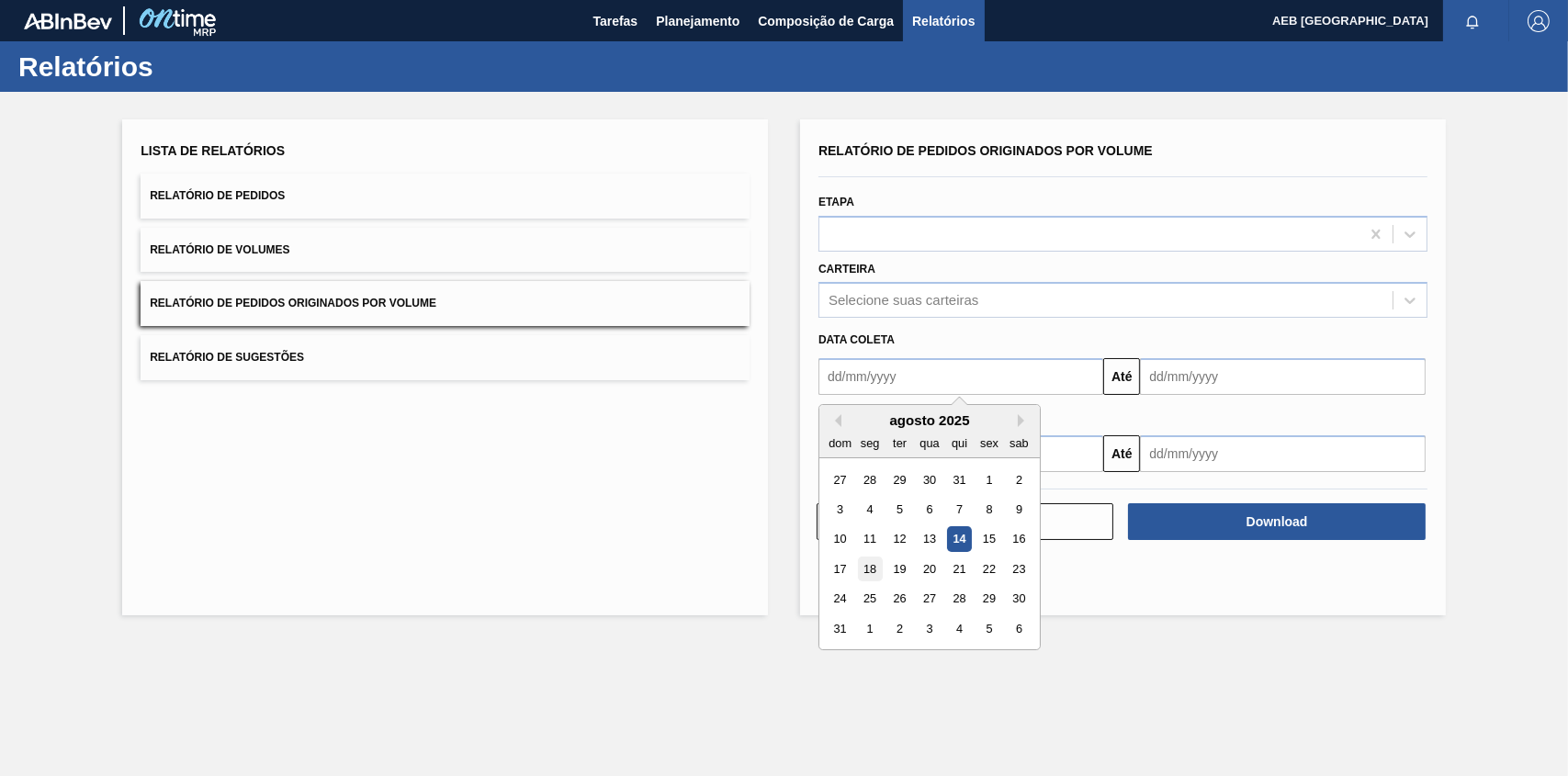
click at [878, 571] on div "18" at bounding box center [871, 569] width 25 height 25
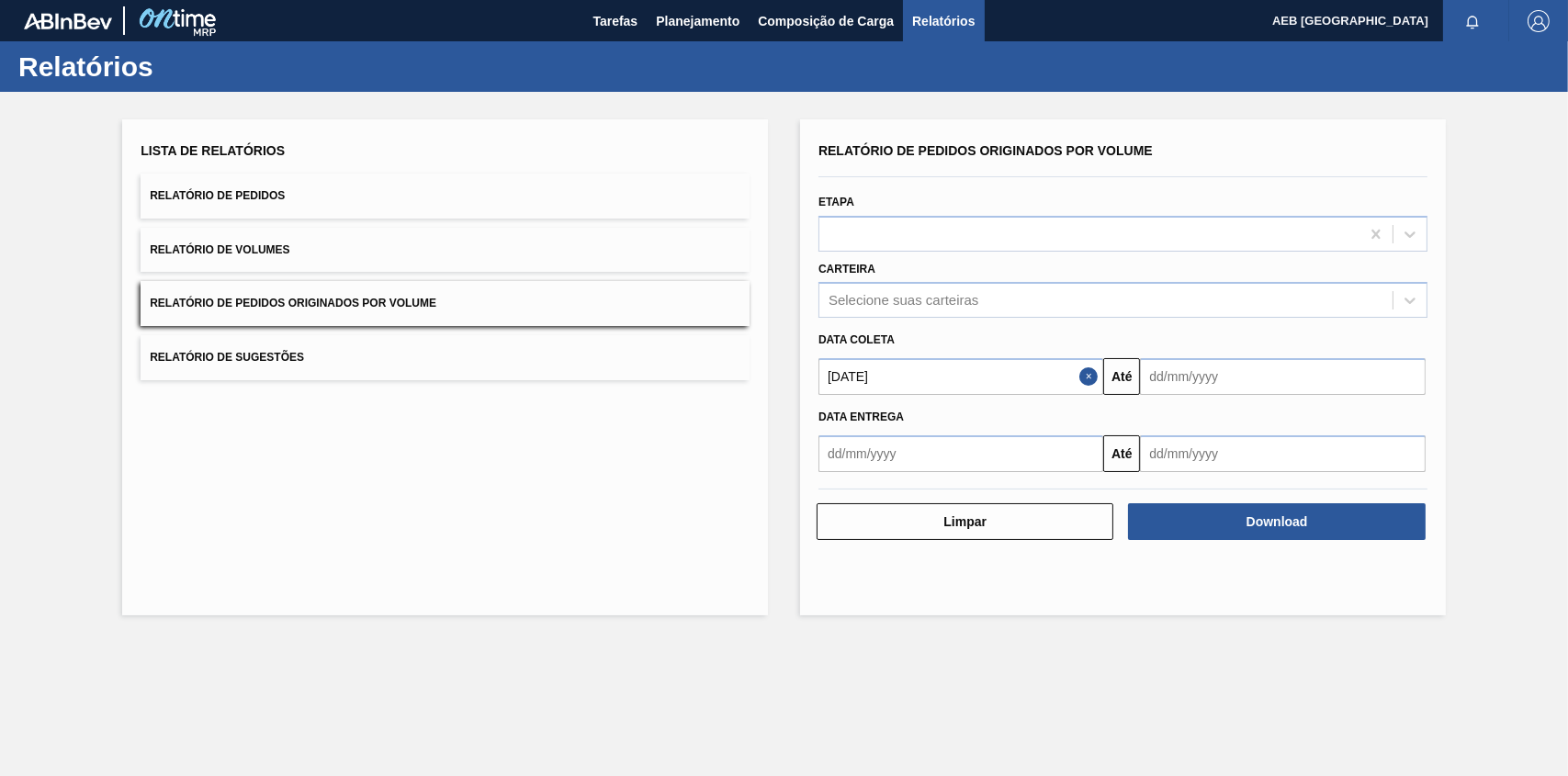
type input "[DATE]"
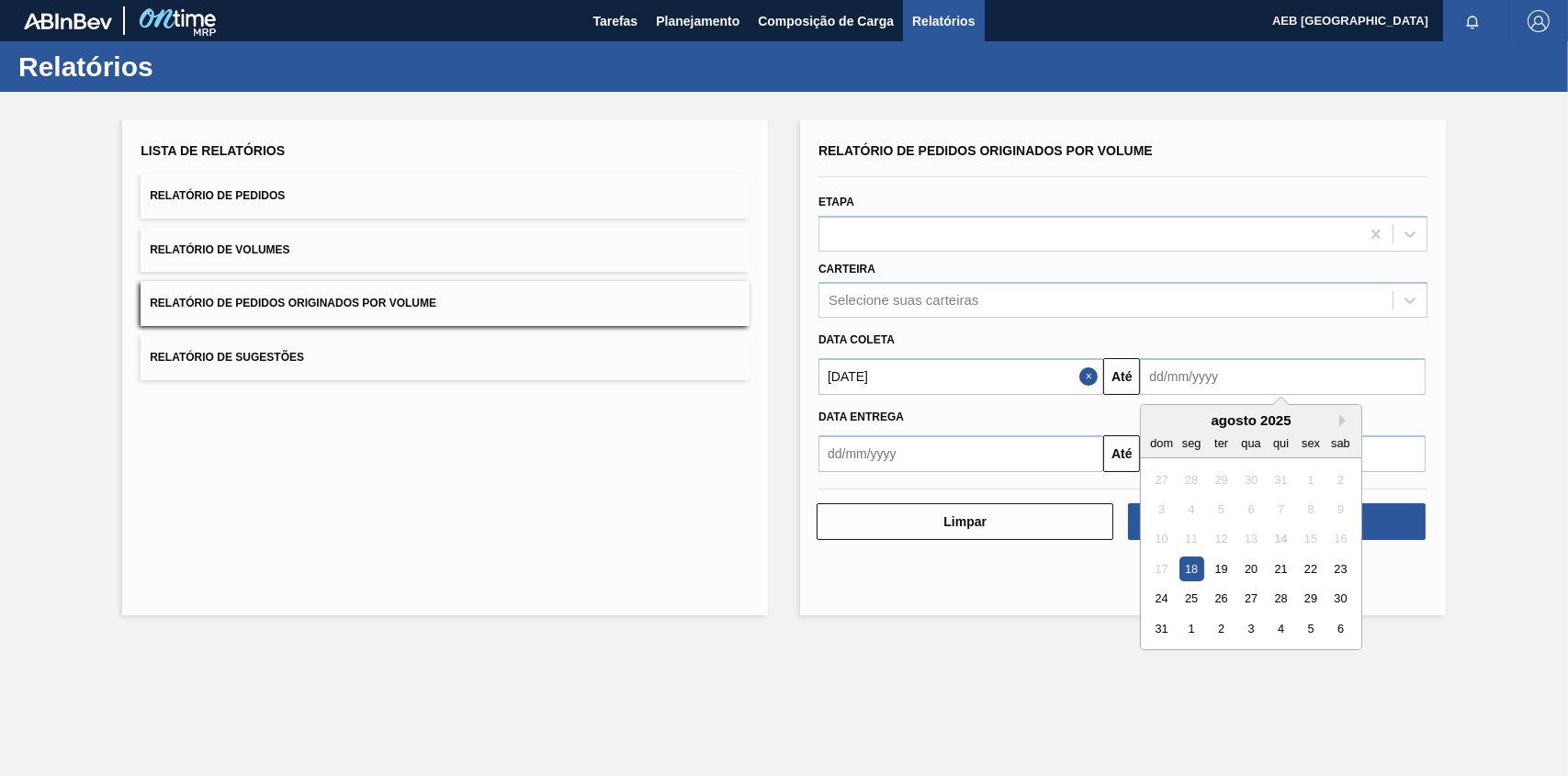
click at [1242, 375] on input "text" at bounding box center [1283, 376] width 285 height 37
drag, startPoint x: 1187, startPoint y: 572, endPoint x: 1129, endPoint y: 563, distance: 58.7
click at [1187, 571] on div "18" at bounding box center [1193, 569] width 25 height 25
type input "[DATE]"
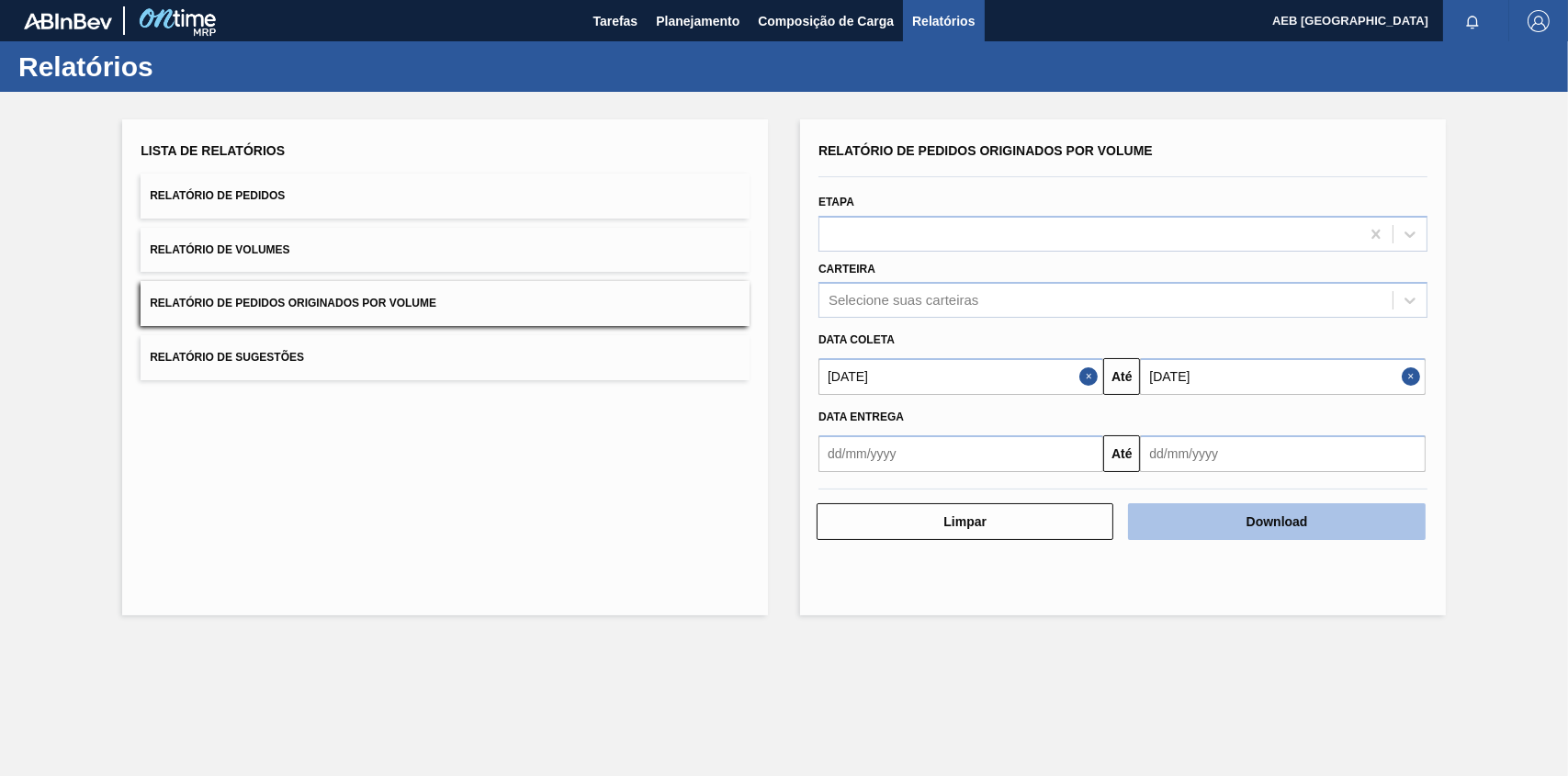
click at [1303, 520] on button "Download" at bounding box center [1276, 521] width 297 height 37
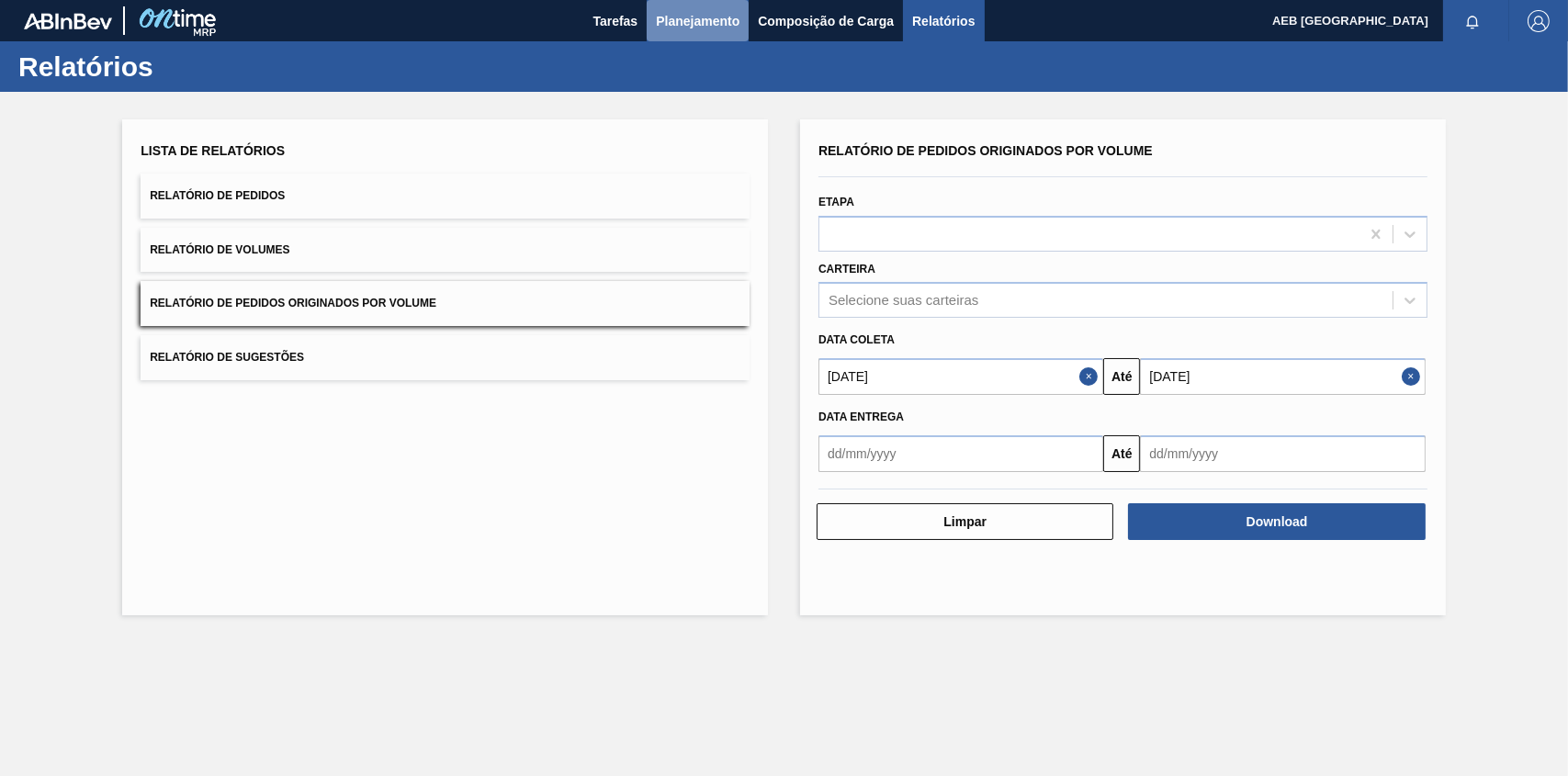
click at [700, 10] on span "Planejamento" at bounding box center [697, 21] width 84 height 22
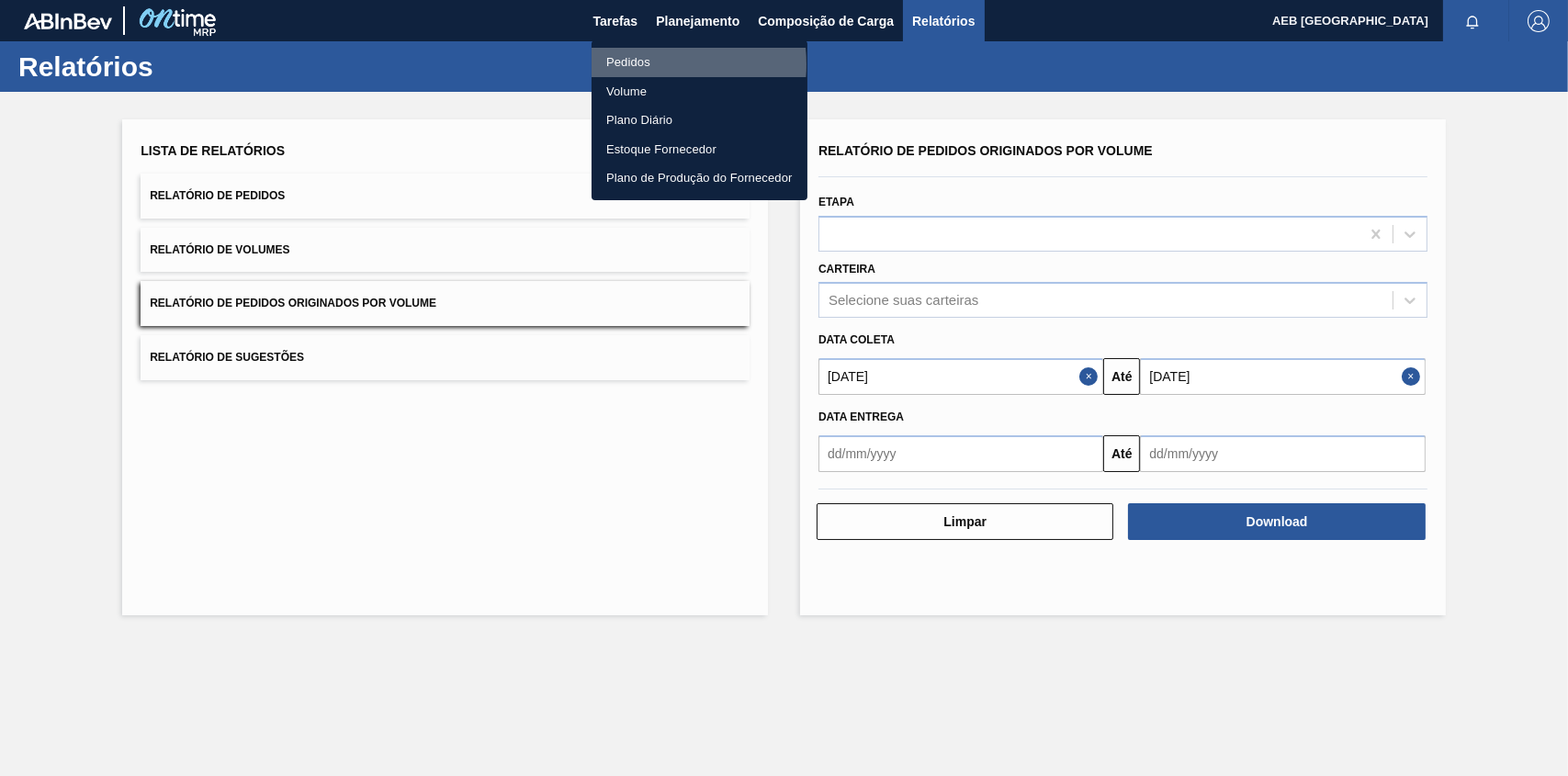
click at [639, 63] on li "Pedidos" at bounding box center [699, 62] width 216 height 29
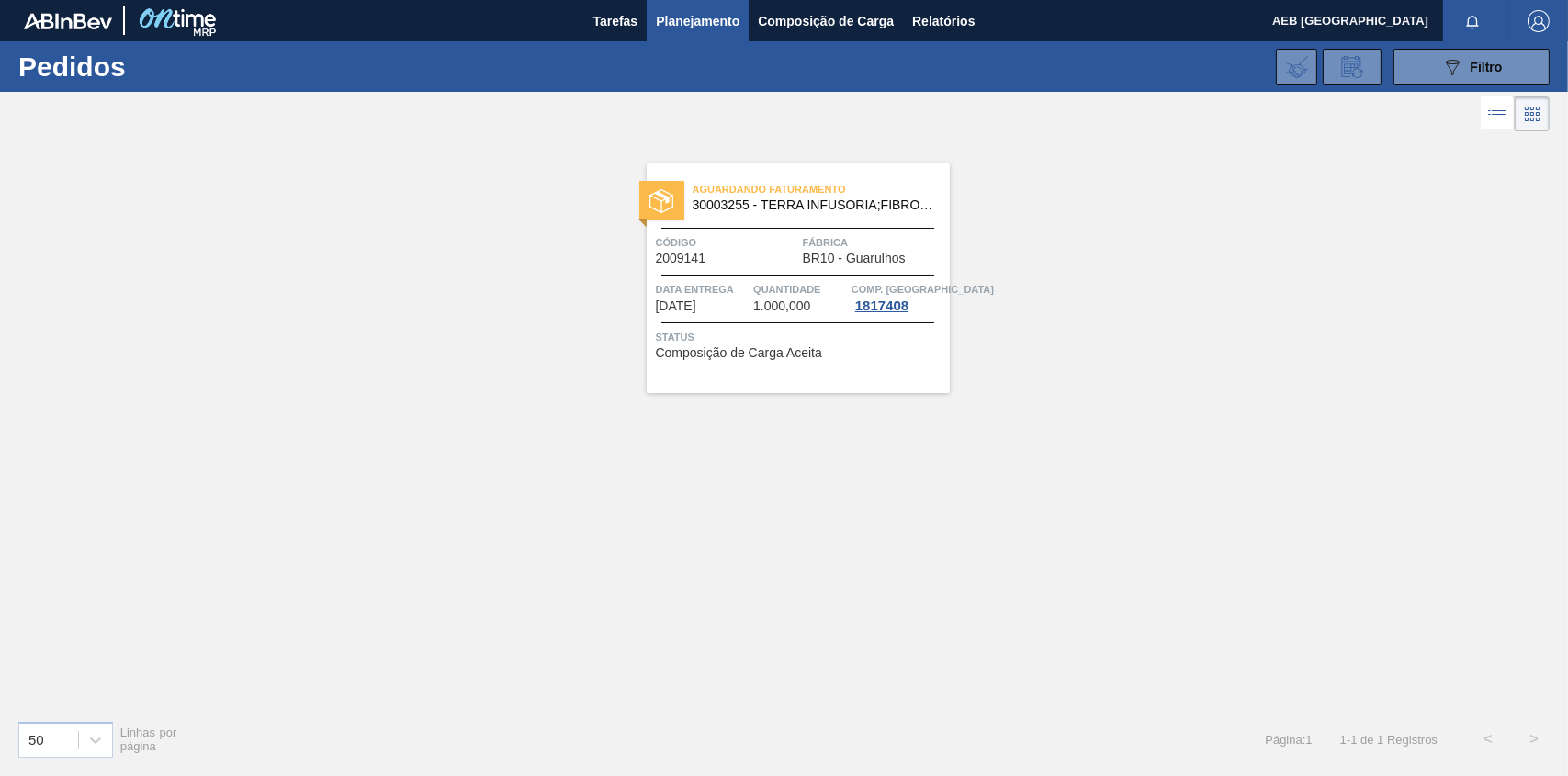
click at [775, 320] on div "Aguardando Faturamento 30003255 - TERRA INFUSORIA;FIBROXCEL 10;; Código 2009141…" at bounding box center [798, 277] width 303 height 229
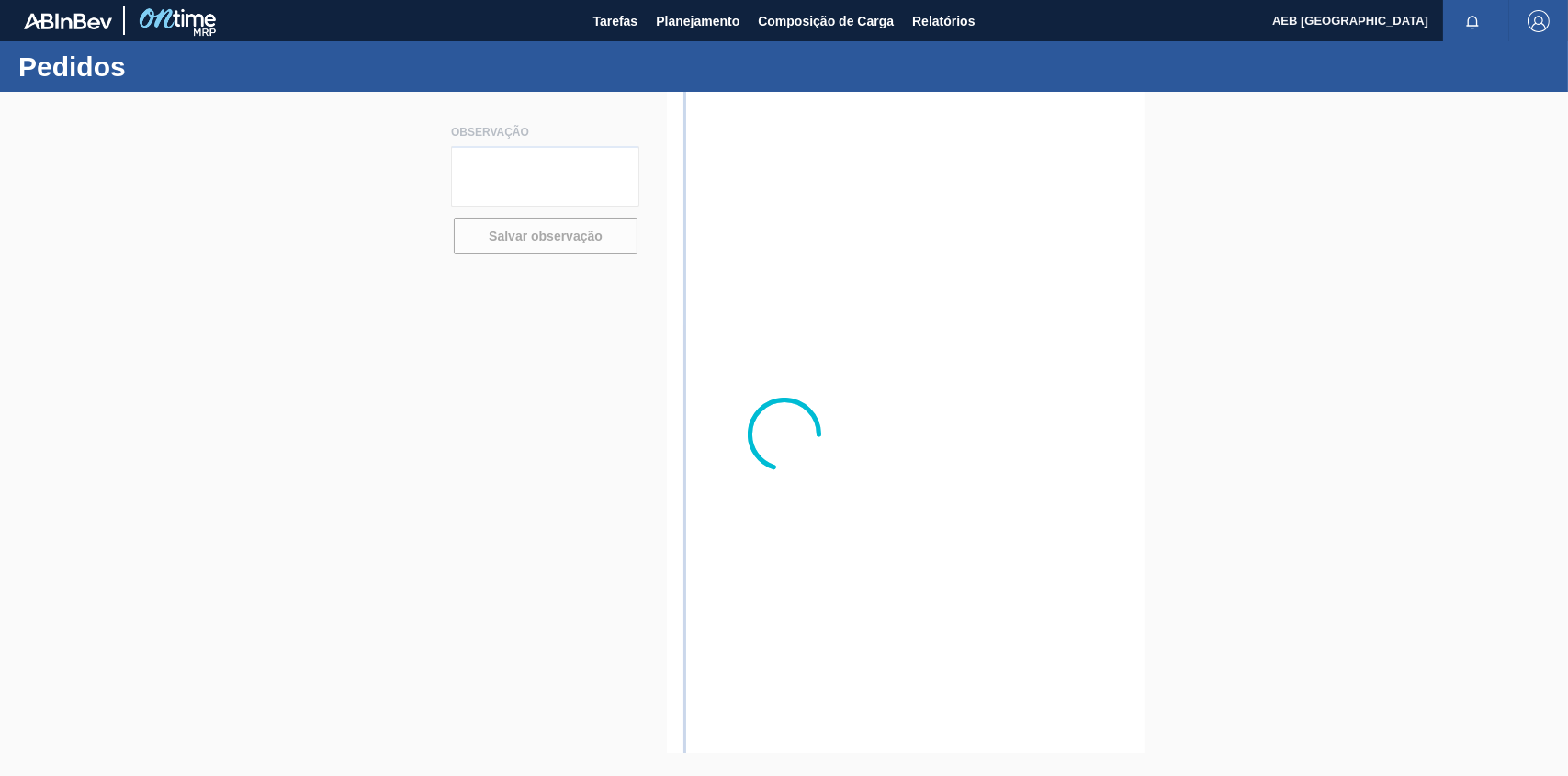
type textarea "2 paletes (500 kg cada) Medidas 1 x 1,20 x 1,70"
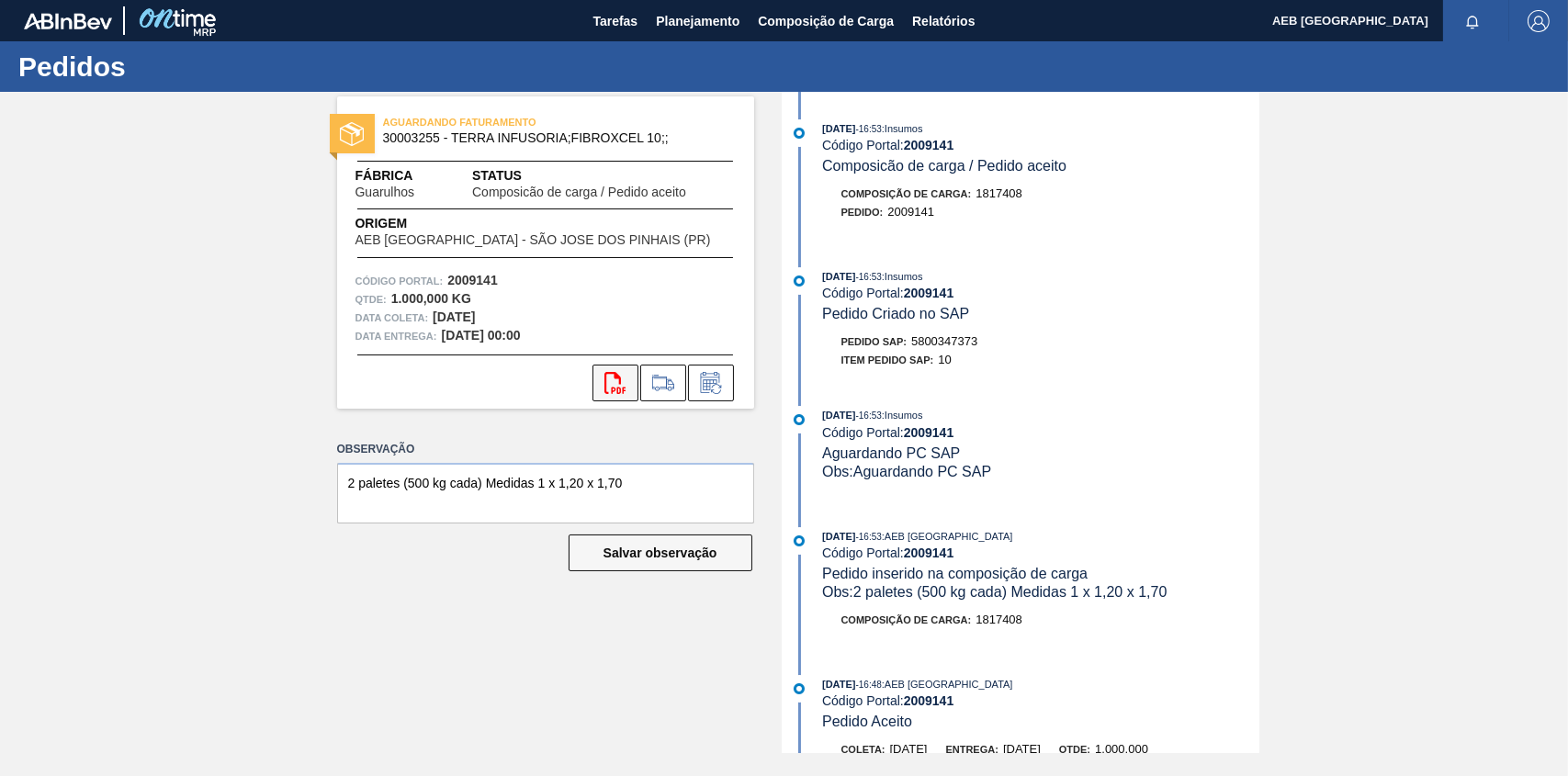
click at [612, 377] on icon "svg{fill:#ff0000}" at bounding box center [615, 382] width 22 height 22
